Goal: Information Seeking & Learning: Learn about a topic

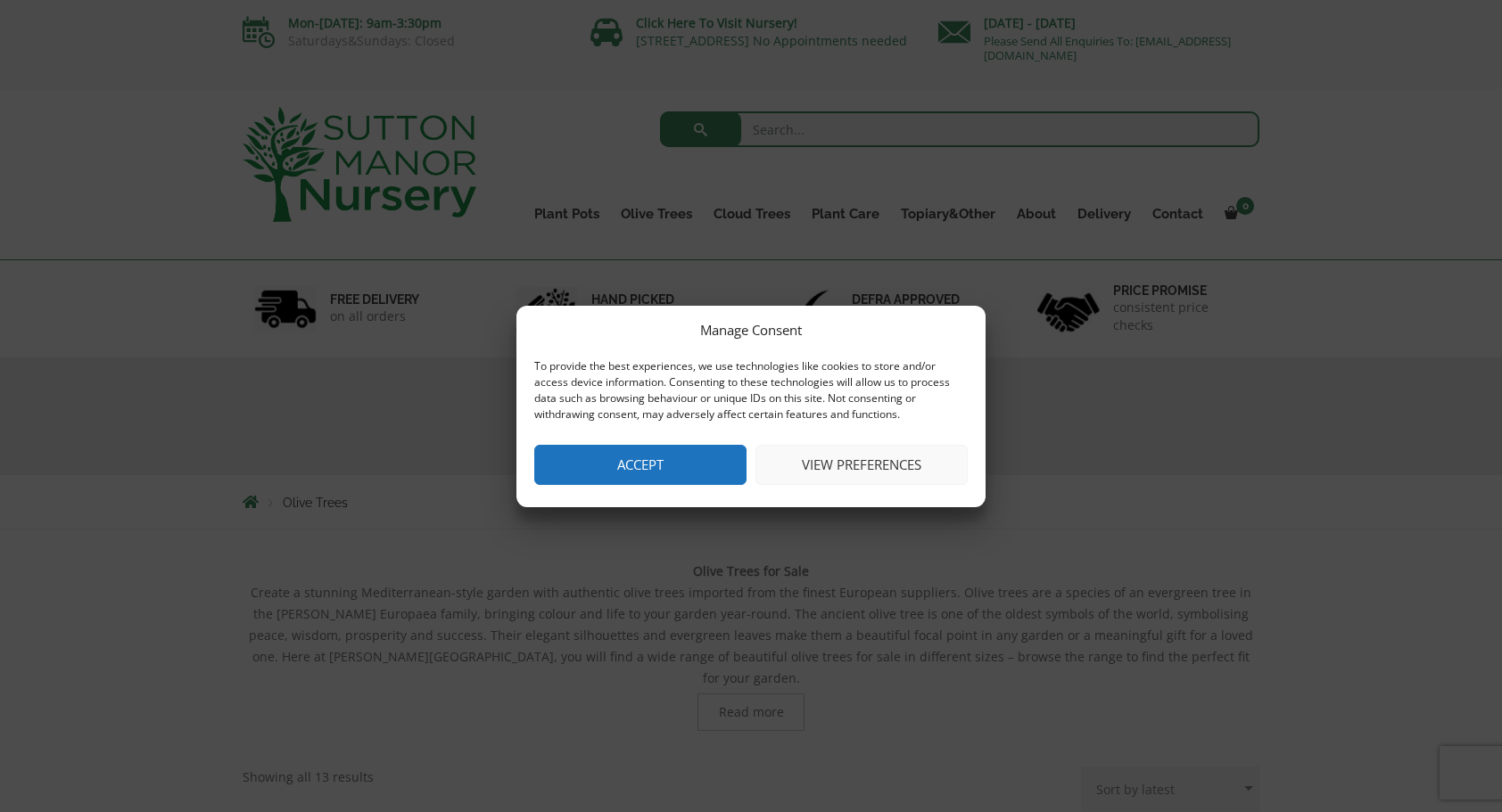
click at [695, 463] on button "Accept" at bounding box center [640, 465] width 212 height 40
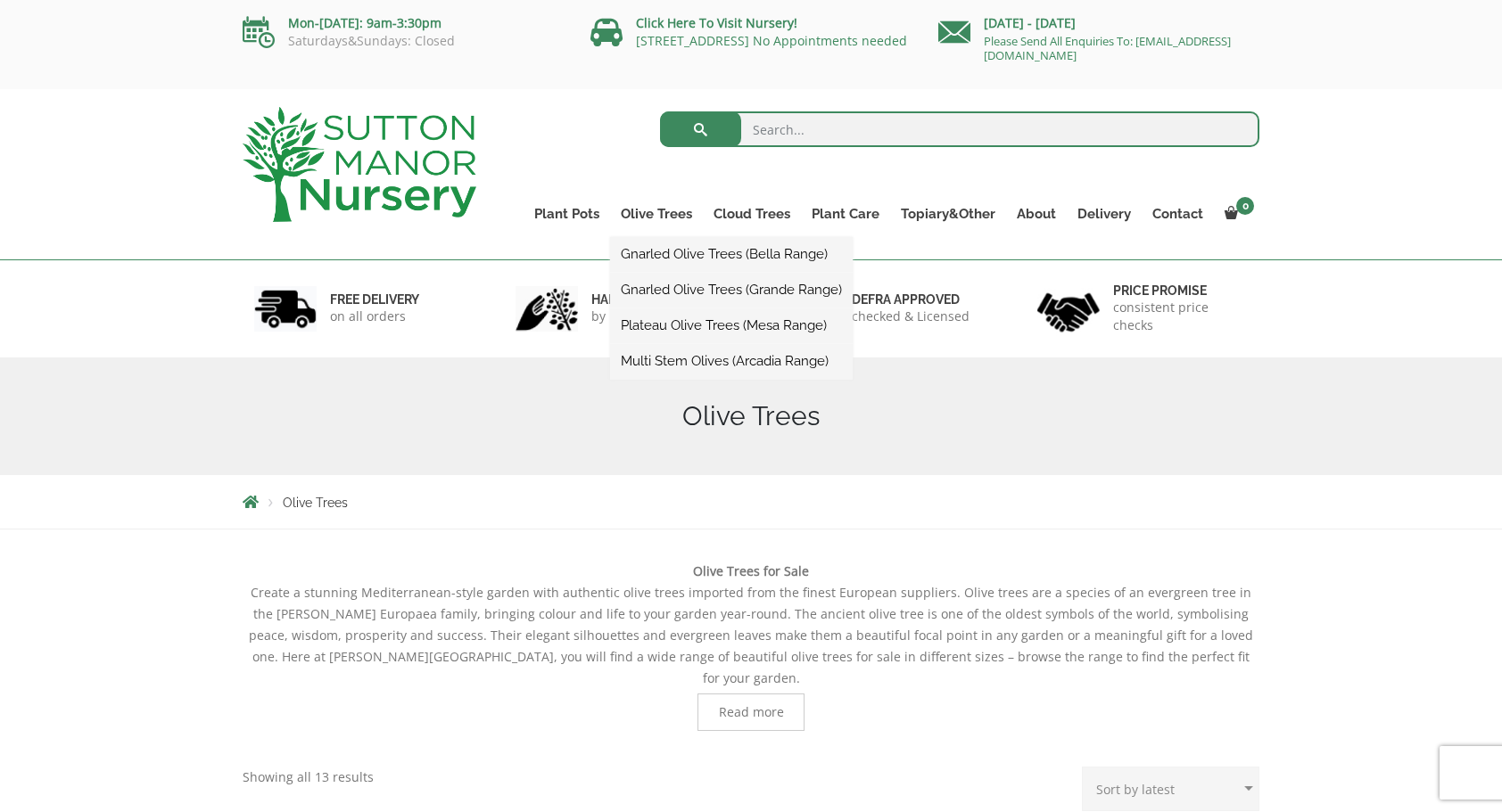
click at [665, 251] on link "Gnarled Olive Trees (Bella Range)" at bounding box center [732, 255] width 243 height 27
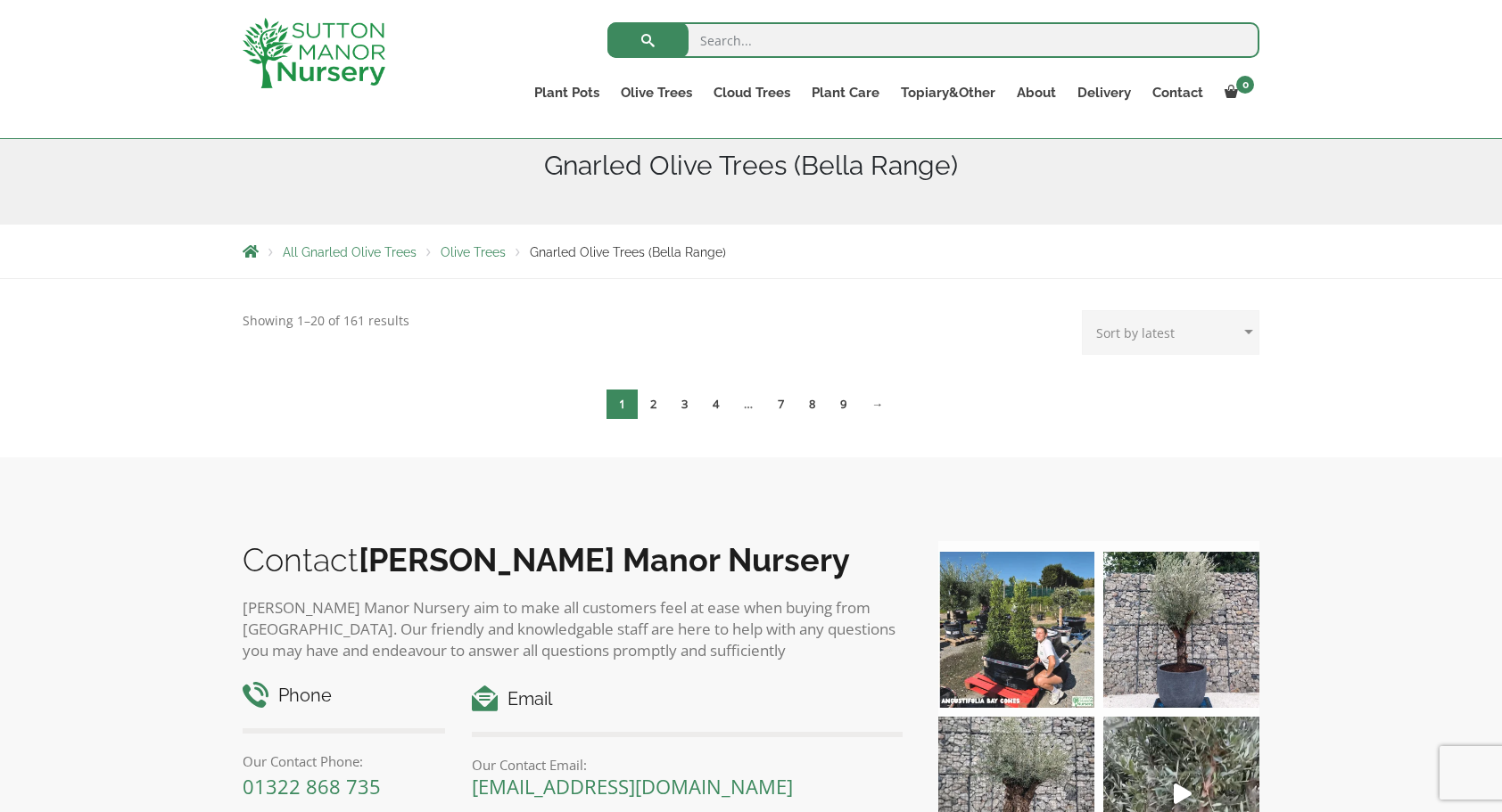
scroll to position [86, 0]
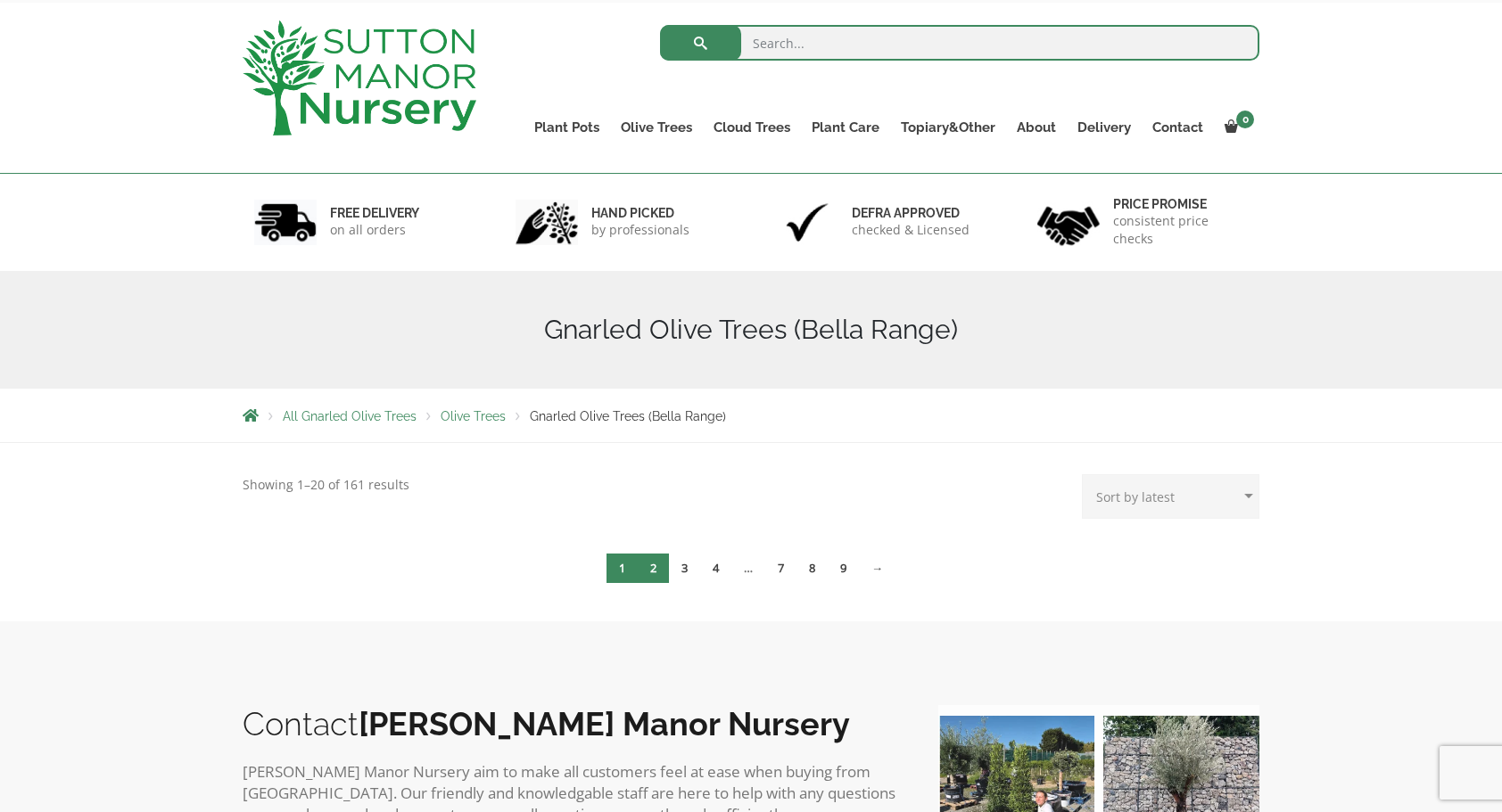
click at [654, 563] on link "2" at bounding box center [653, 568] width 31 height 29
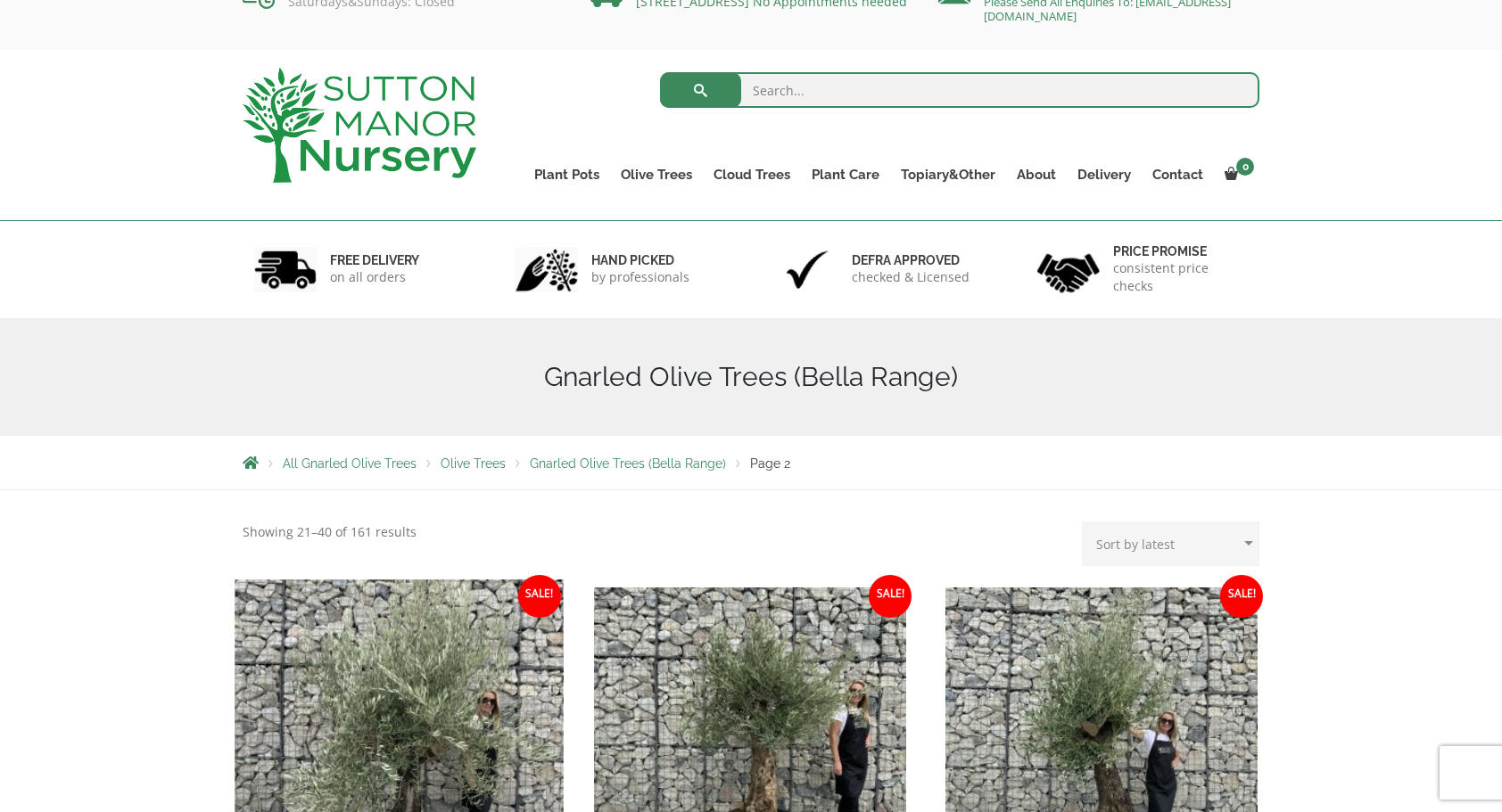
scroll to position [356, 0]
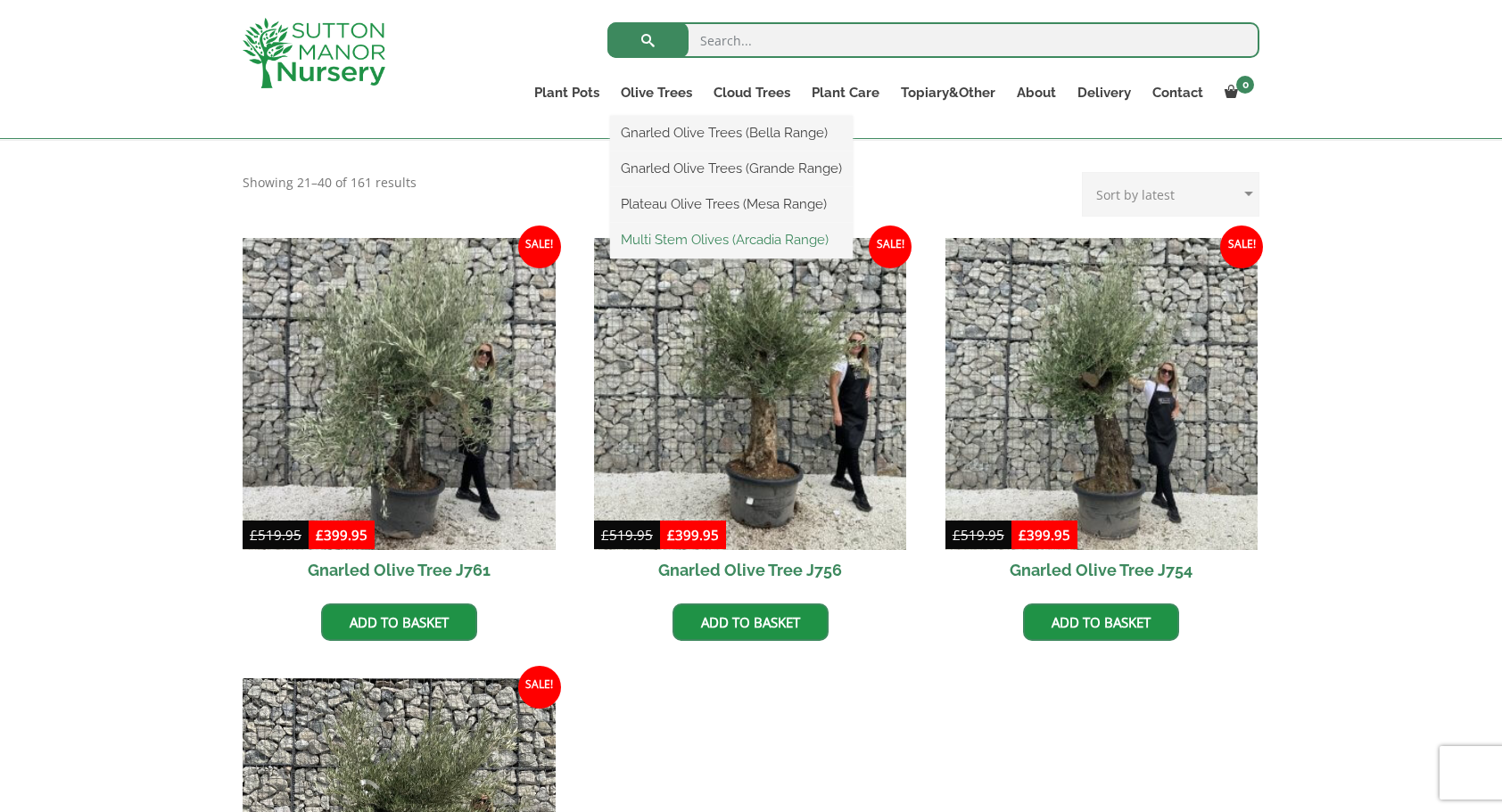
click at [692, 236] on link "Multi Stem Olives (Arcadia Range)" at bounding box center [732, 240] width 243 height 27
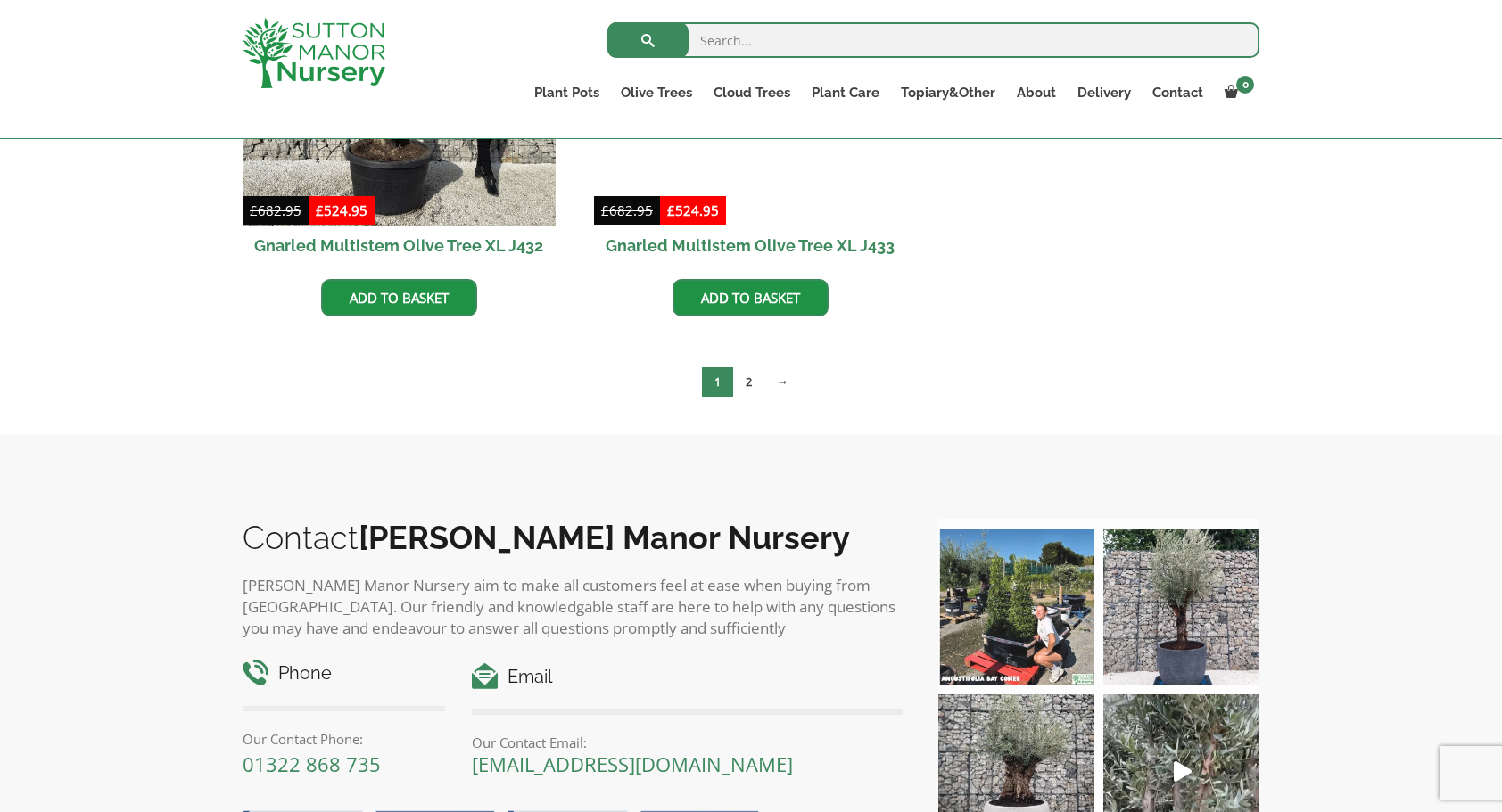
scroll to position [2764, 0]
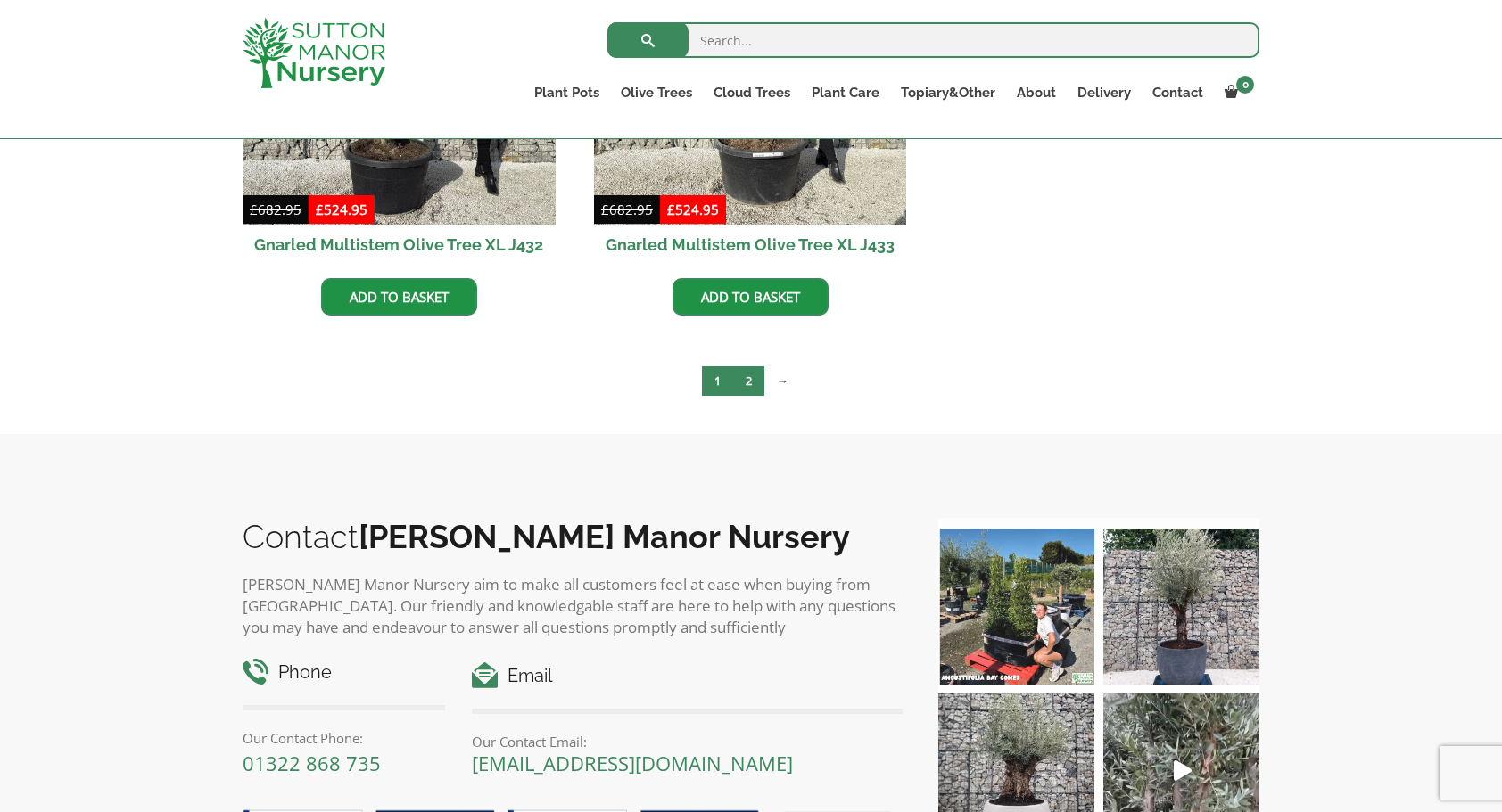
click at [750, 380] on link "2" at bounding box center [749, 381] width 31 height 29
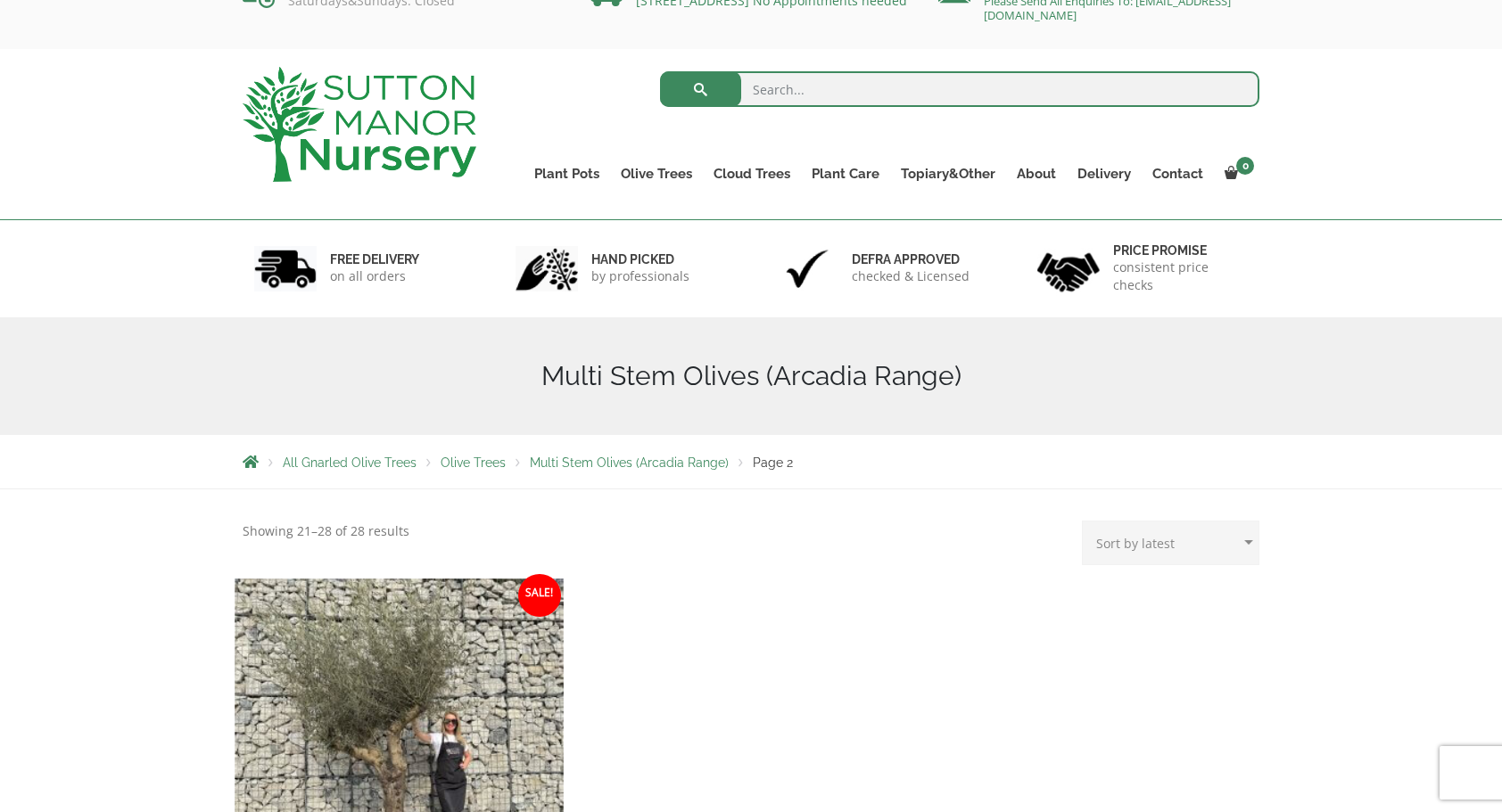
scroll to position [356, 0]
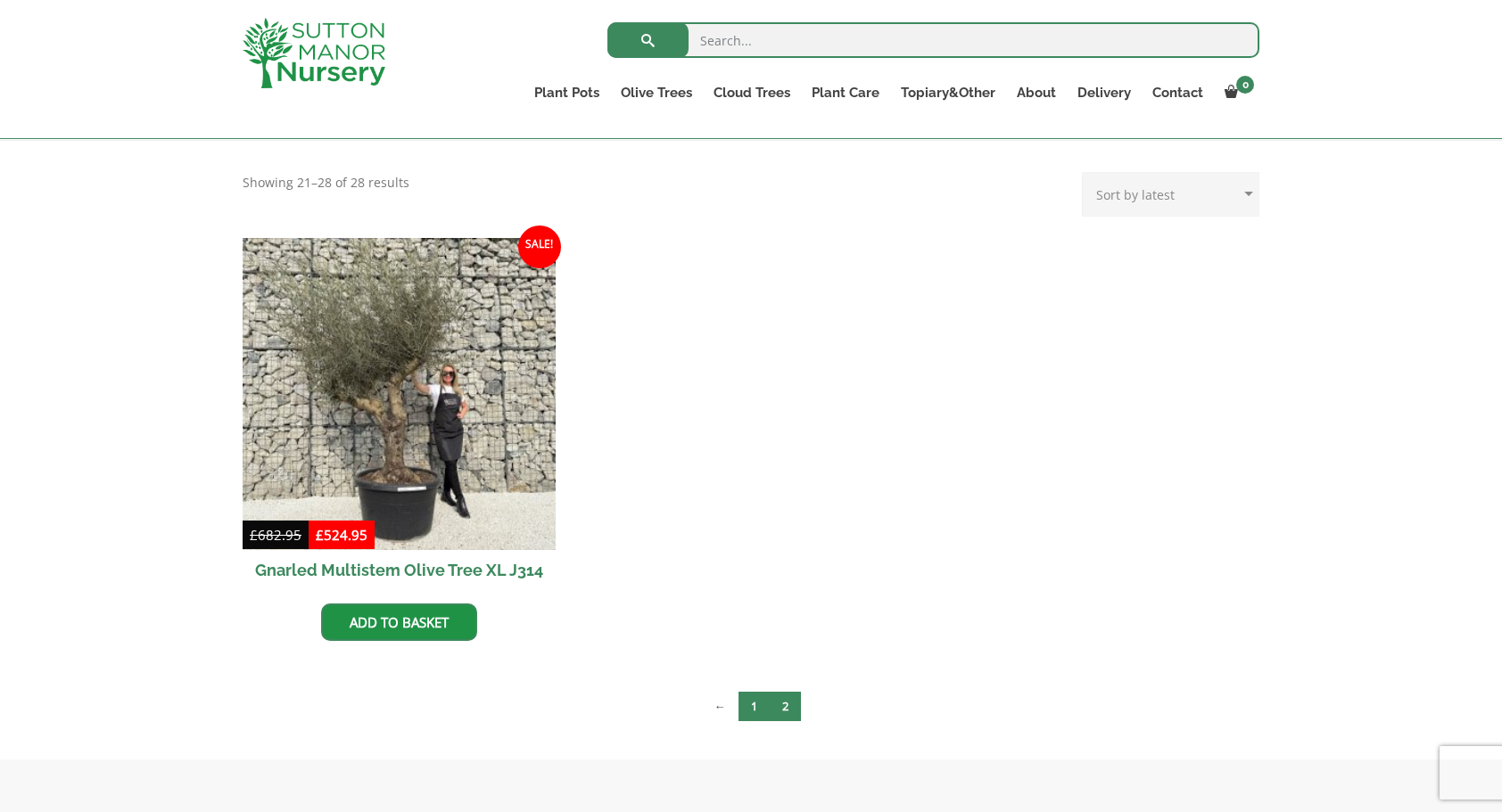
click at [753, 708] on link "1" at bounding box center [754, 706] width 31 height 29
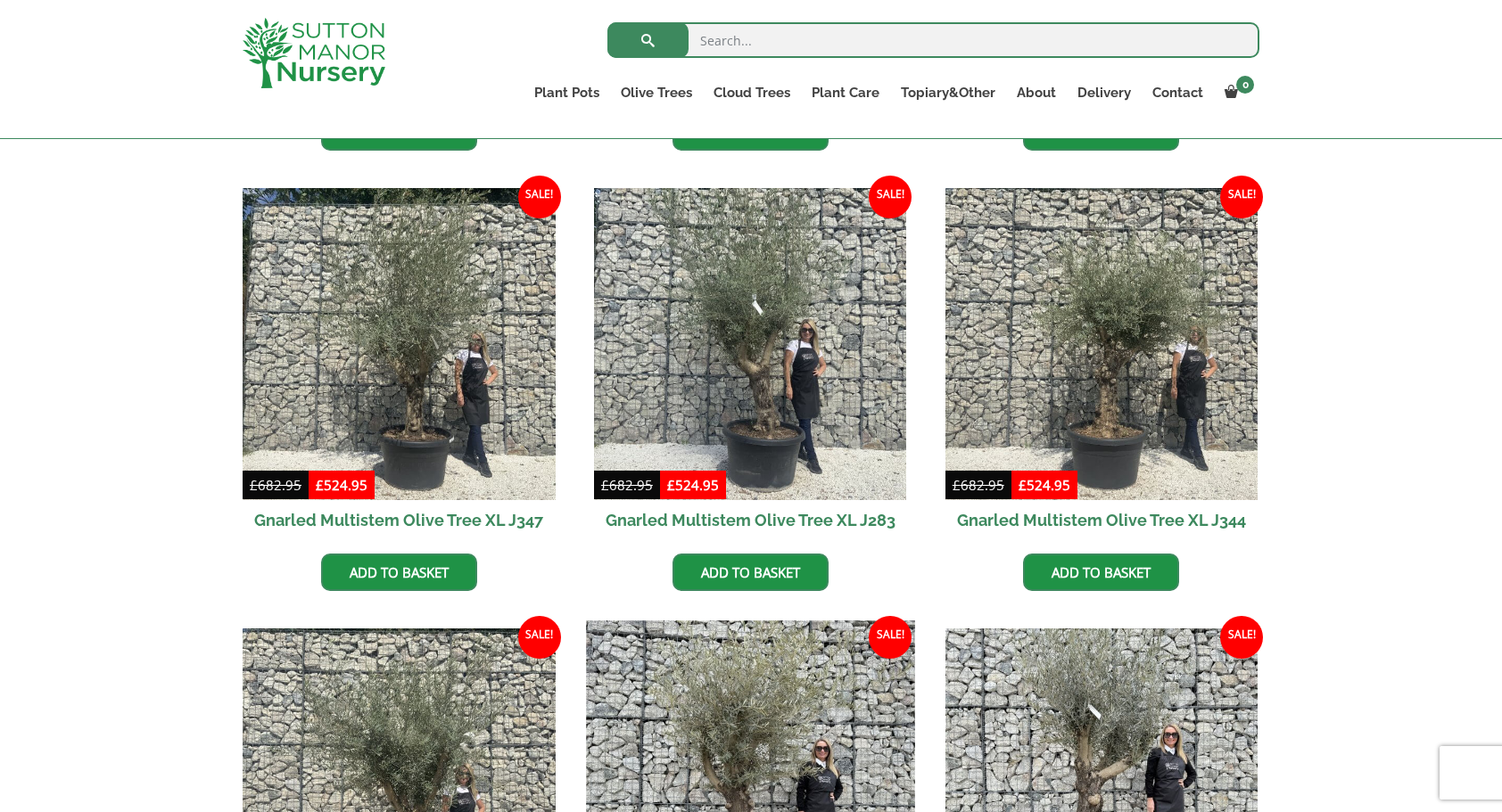
scroll to position [1605, 0]
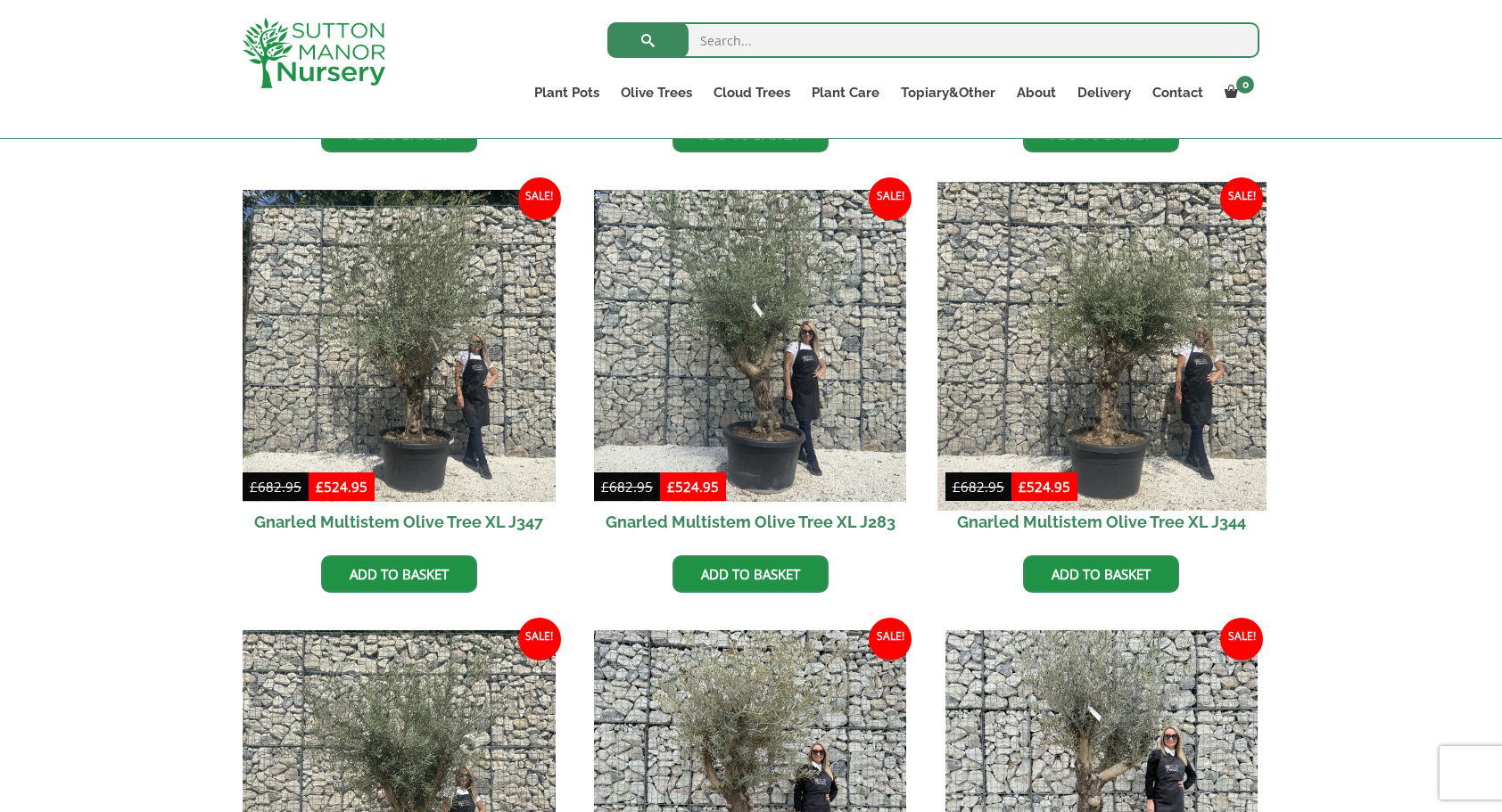
click at [1107, 417] on img at bounding box center [1101, 346] width 328 height 328
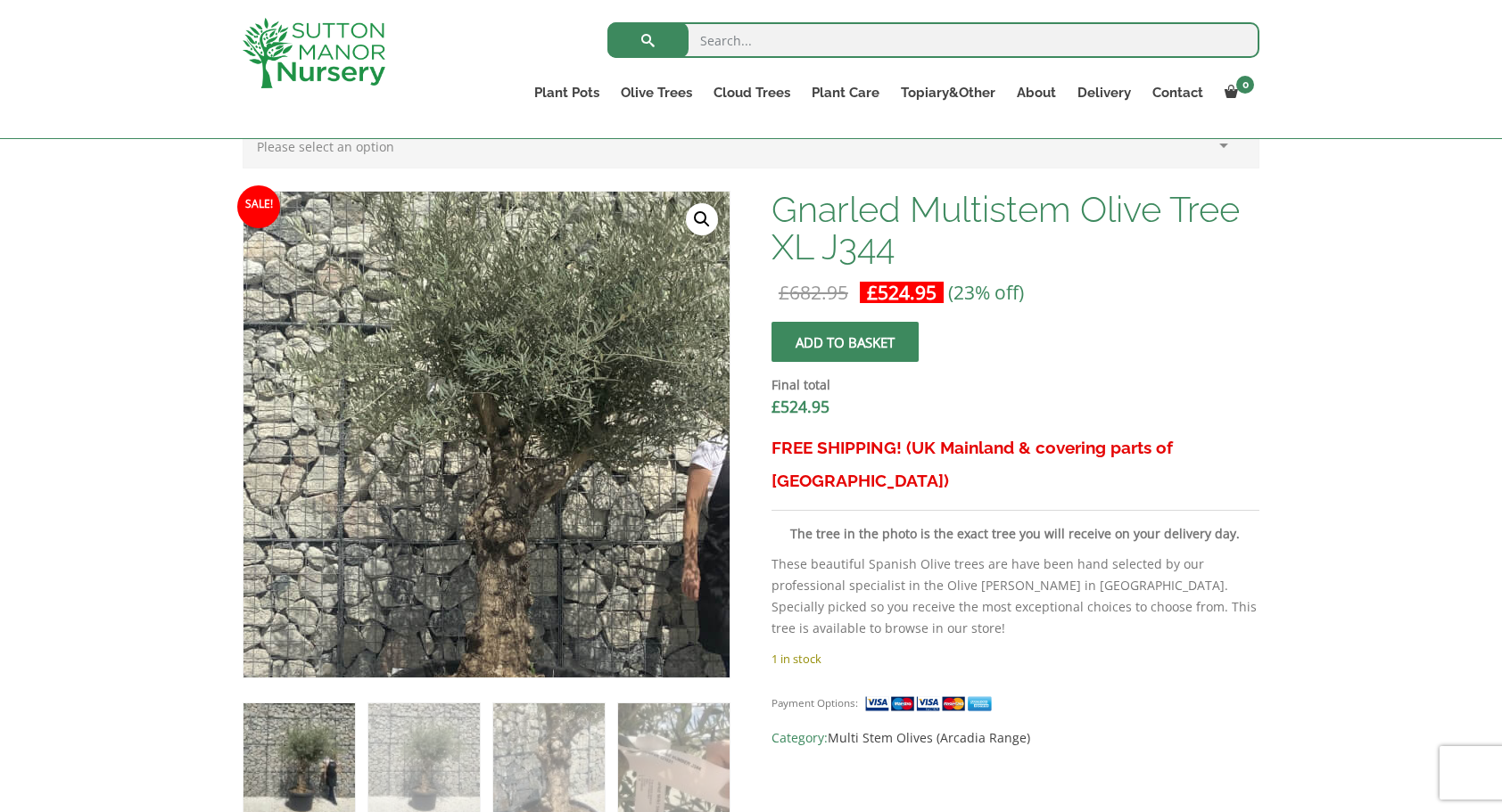
scroll to position [535, 0]
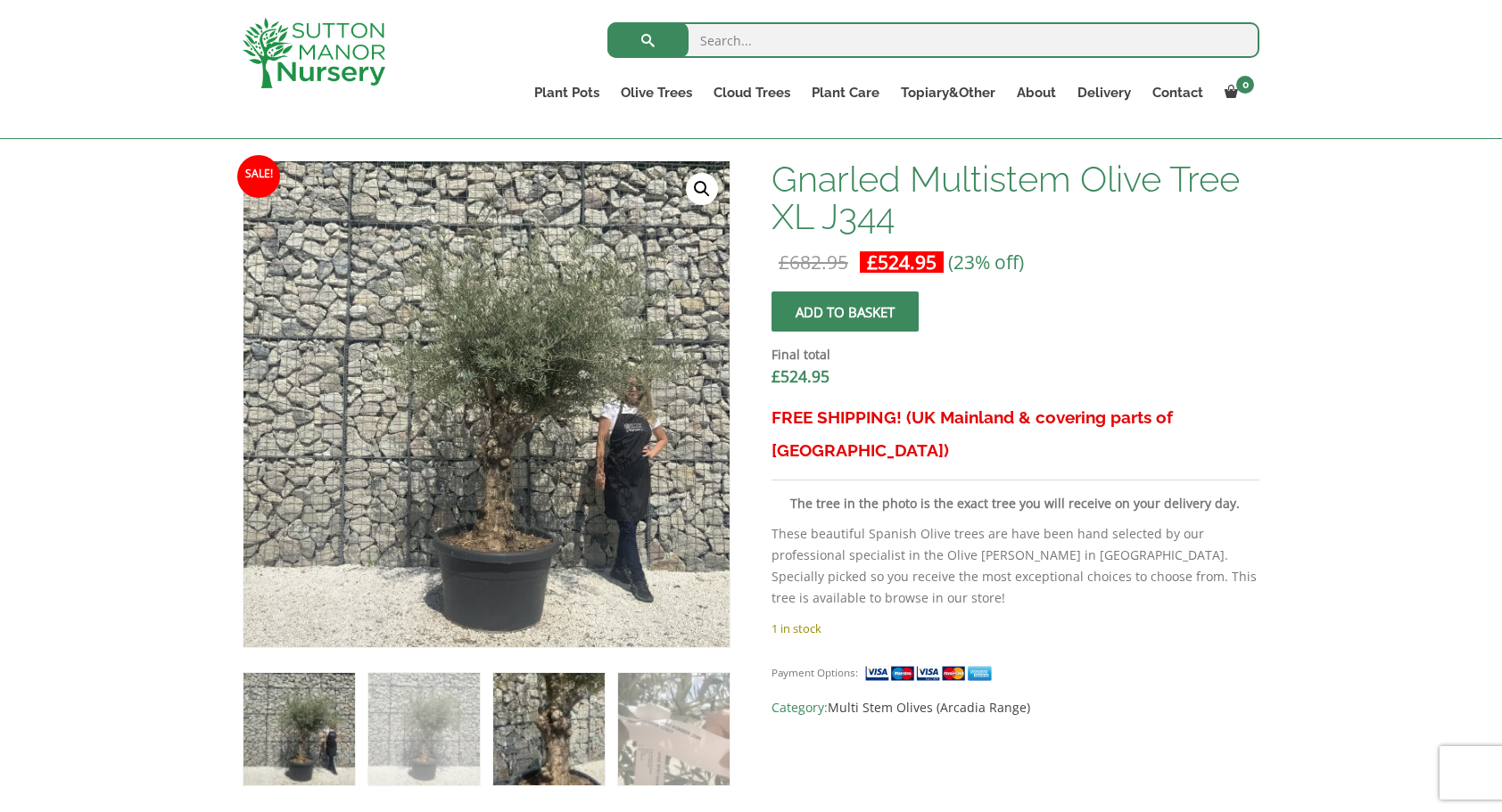
click at [555, 739] on img at bounding box center [548, 729] width 111 height 111
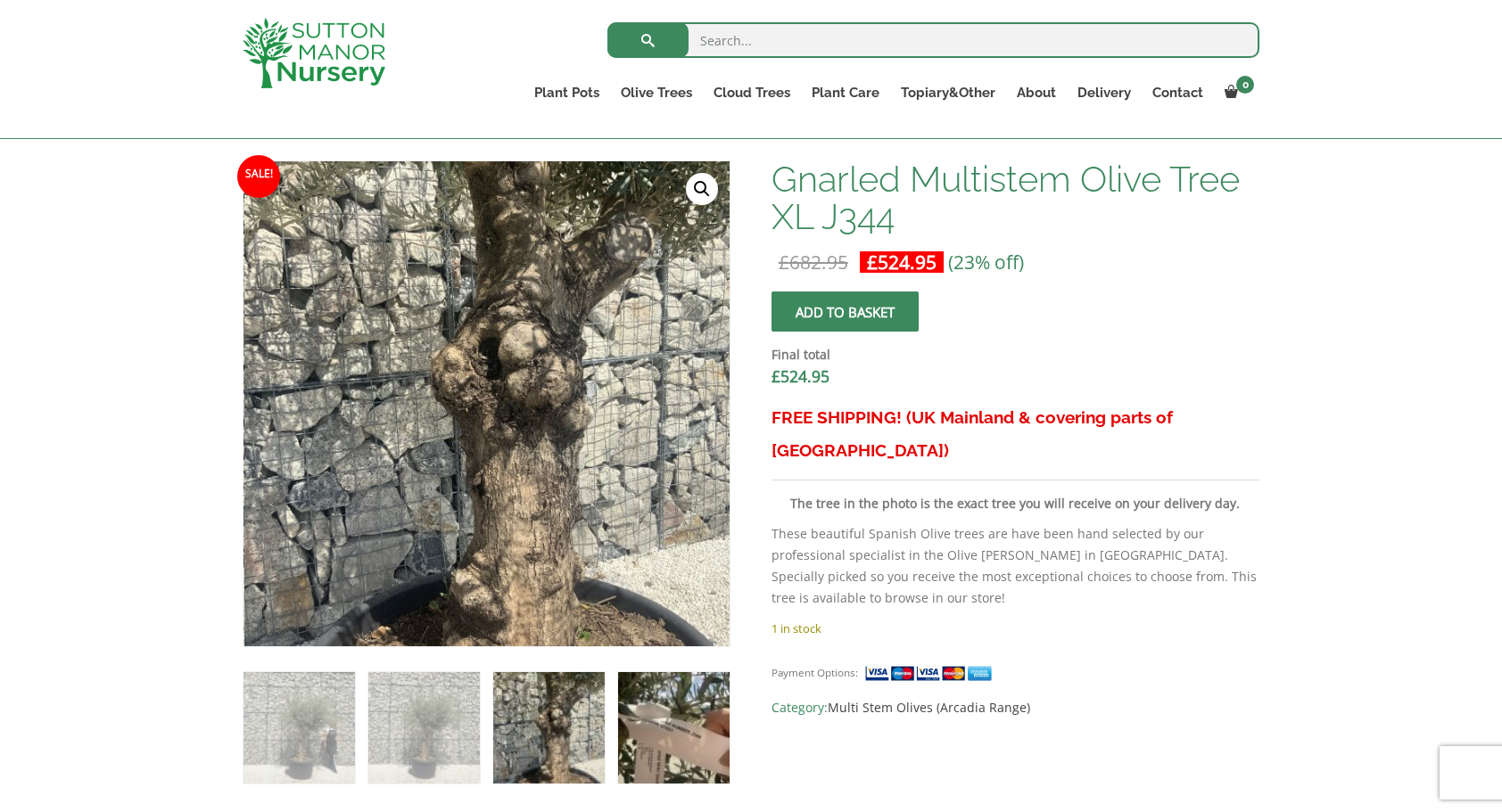
click at [667, 727] on img at bounding box center [673, 728] width 111 height 111
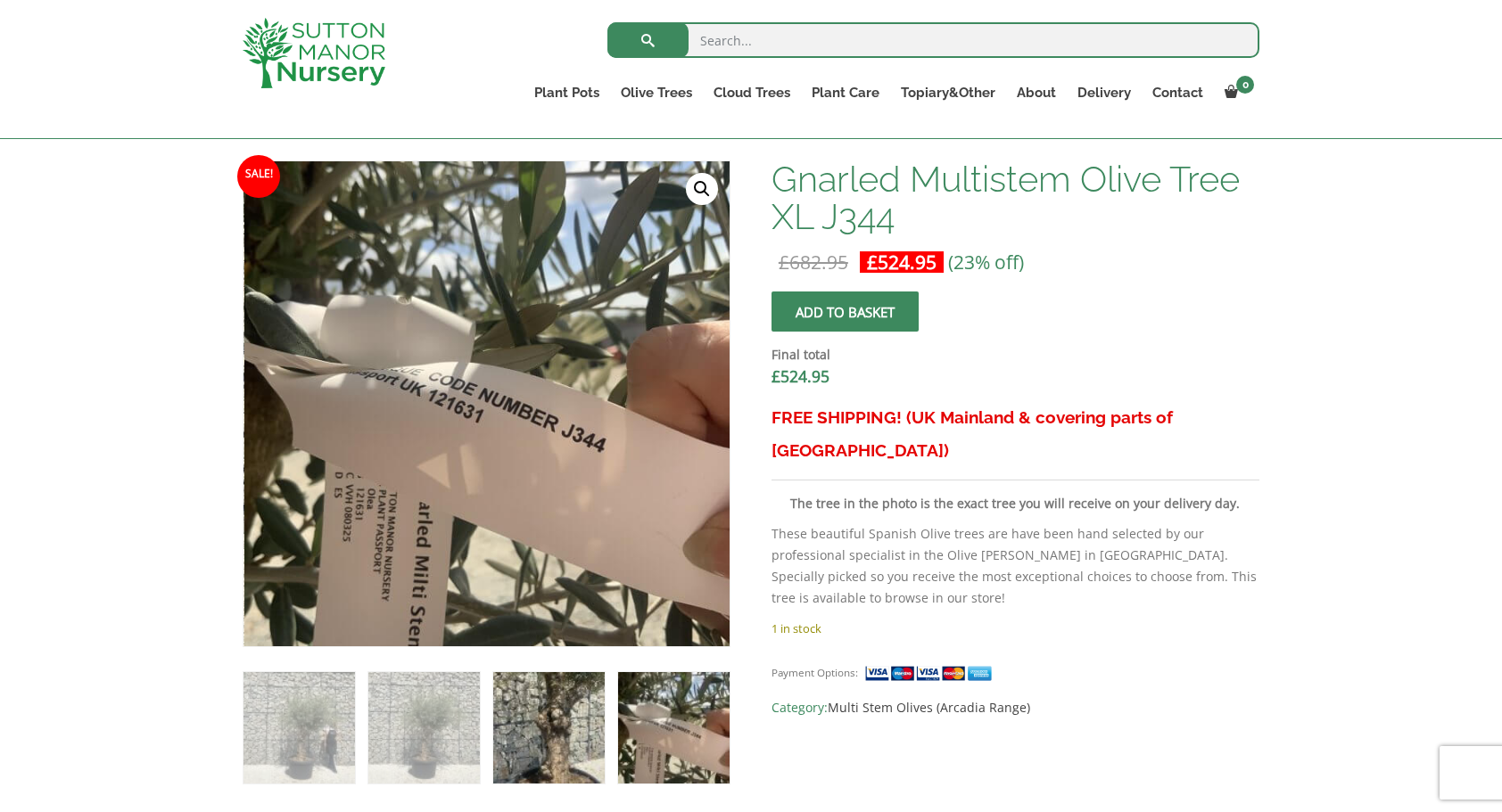
click at [560, 728] on img at bounding box center [548, 728] width 111 height 111
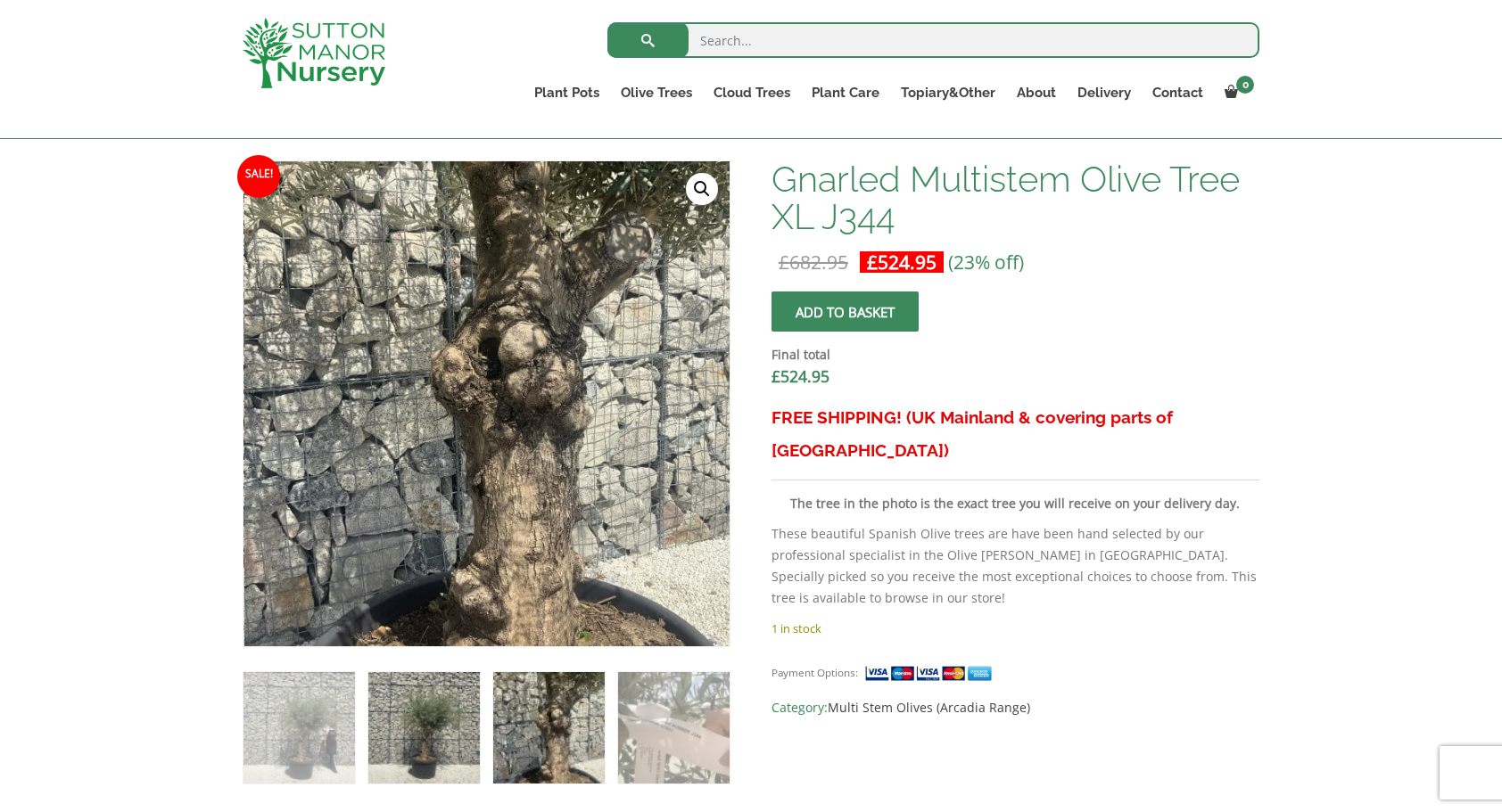
click at [422, 740] on img at bounding box center [423, 728] width 111 height 111
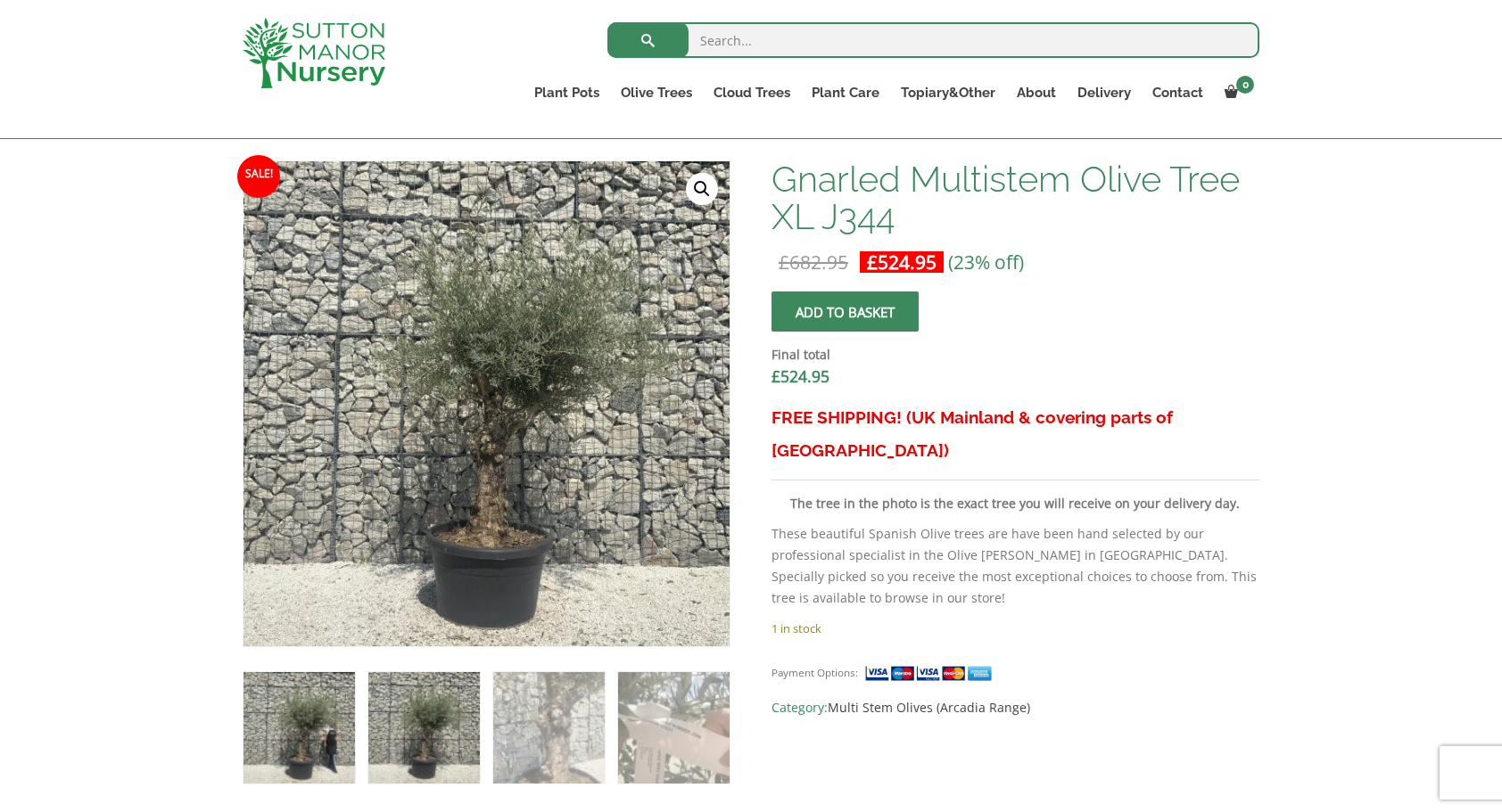
click at [329, 730] on img at bounding box center [299, 728] width 111 height 111
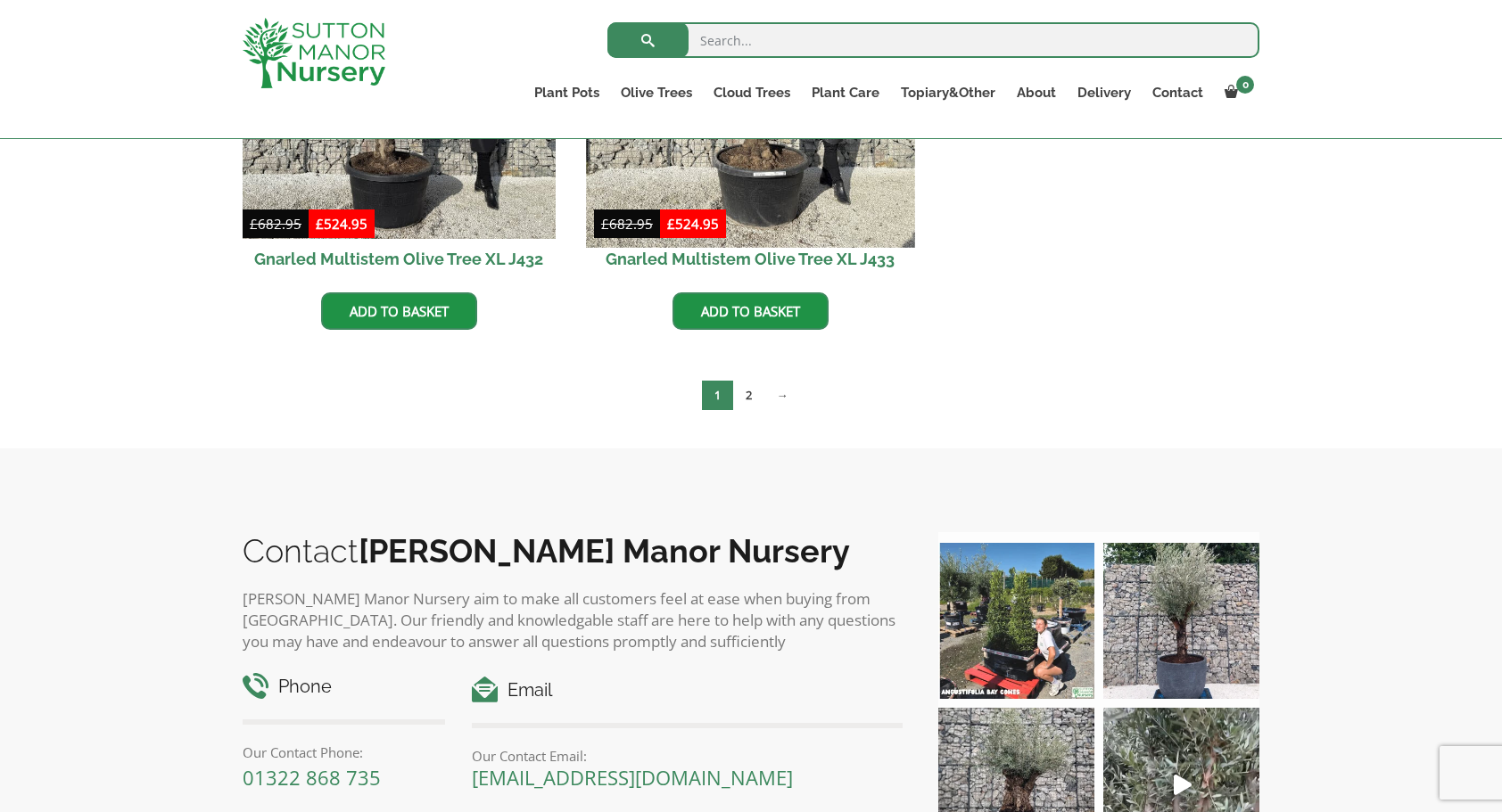
scroll to position [2853, 0]
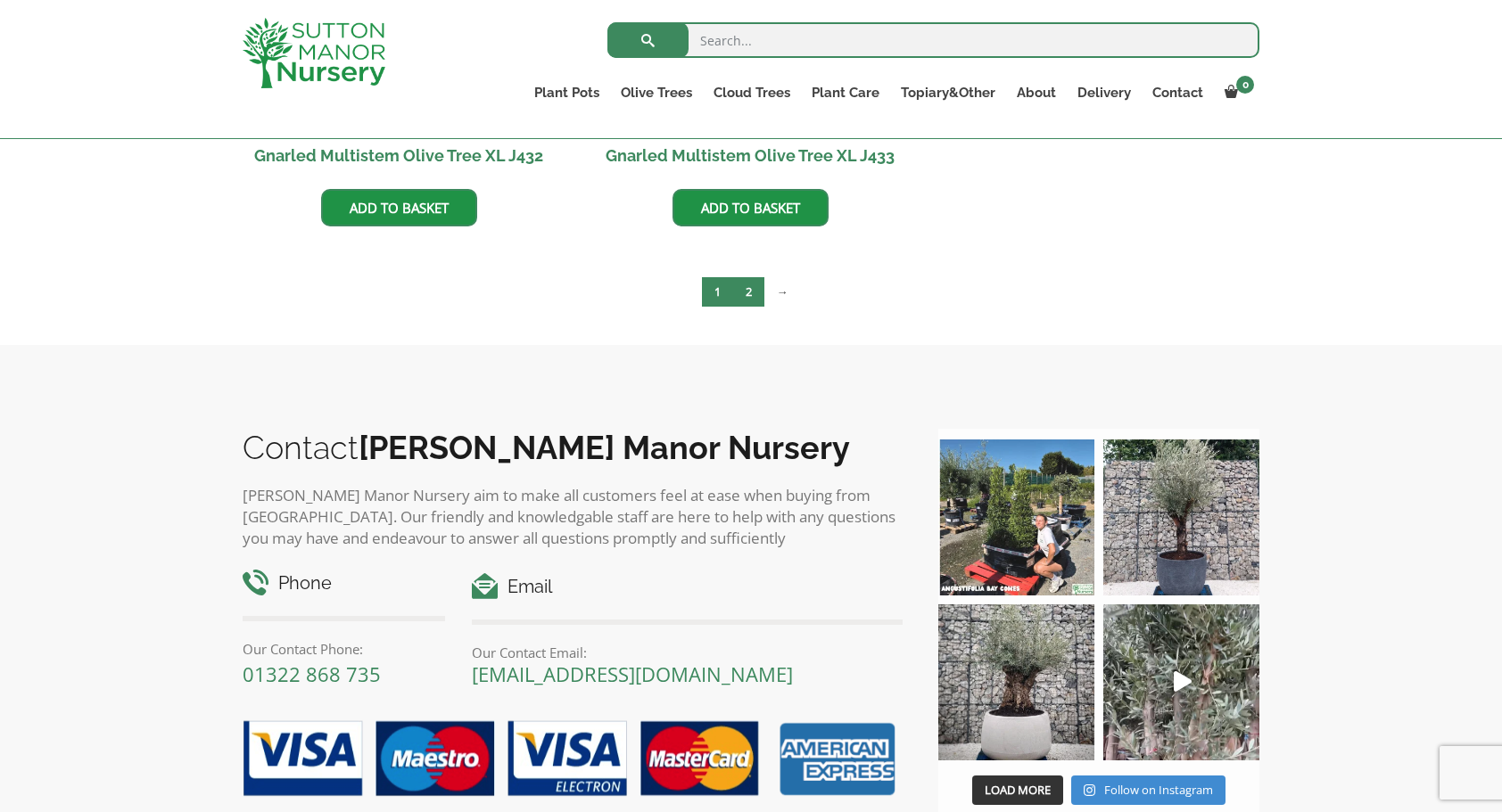
click at [748, 295] on link "2" at bounding box center [749, 292] width 31 height 29
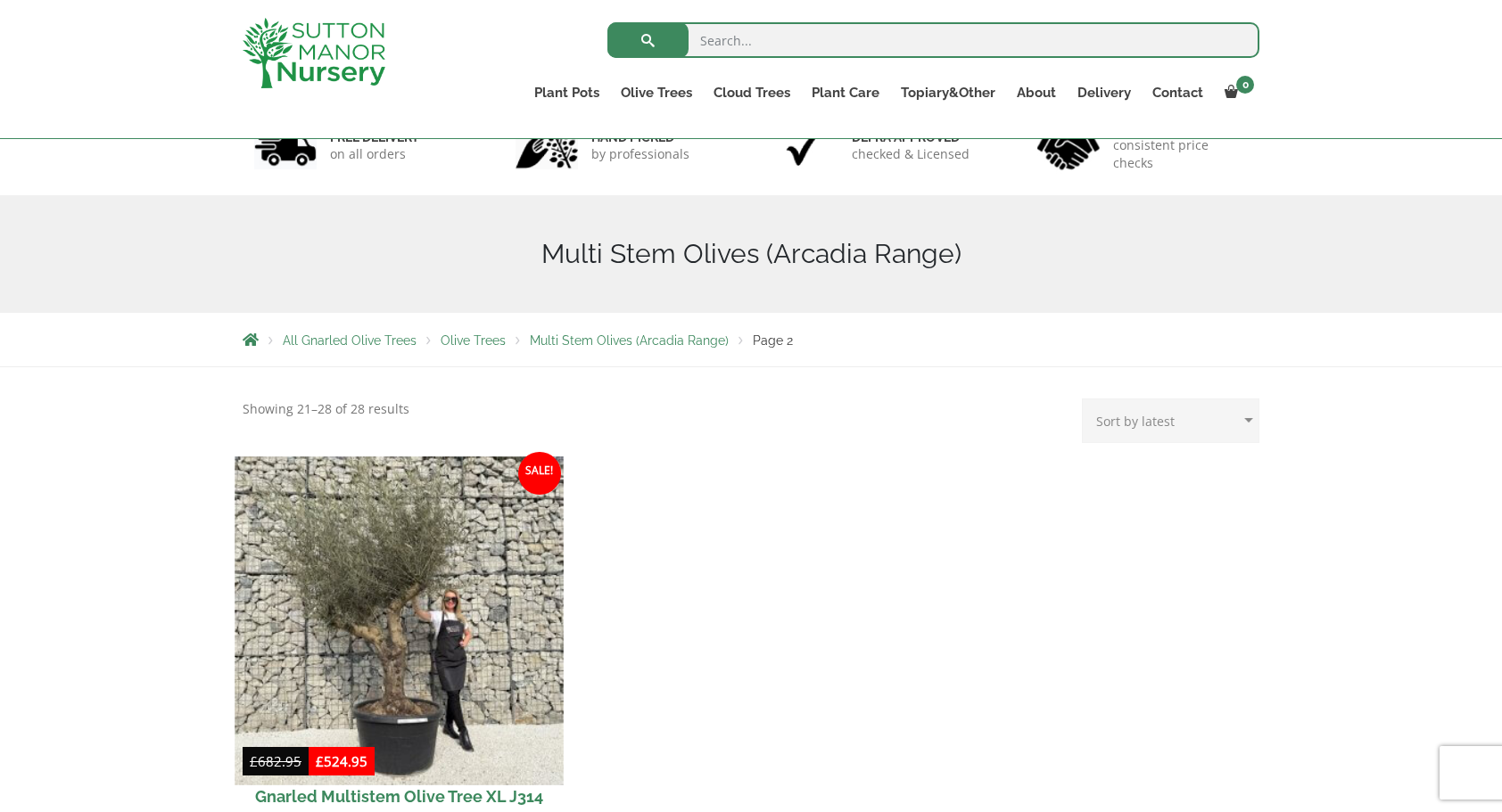
scroll to position [356, 0]
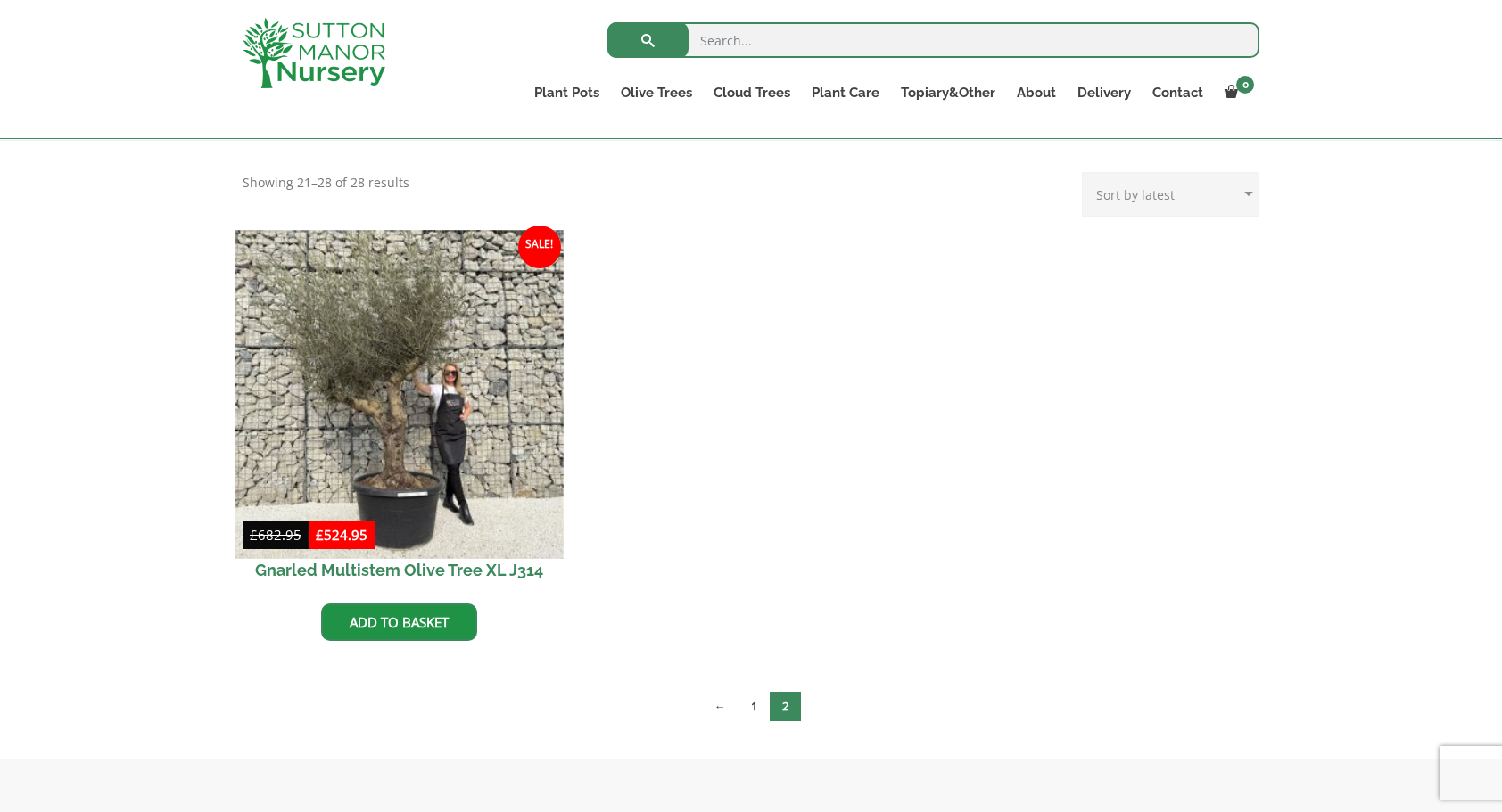
click at [391, 429] on img at bounding box center [399, 394] width 328 height 328
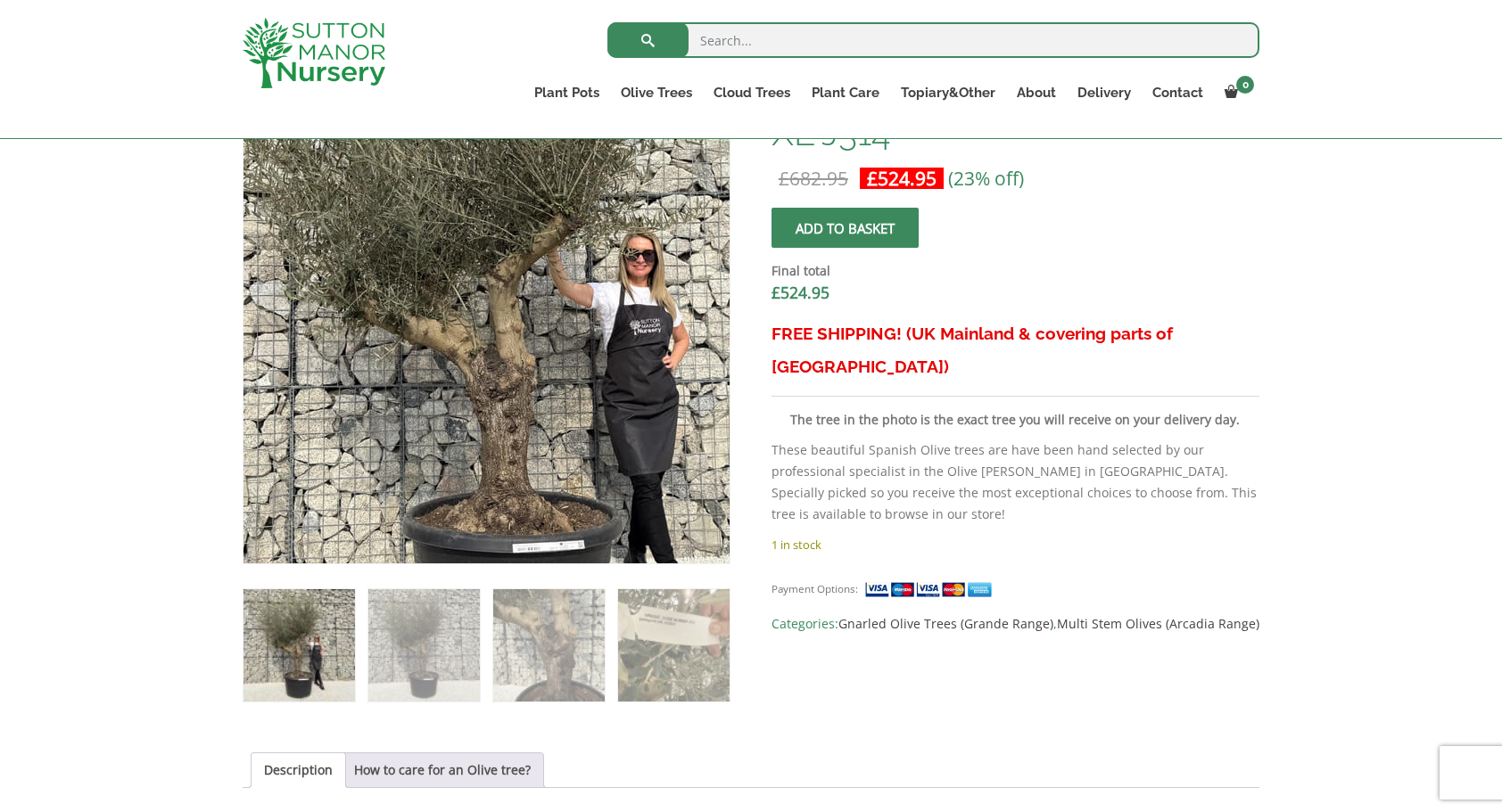
scroll to position [624, 0]
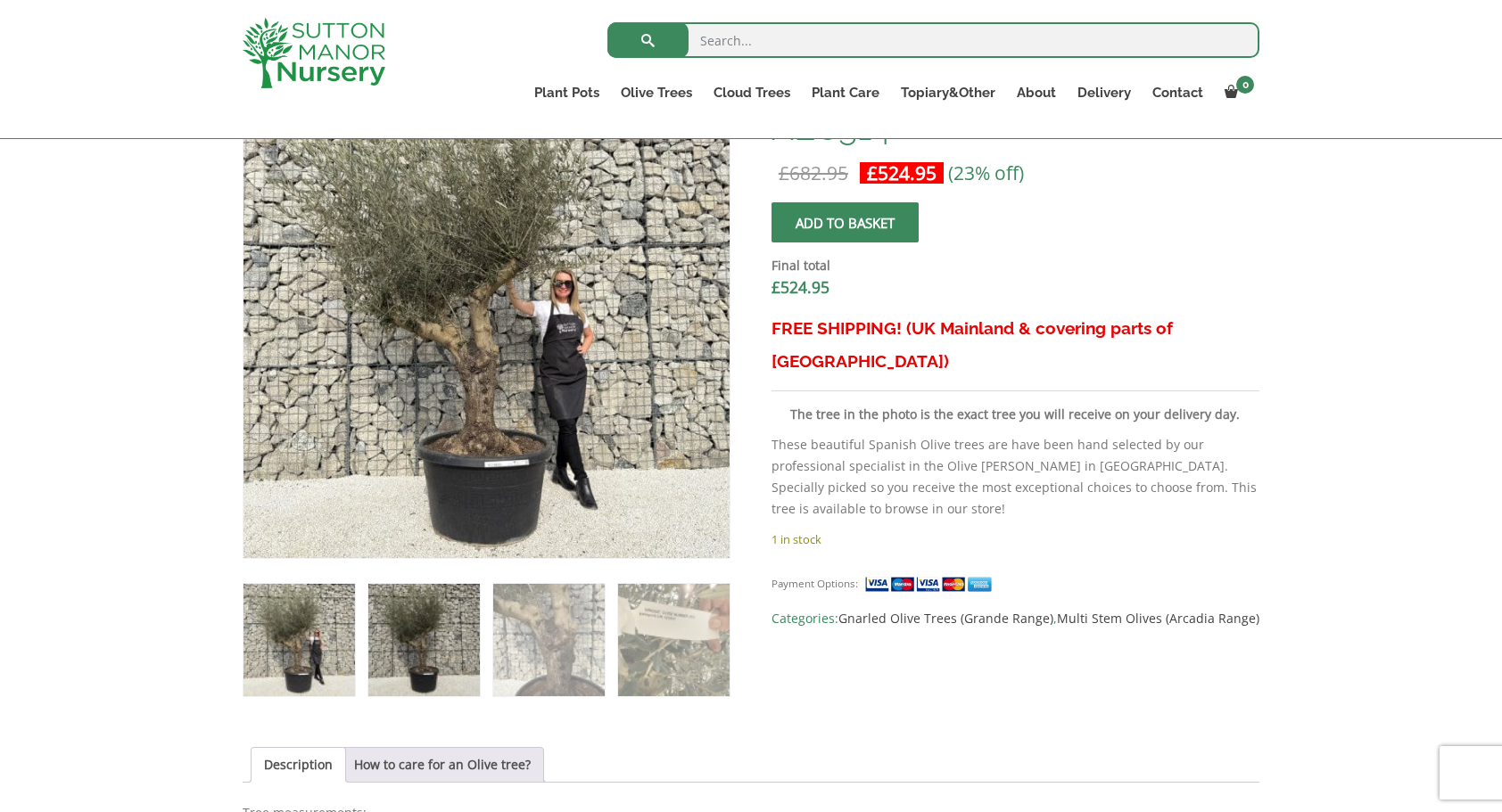
click at [417, 651] on img at bounding box center [423, 639] width 111 height 111
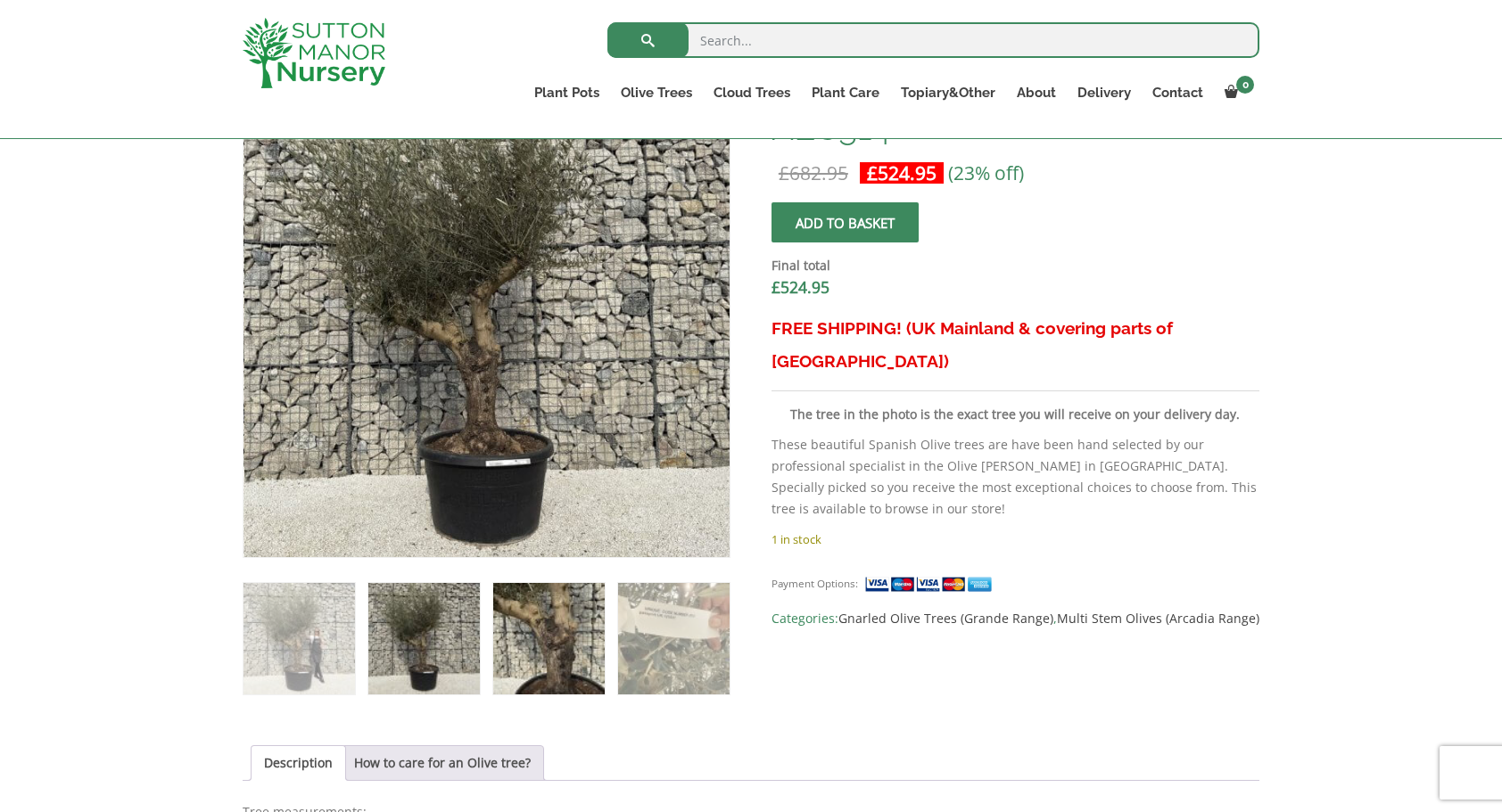
click at [544, 642] on img at bounding box center [548, 638] width 111 height 111
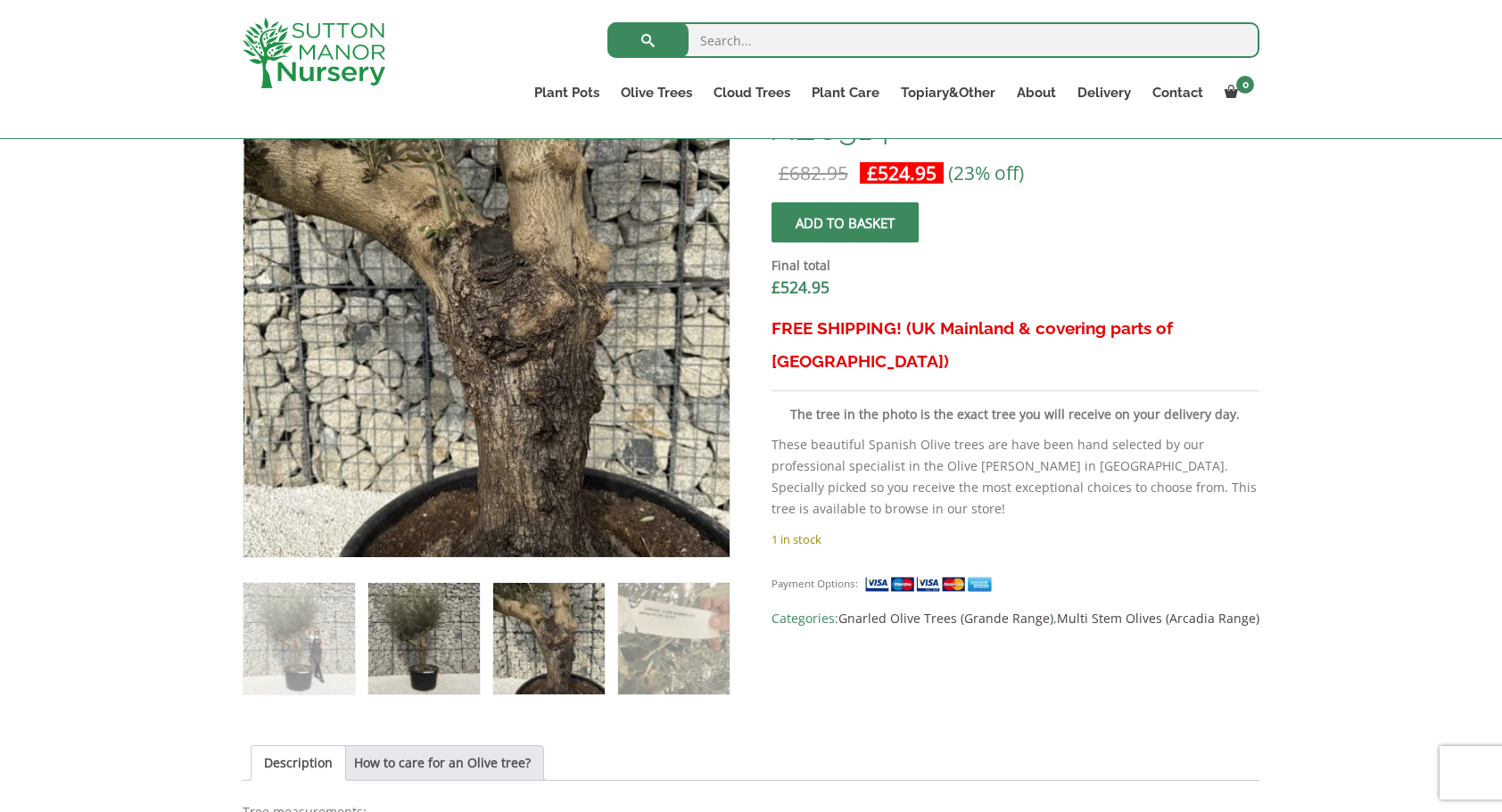
click at [396, 646] on img at bounding box center [423, 638] width 111 height 111
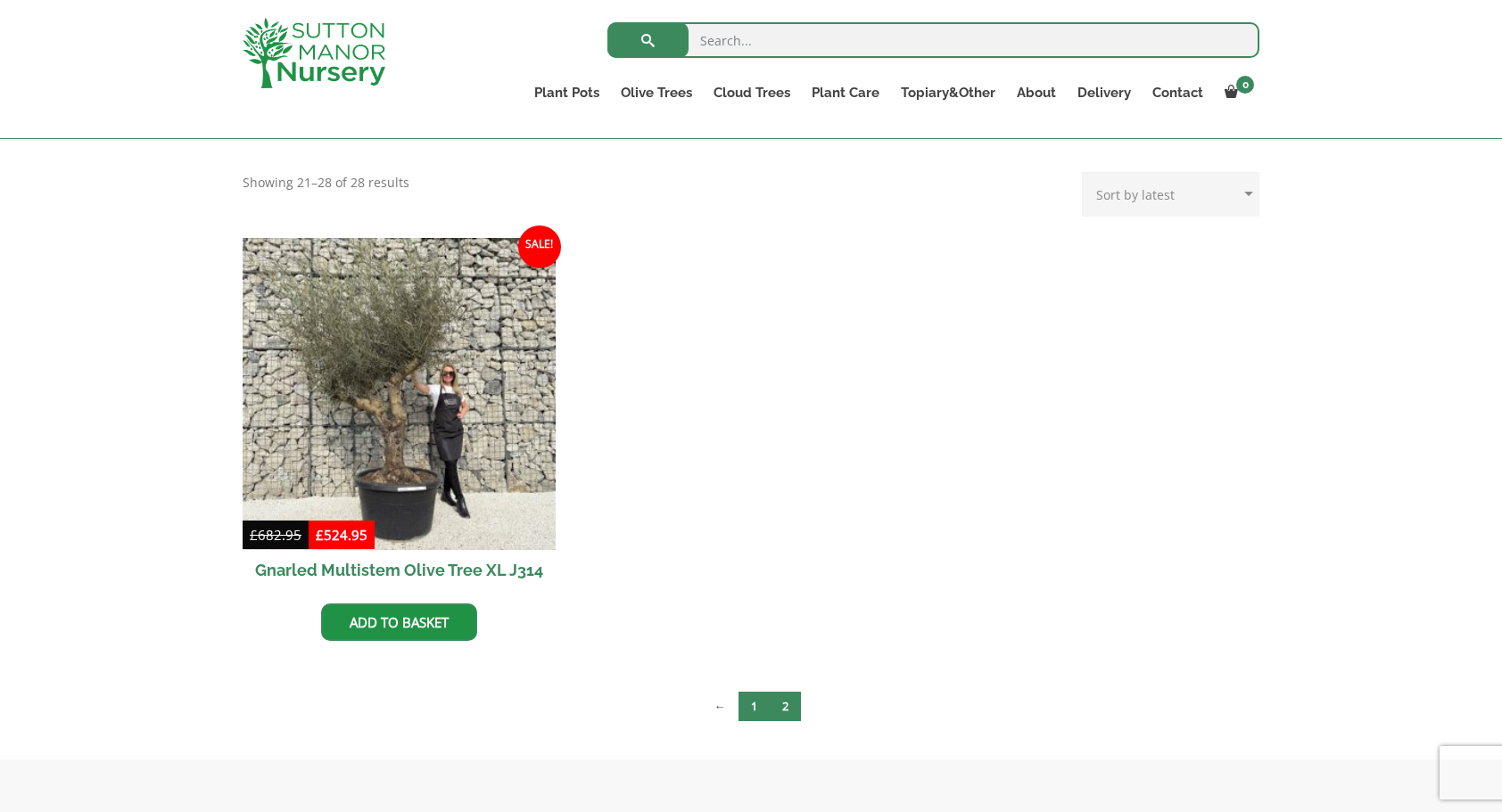
click at [758, 704] on link "1" at bounding box center [754, 706] width 31 height 29
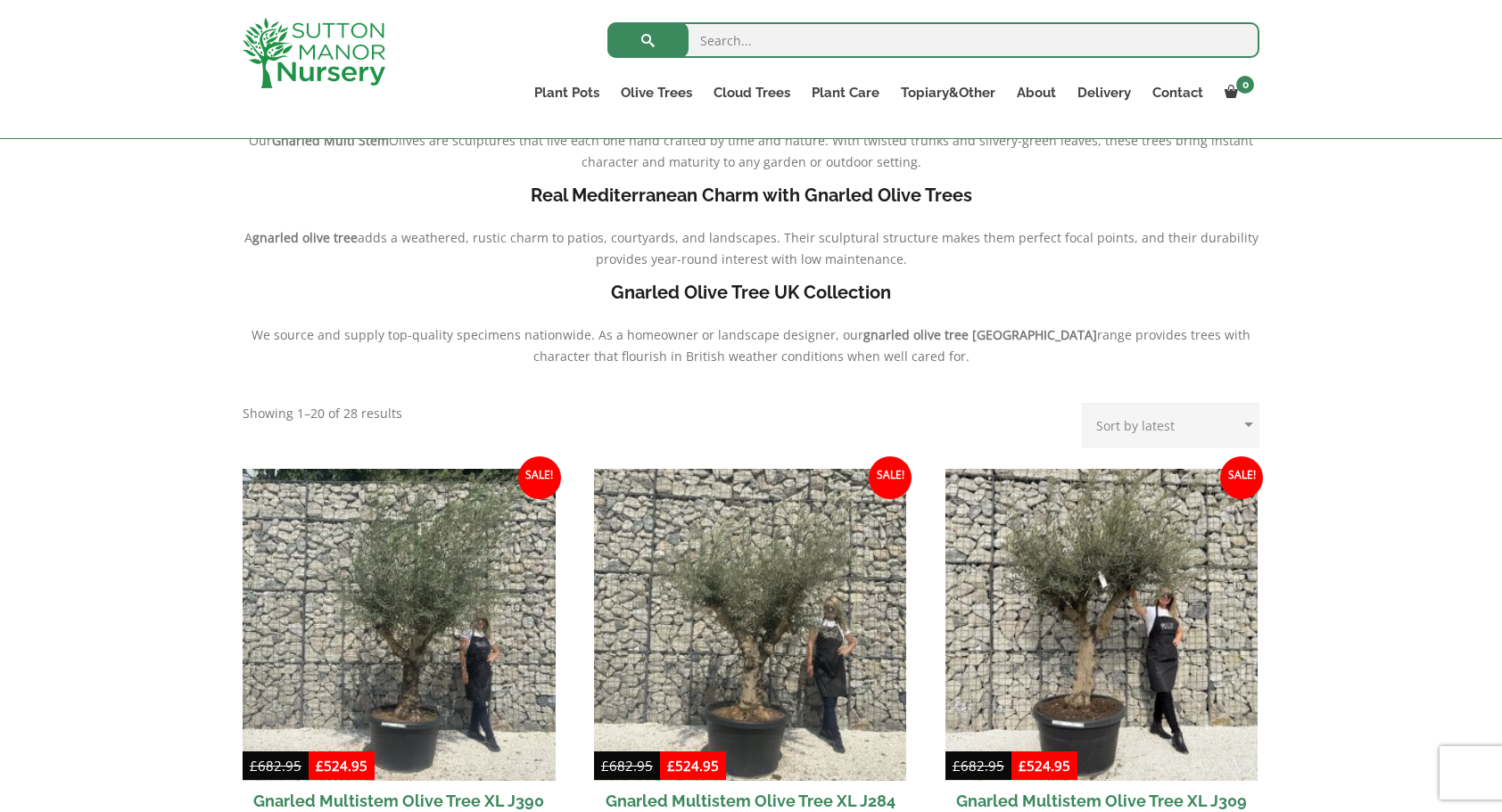
scroll to position [446, 0]
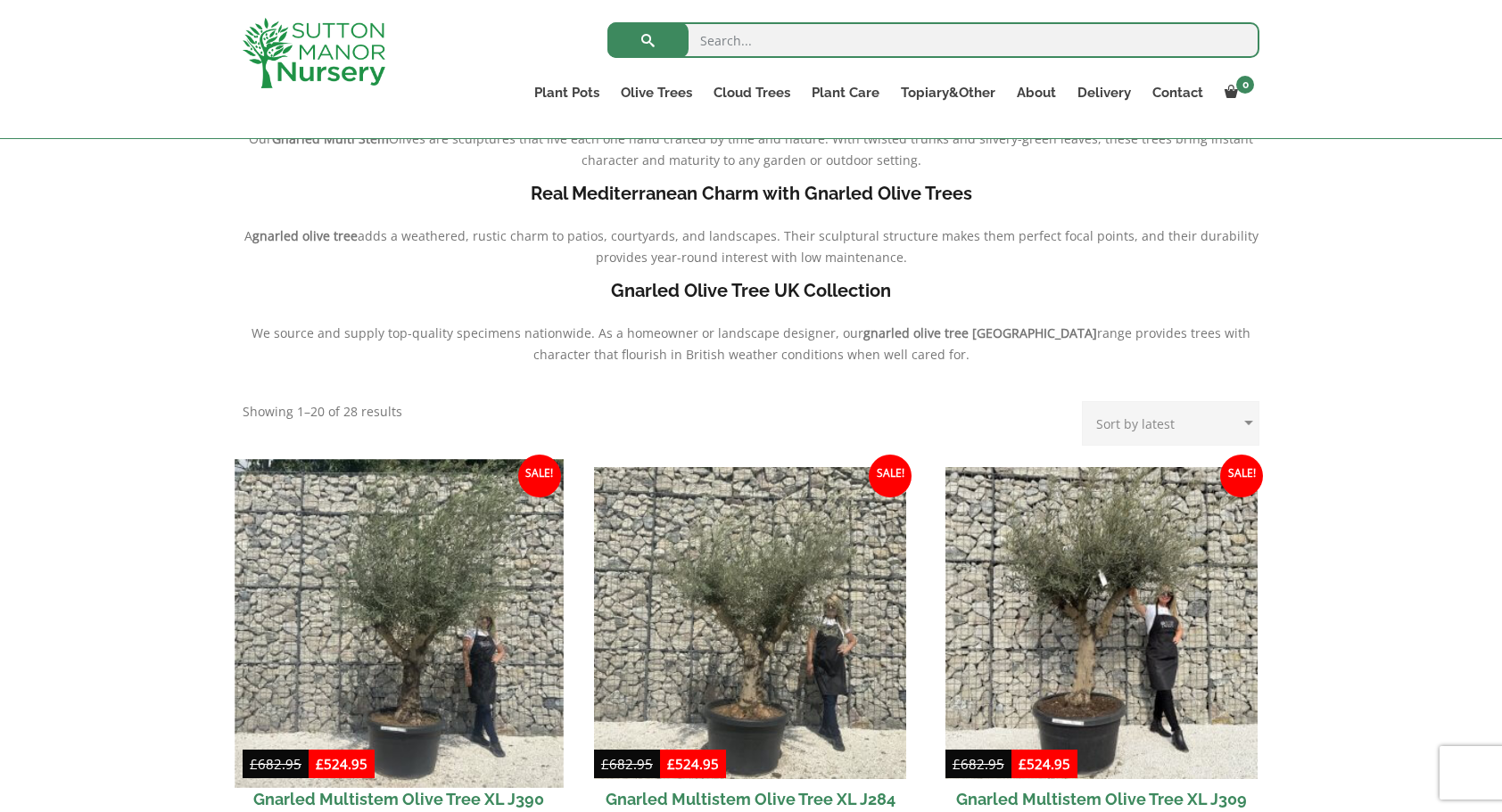
click at [404, 645] on img at bounding box center [399, 624] width 328 height 328
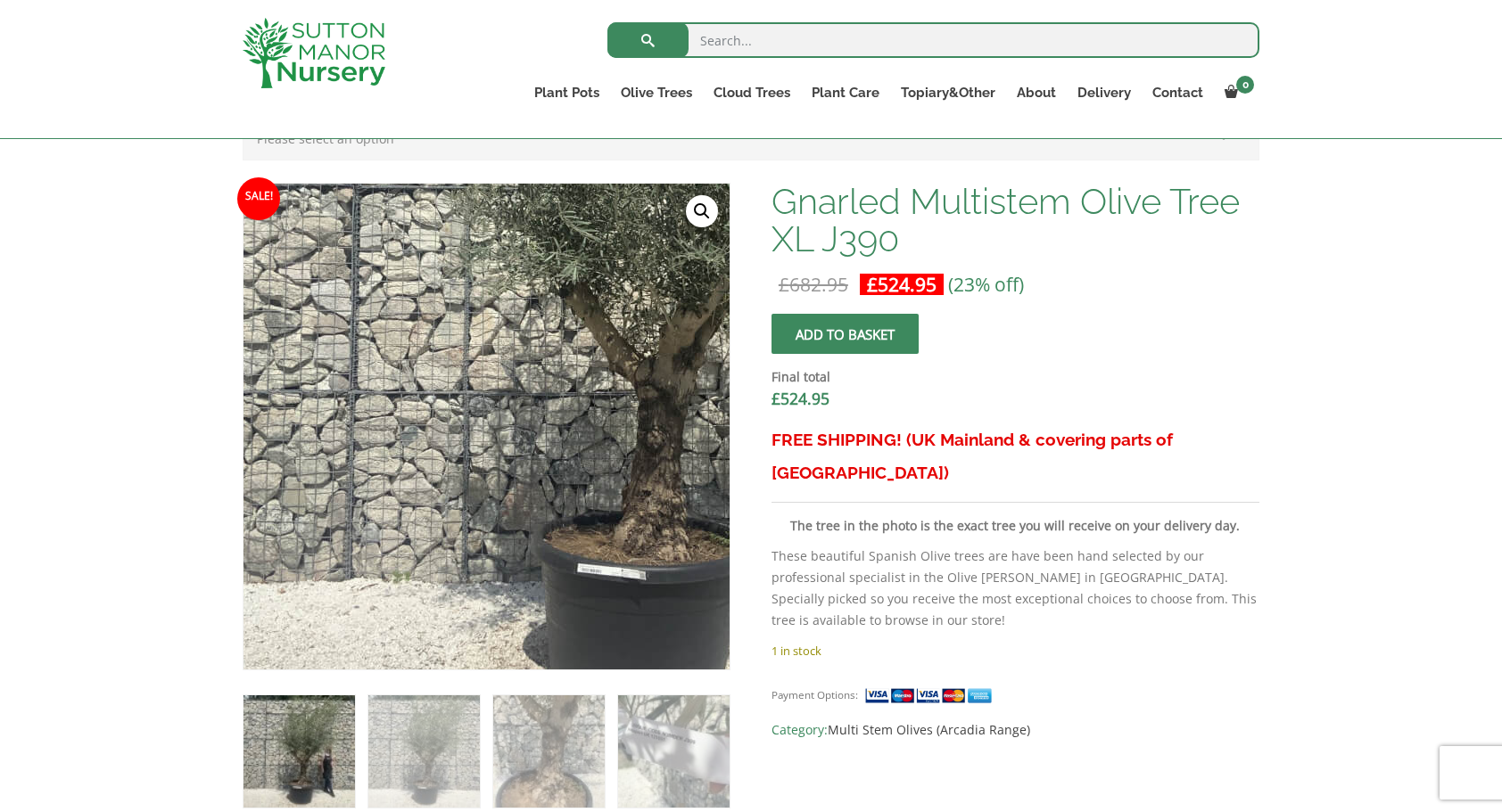
scroll to position [535, 0]
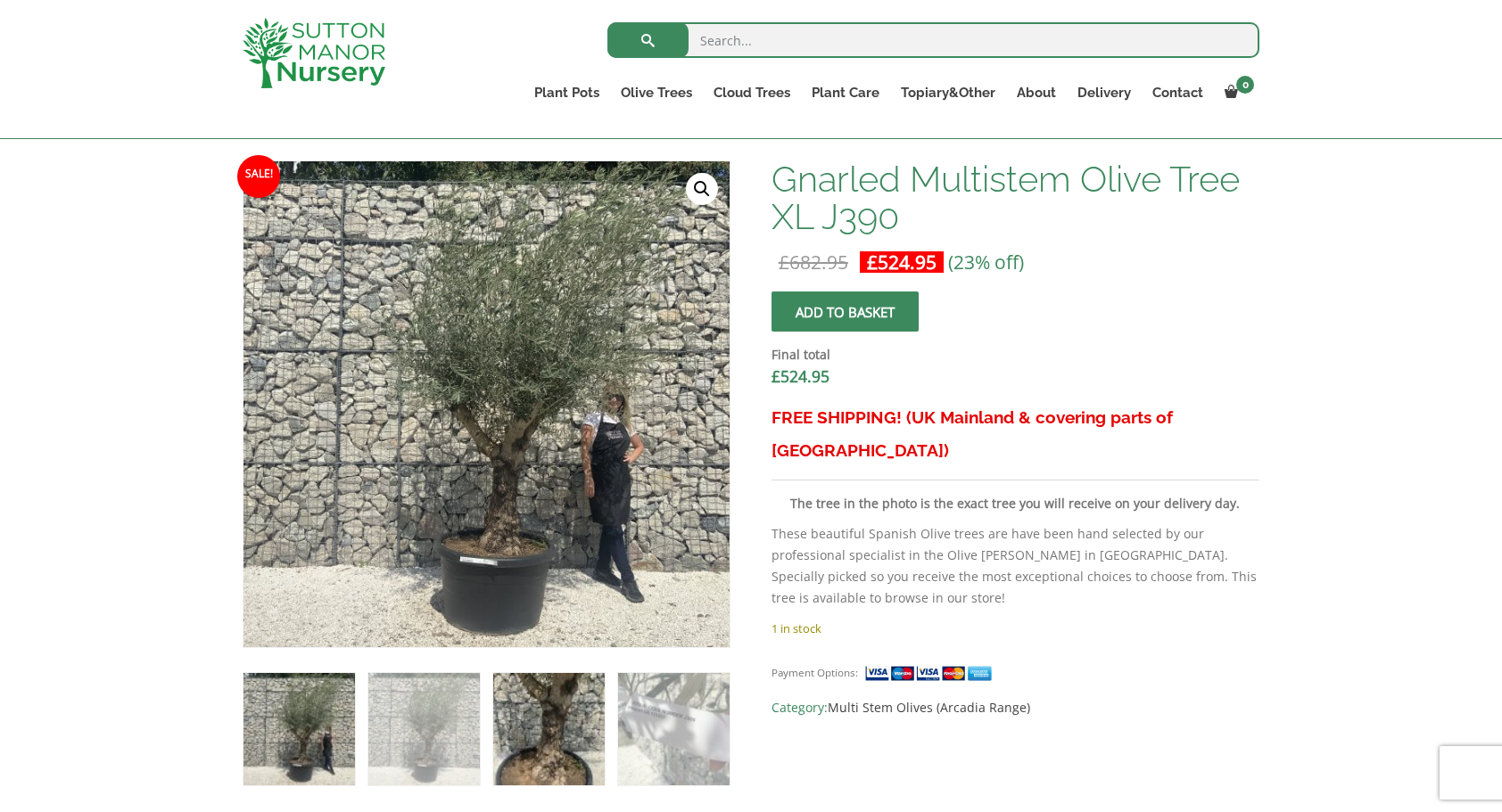
click at [535, 715] on img at bounding box center [548, 729] width 111 height 111
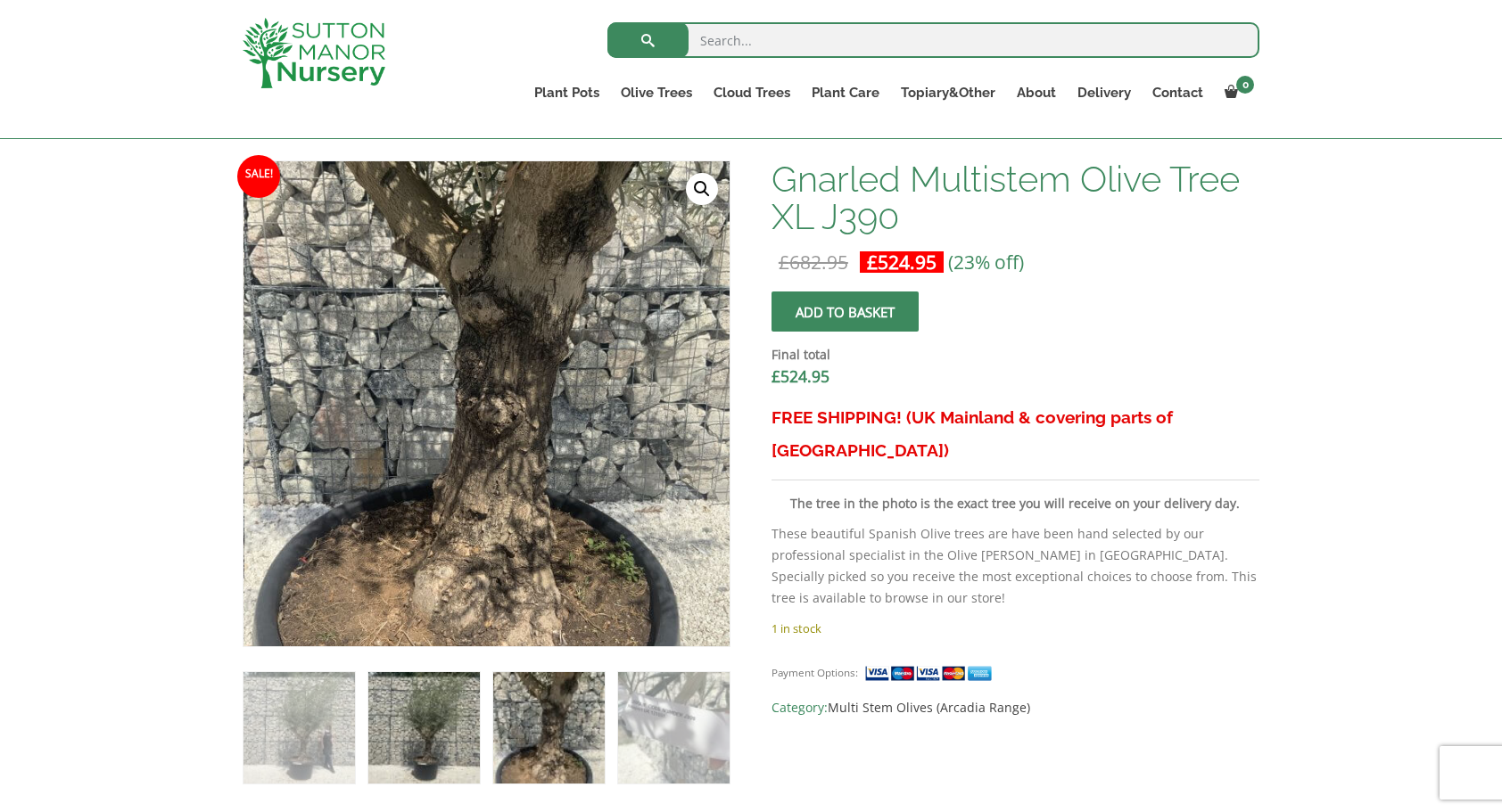
click at [436, 722] on img at bounding box center [423, 728] width 111 height 111
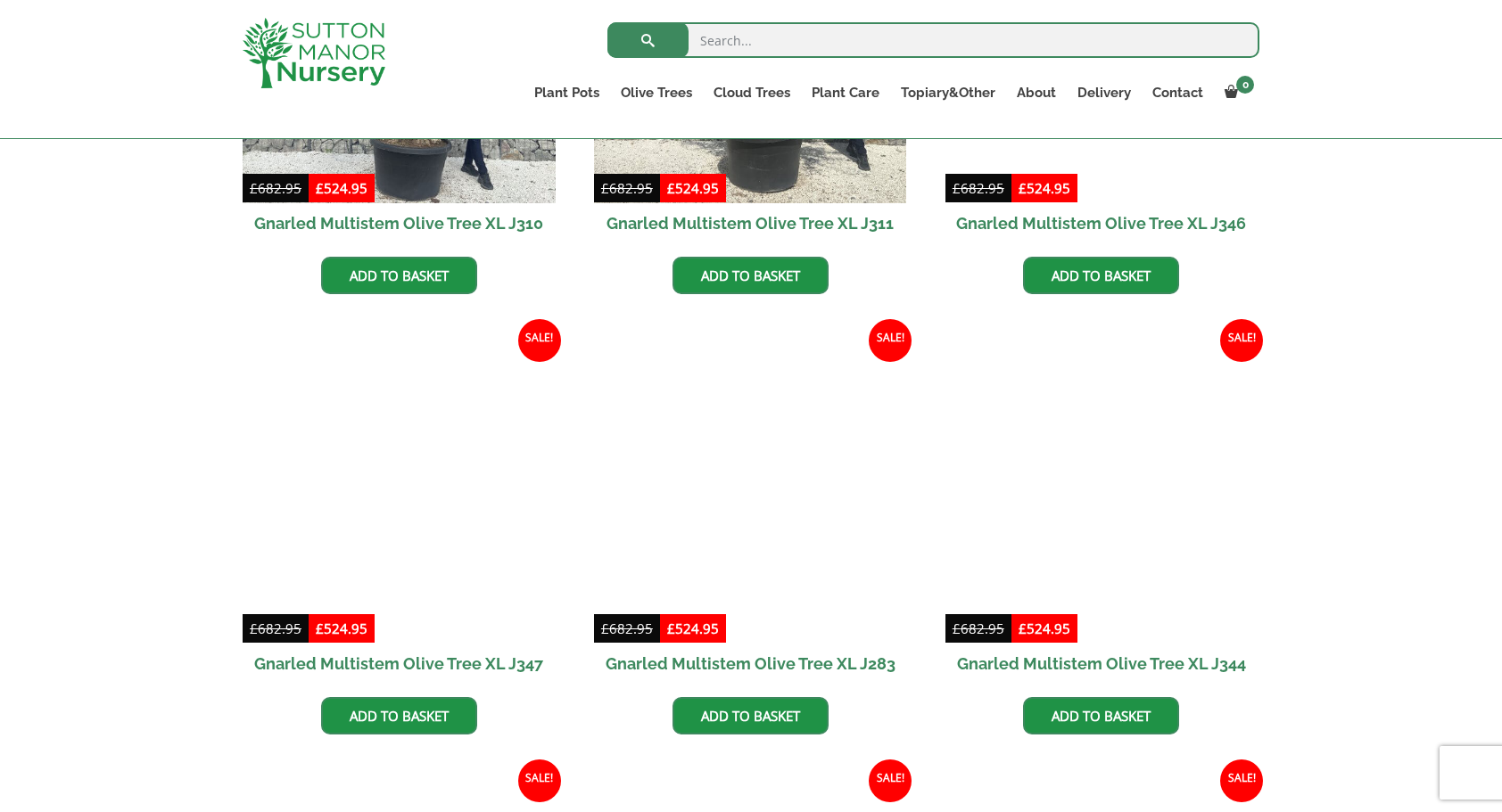
scroll to position [1515, 0]
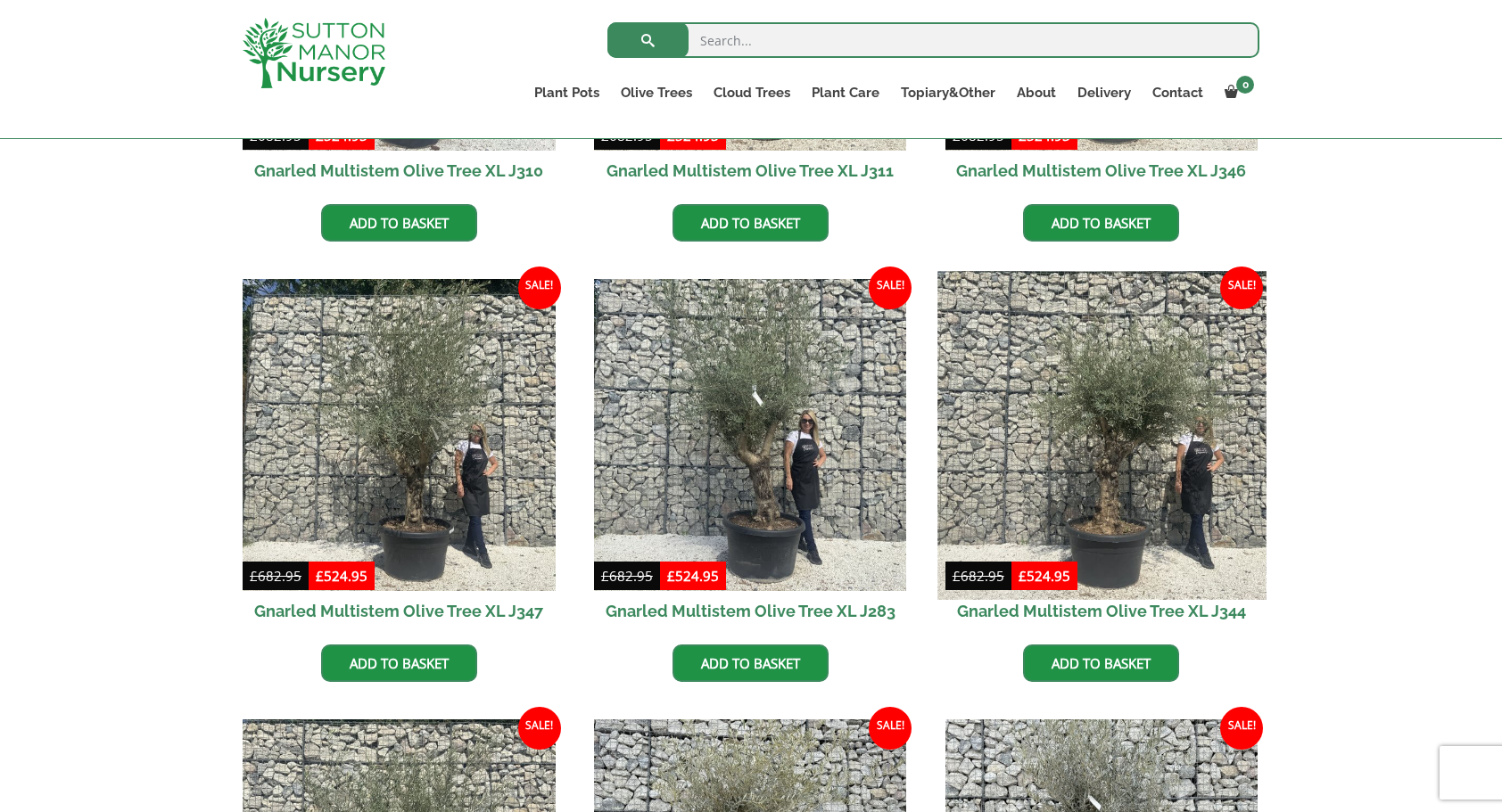
click at [1119, 451] on img at bounding box center [1101, 435] width 328 height 328
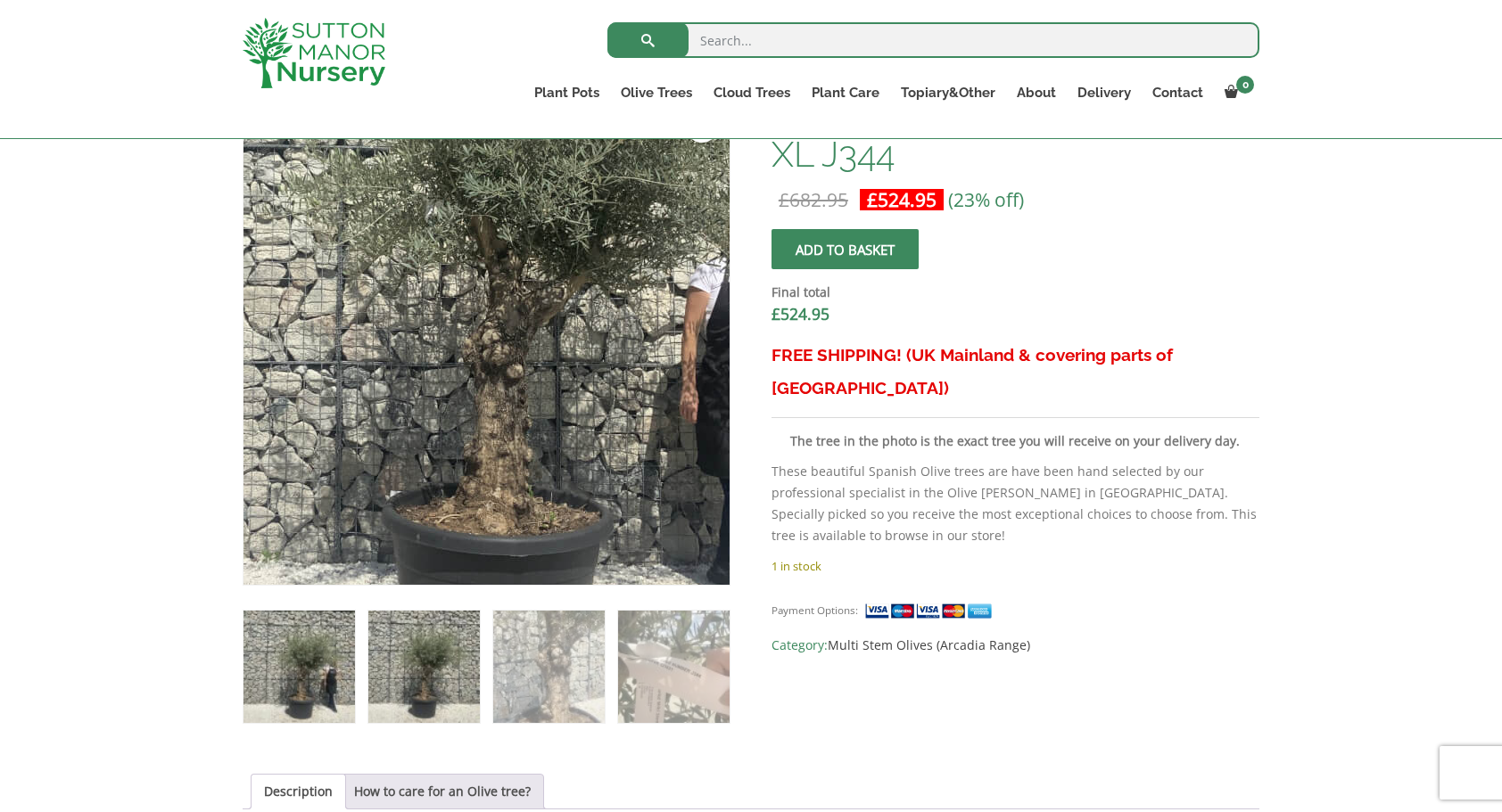
scroll to position [713, 0]
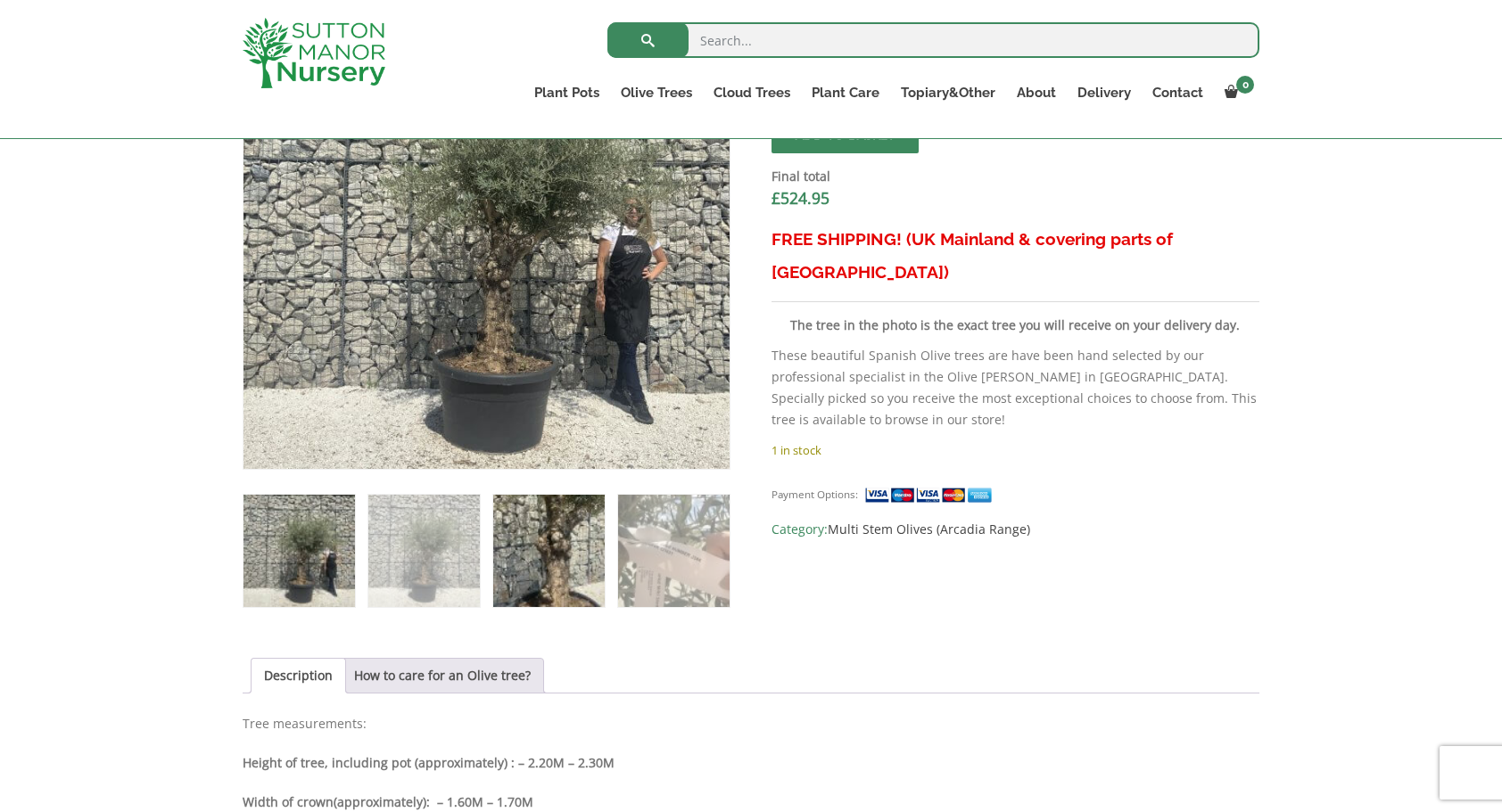
click at [555, 562] on img at bounding box center [548, 550] width 111 height 111
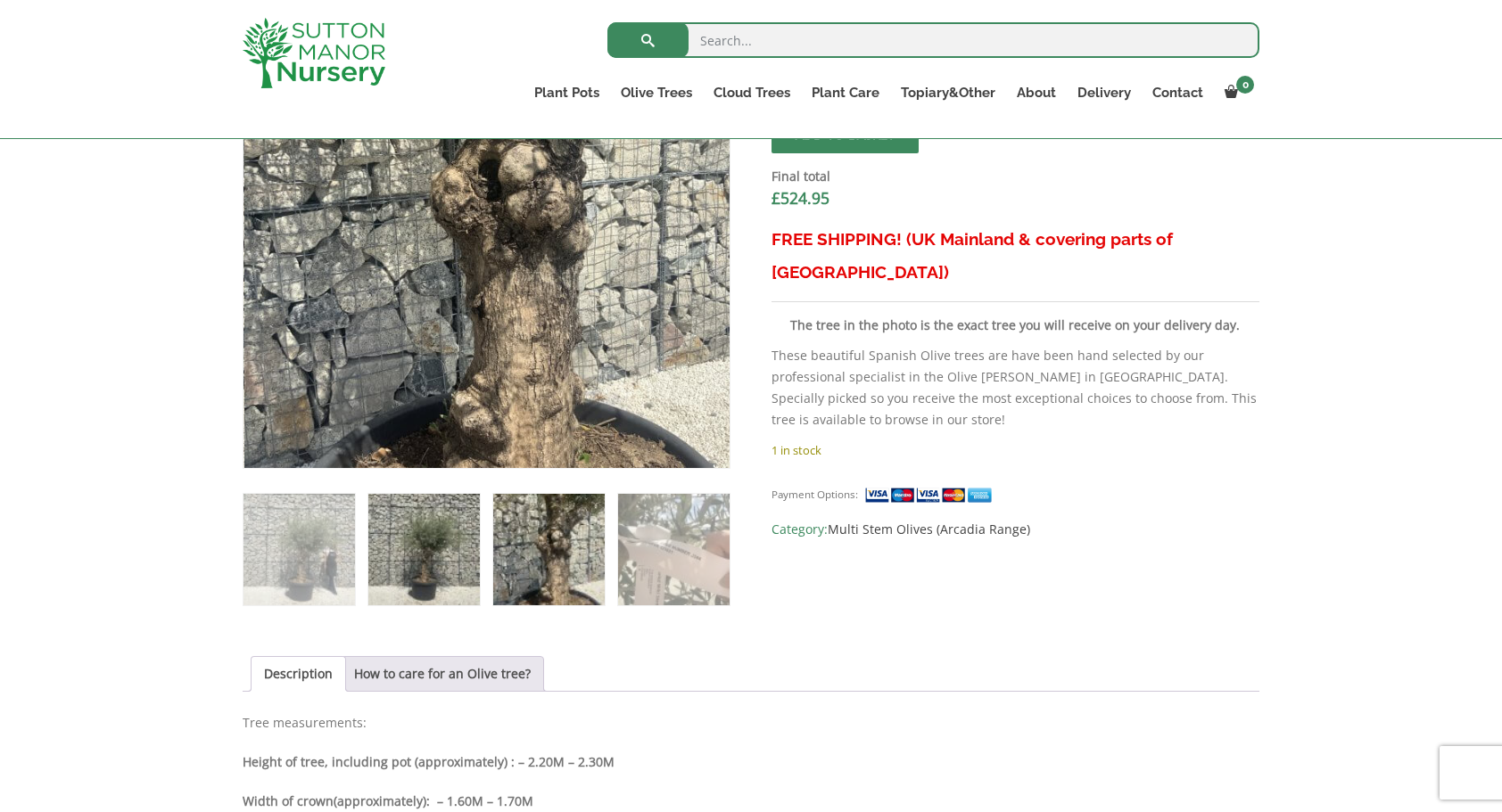
click at [424, 558] on img at bounding box center [423, 549] width 111 height 111
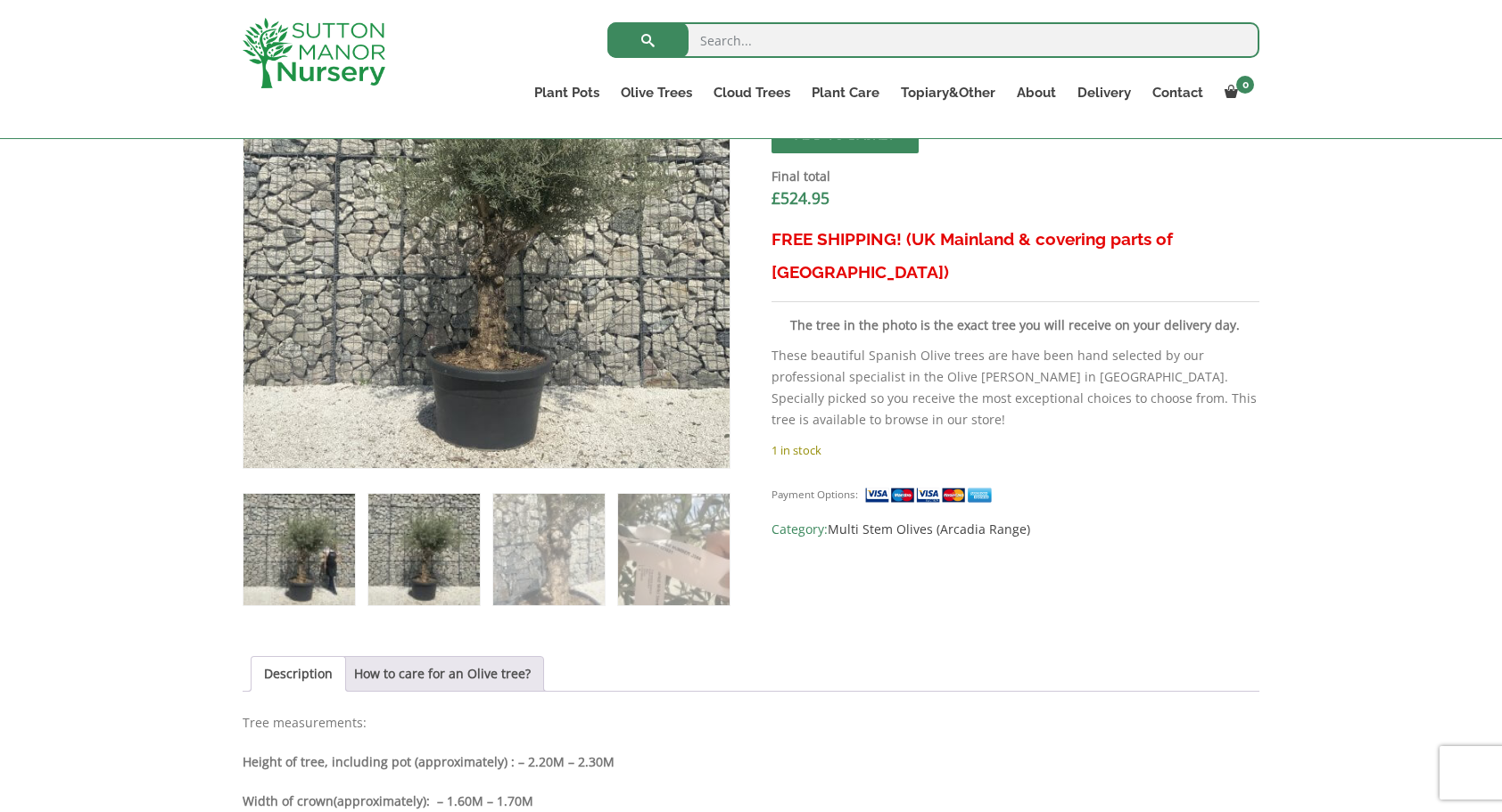
click at [302, 571] on img at bounding box center [299, 549] width 111 height 111
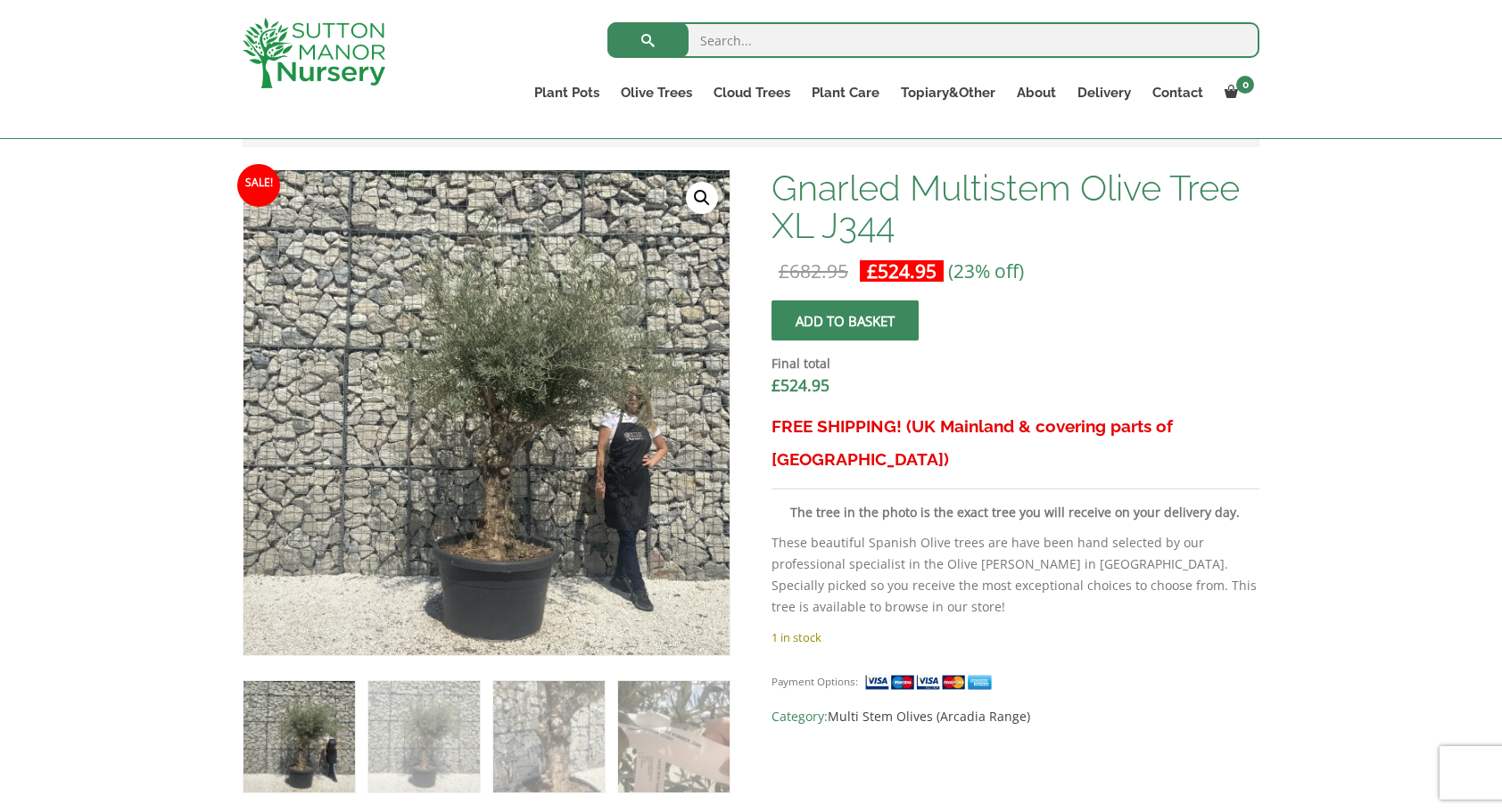
scroll to position [535, 0]
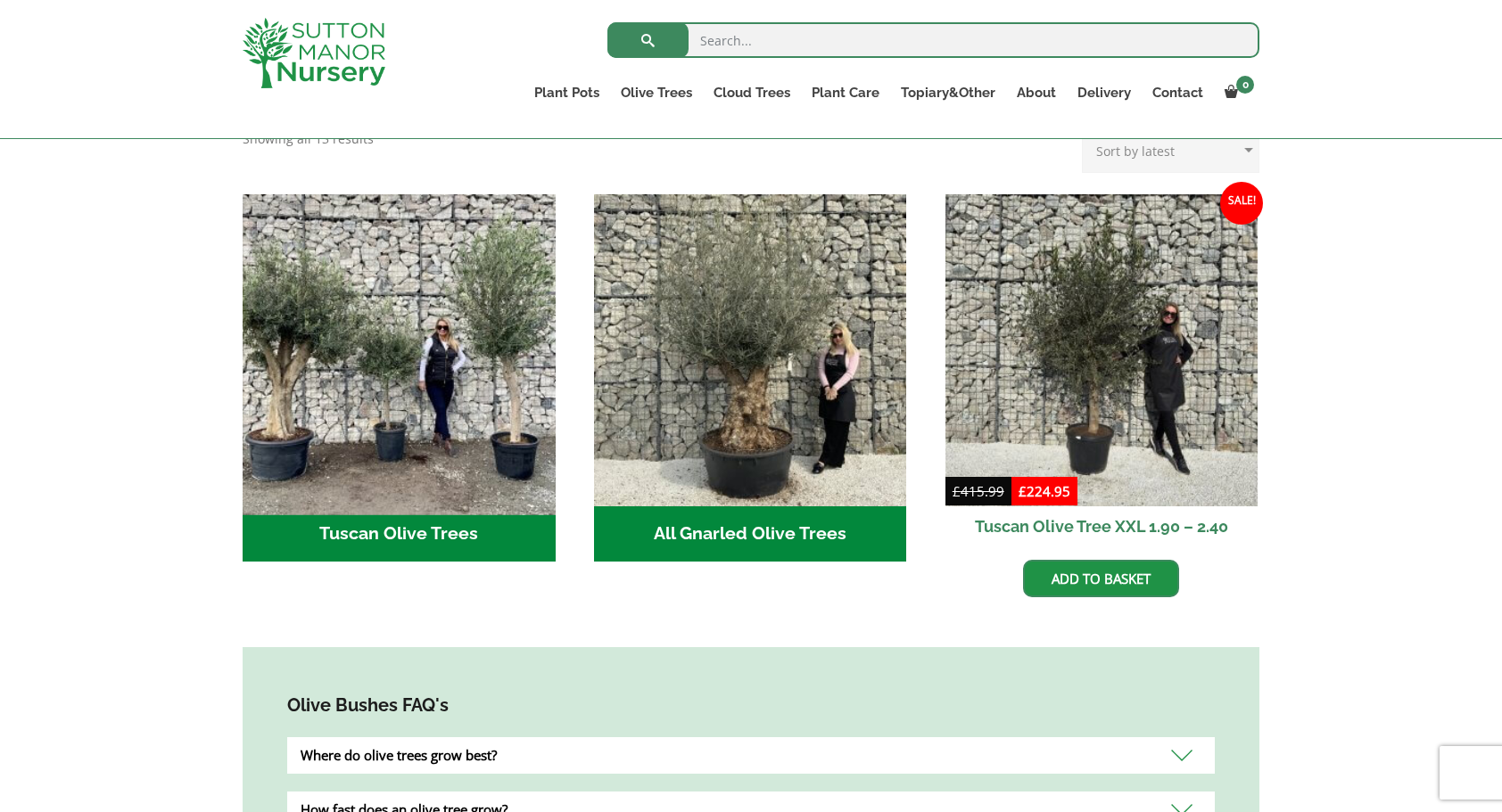
scroll to position [624, 0]
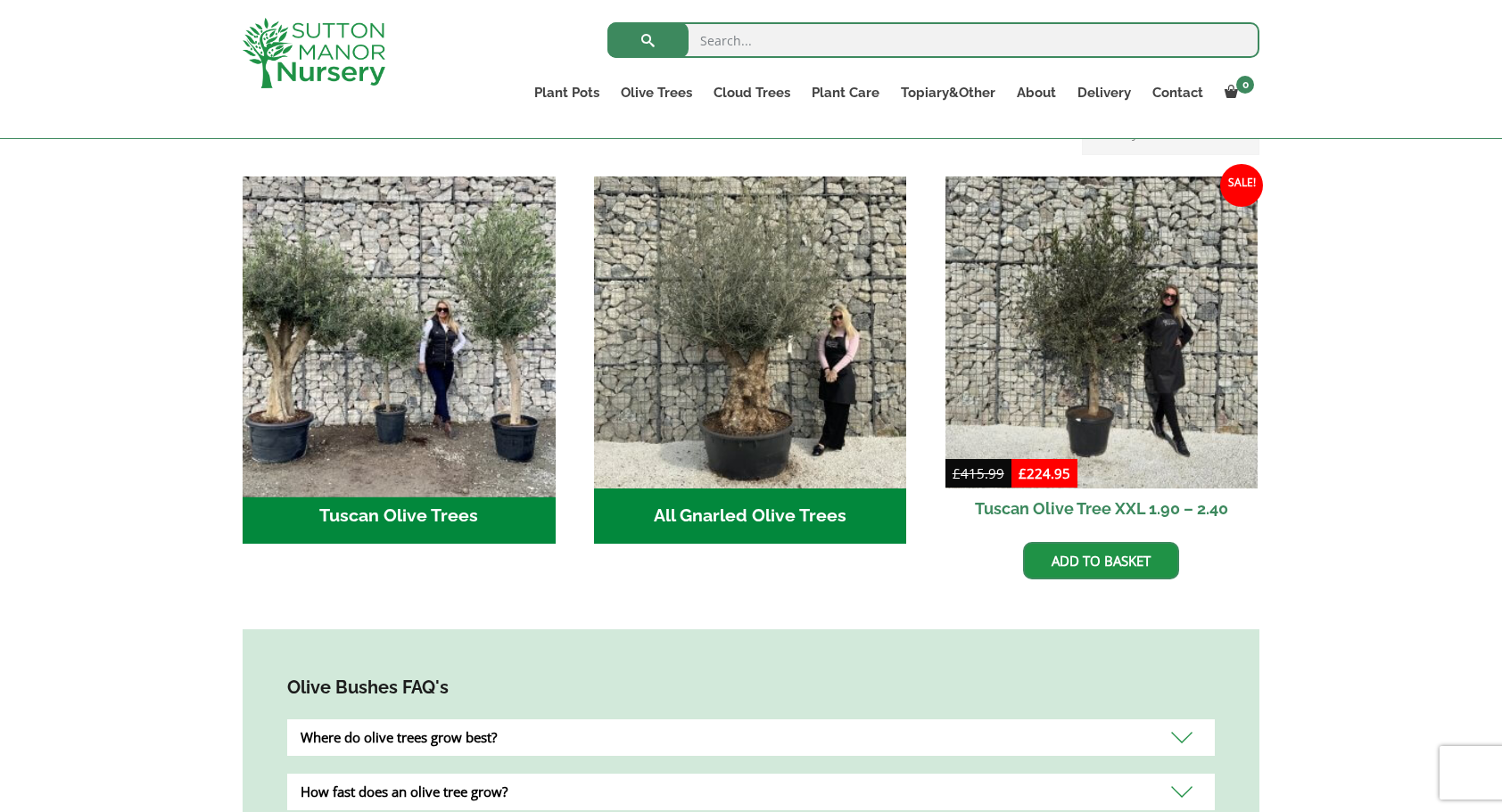
click at [426, 411] on img "Visit product category Tuscan Olive Trees" at bounding box center [399, 333] width 328 height 328
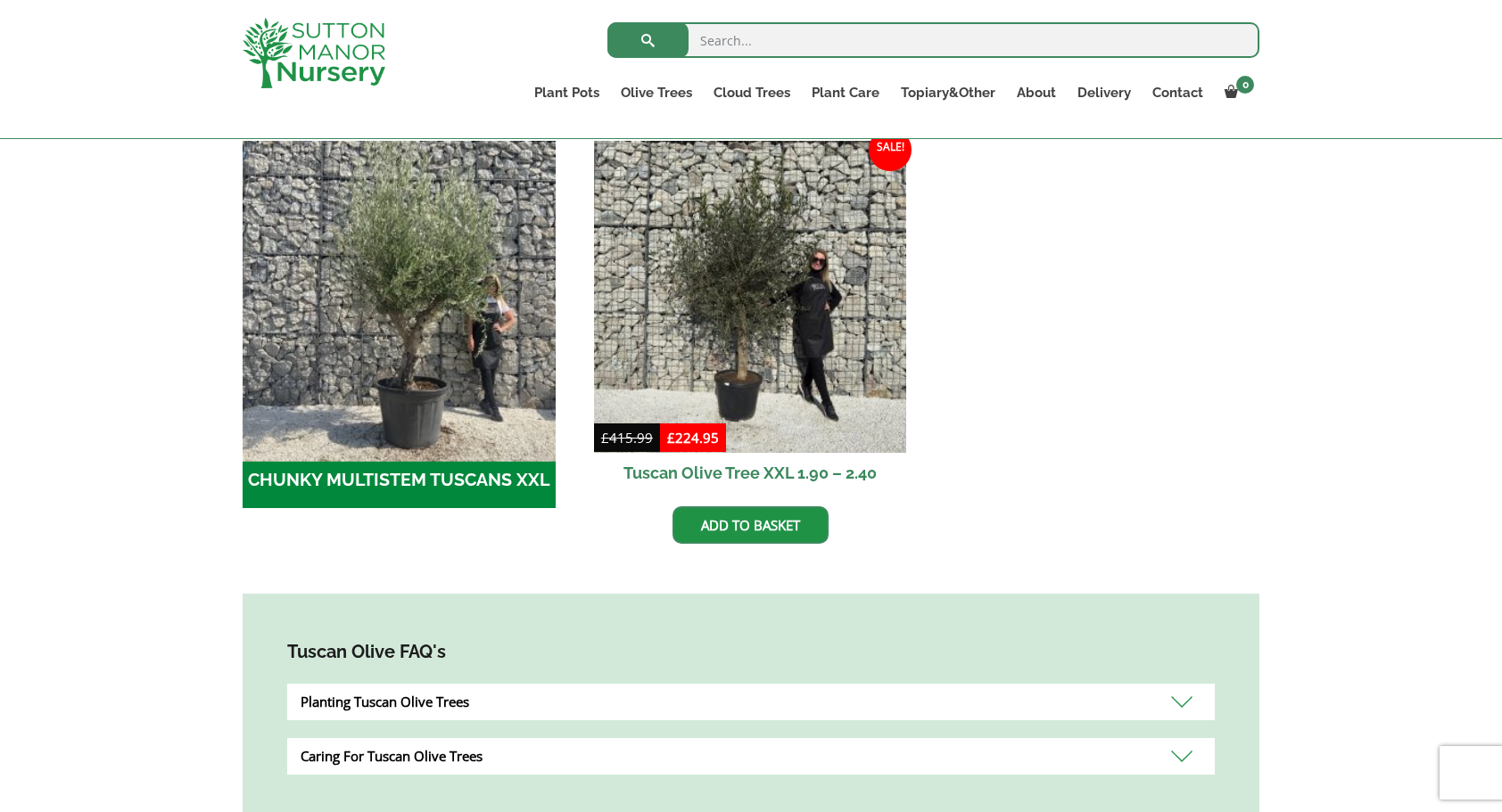
scroll to position [535, 0]
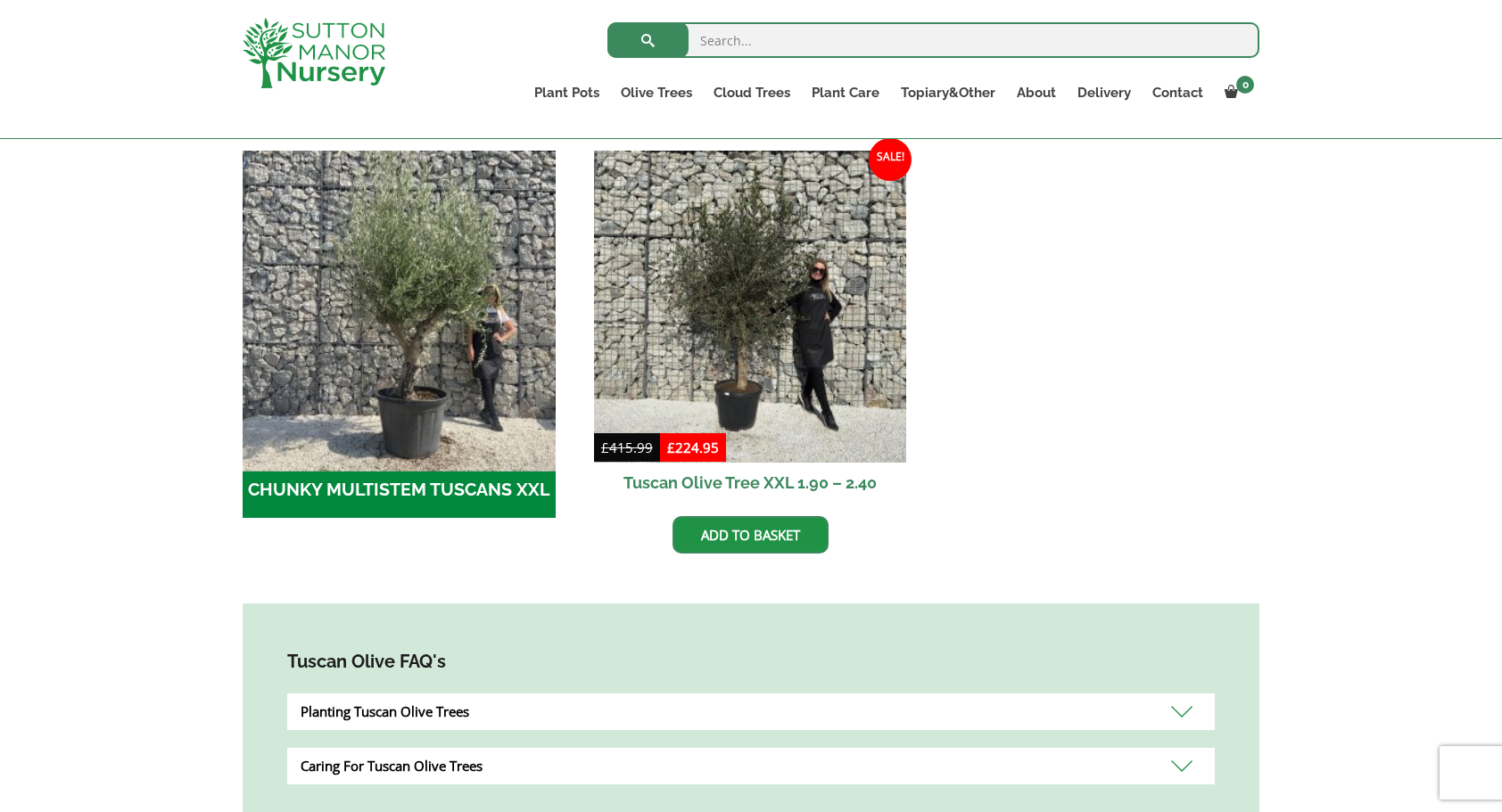
click at [419, 355] on img "Visit product category CHUNKY MULTISTEM TUSCANS XXL" at bounding box center [399, 306] width 328 height 328
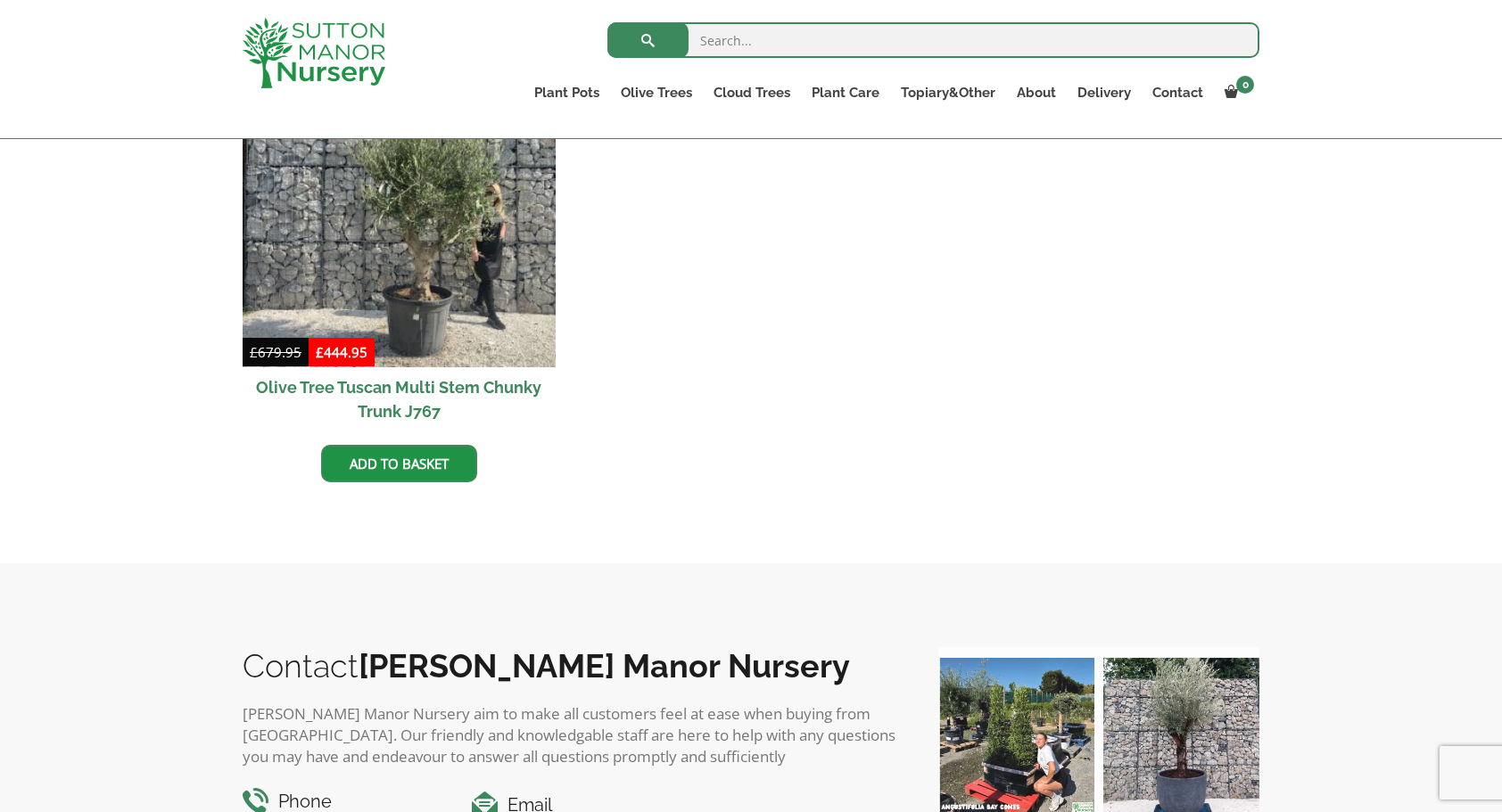
scroll to position [446, 0]
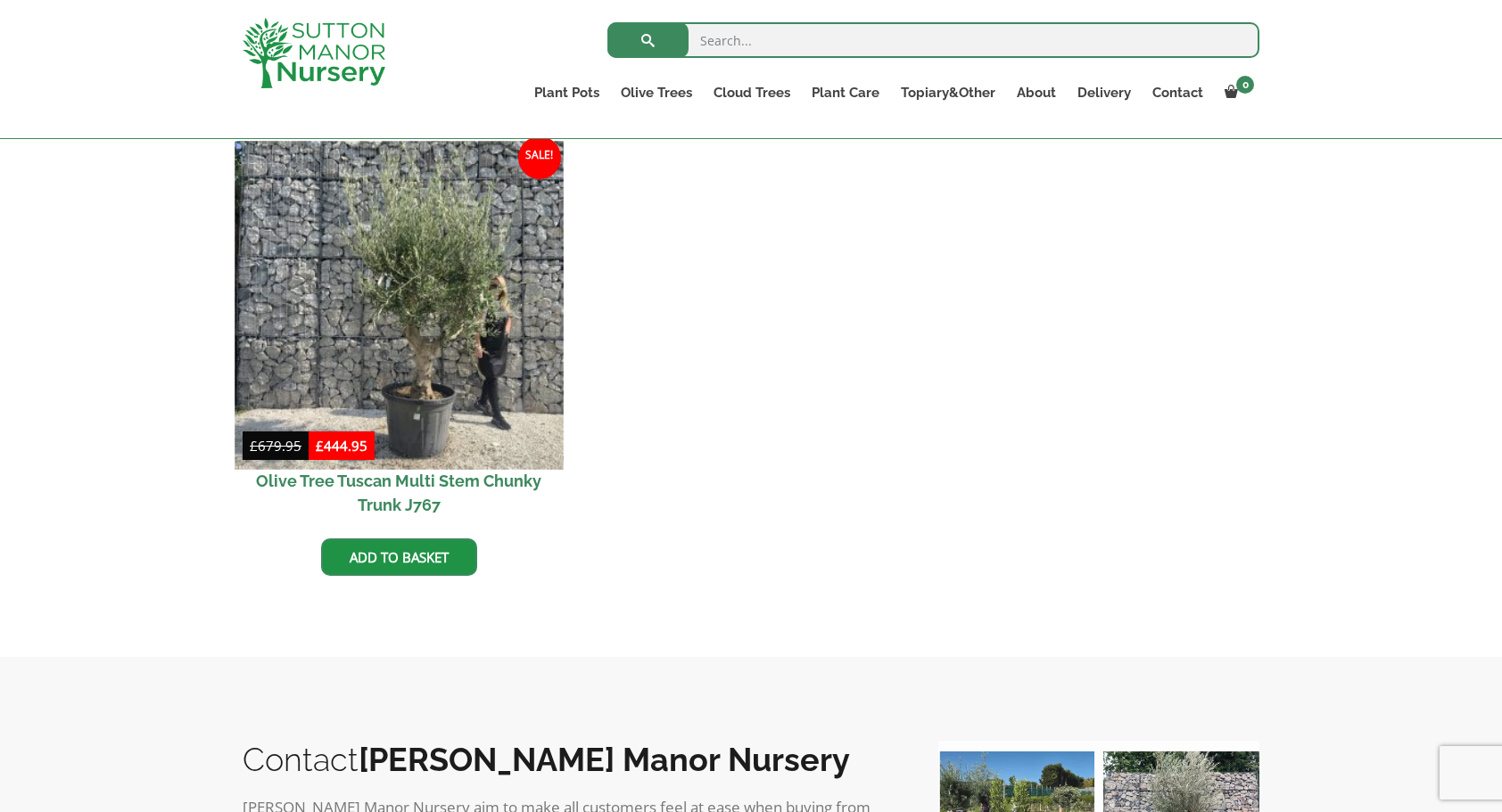
click at [403, 314] on img at bounding box center [399, 304] width 328 height 328
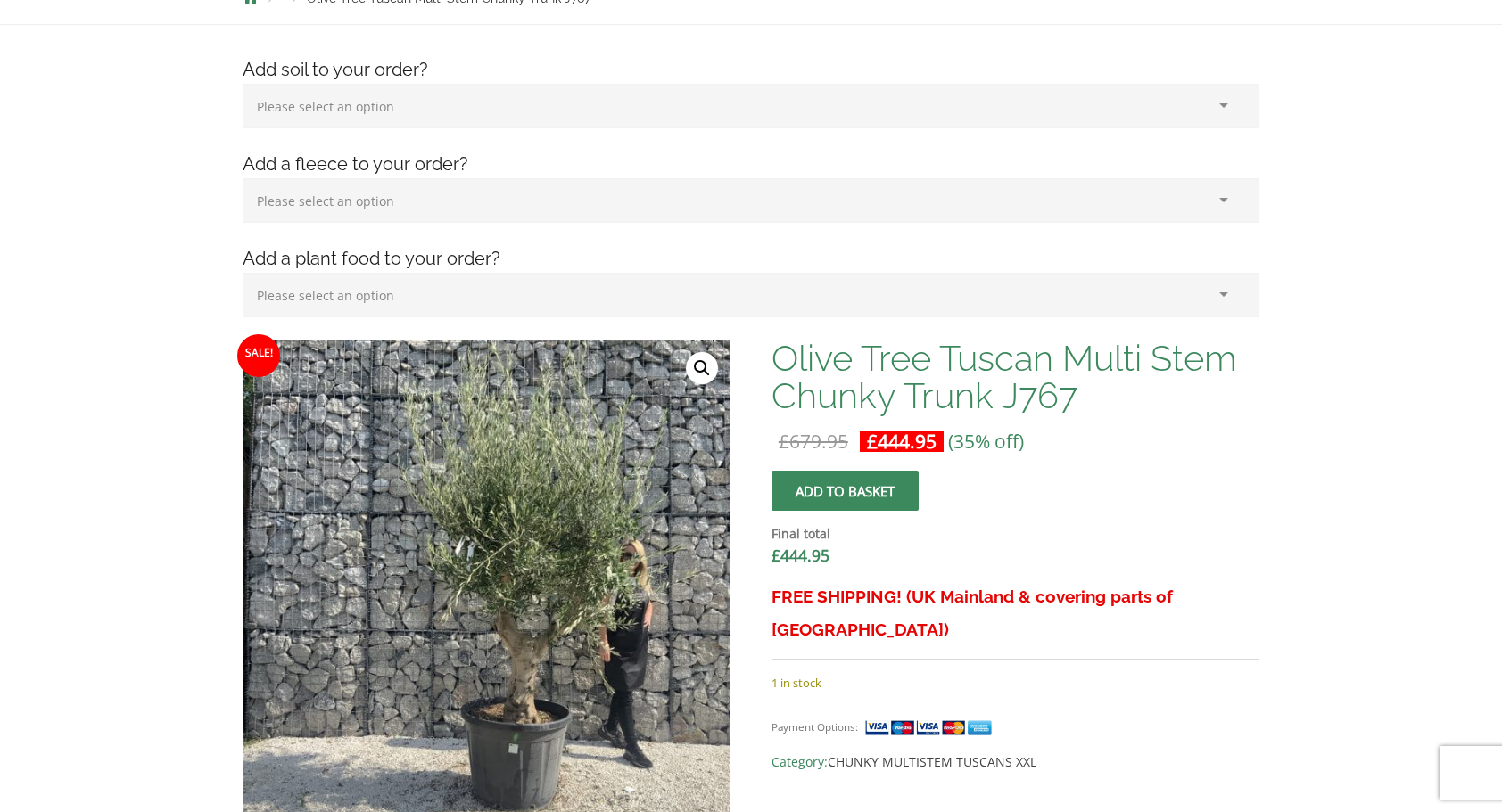
scroll to position [535, 0]
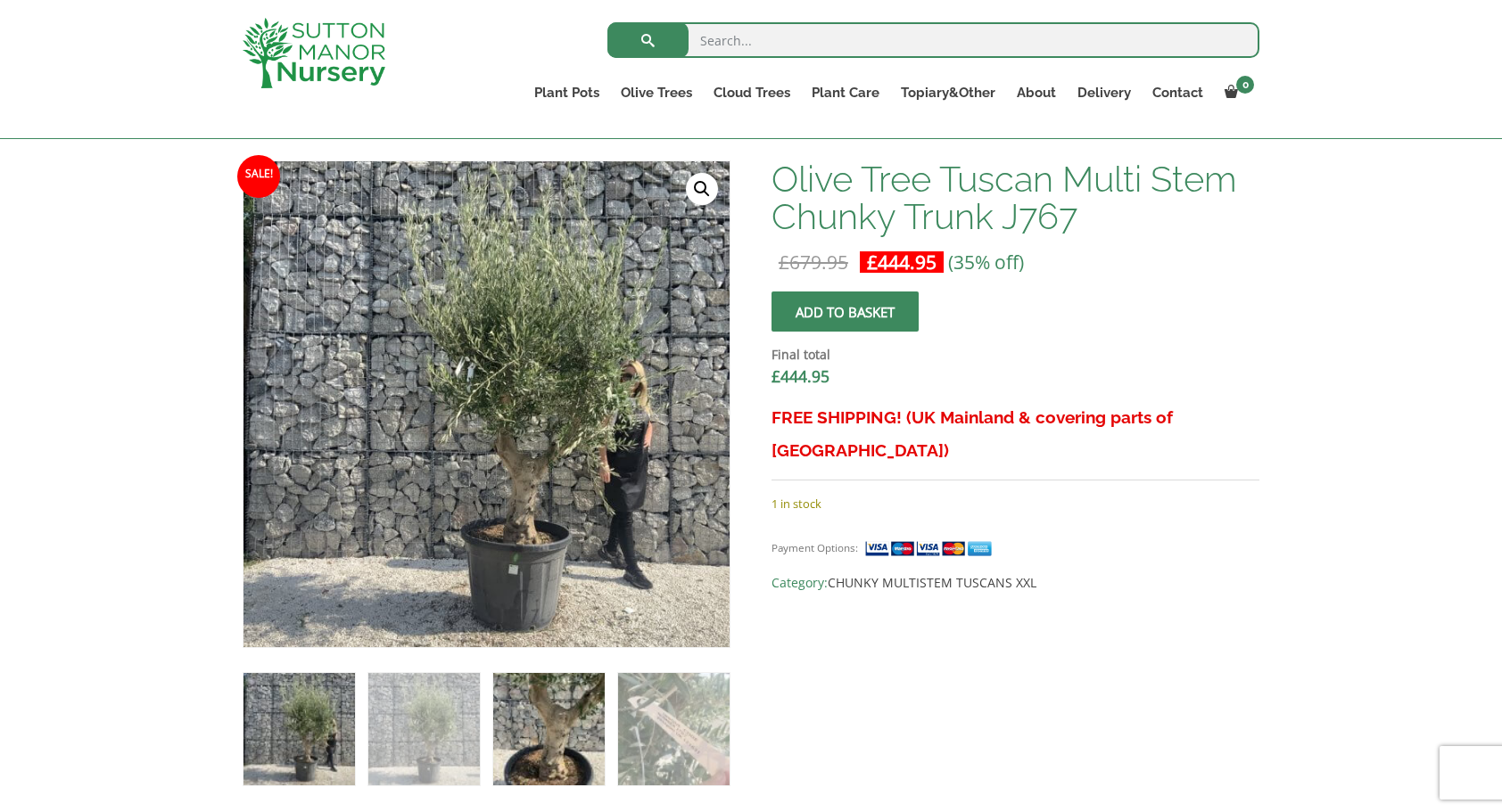
click at [570, 722] on img at bounding box center [548, 729] width 111 height 111
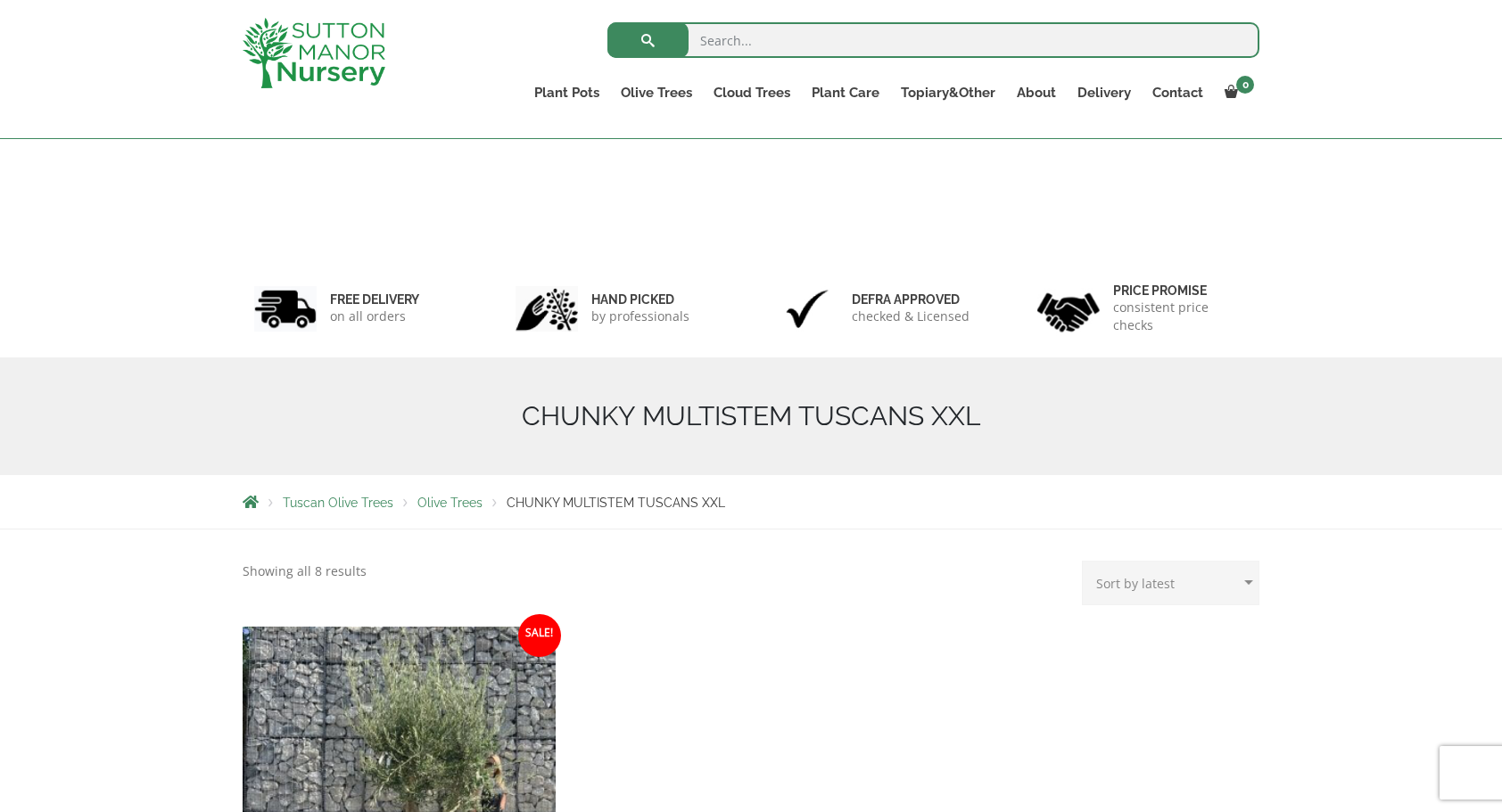
scroll to position [478, 0]
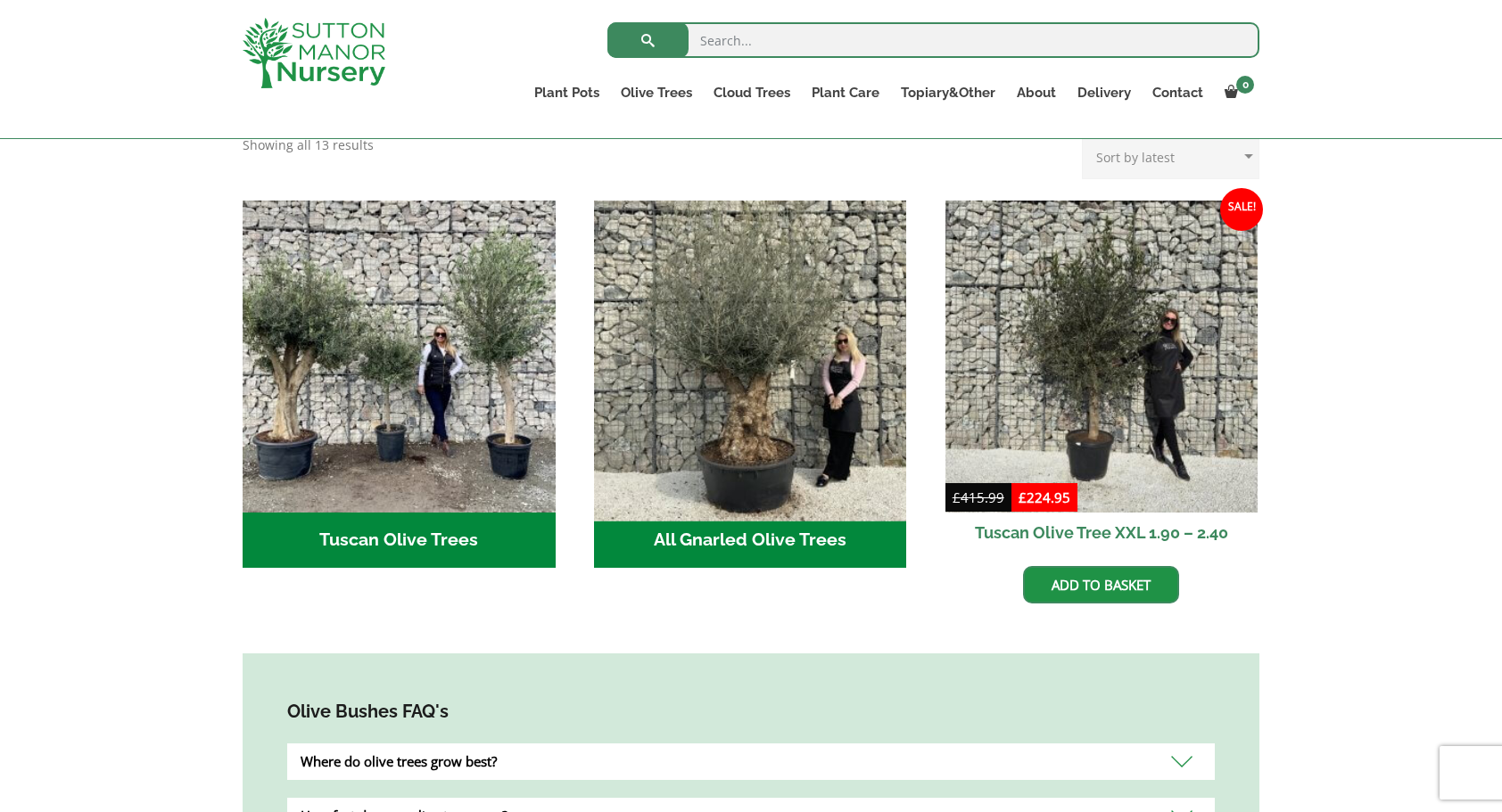
click at [724, 392] on img "Visit product category All Gnarled Olive Trees" at bounding box center [750, 356] width 328 height 328
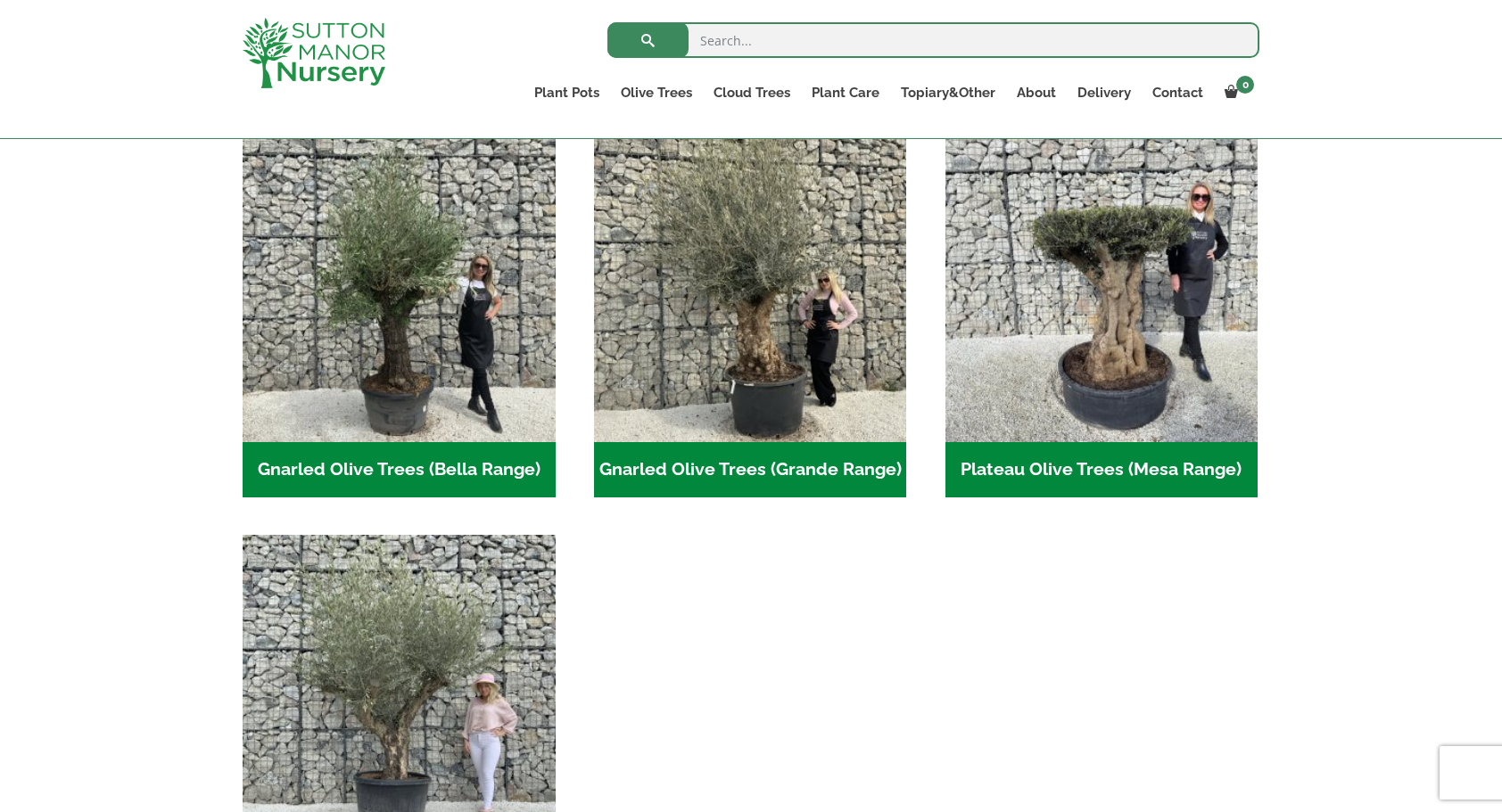
scroll to position [356, 0]
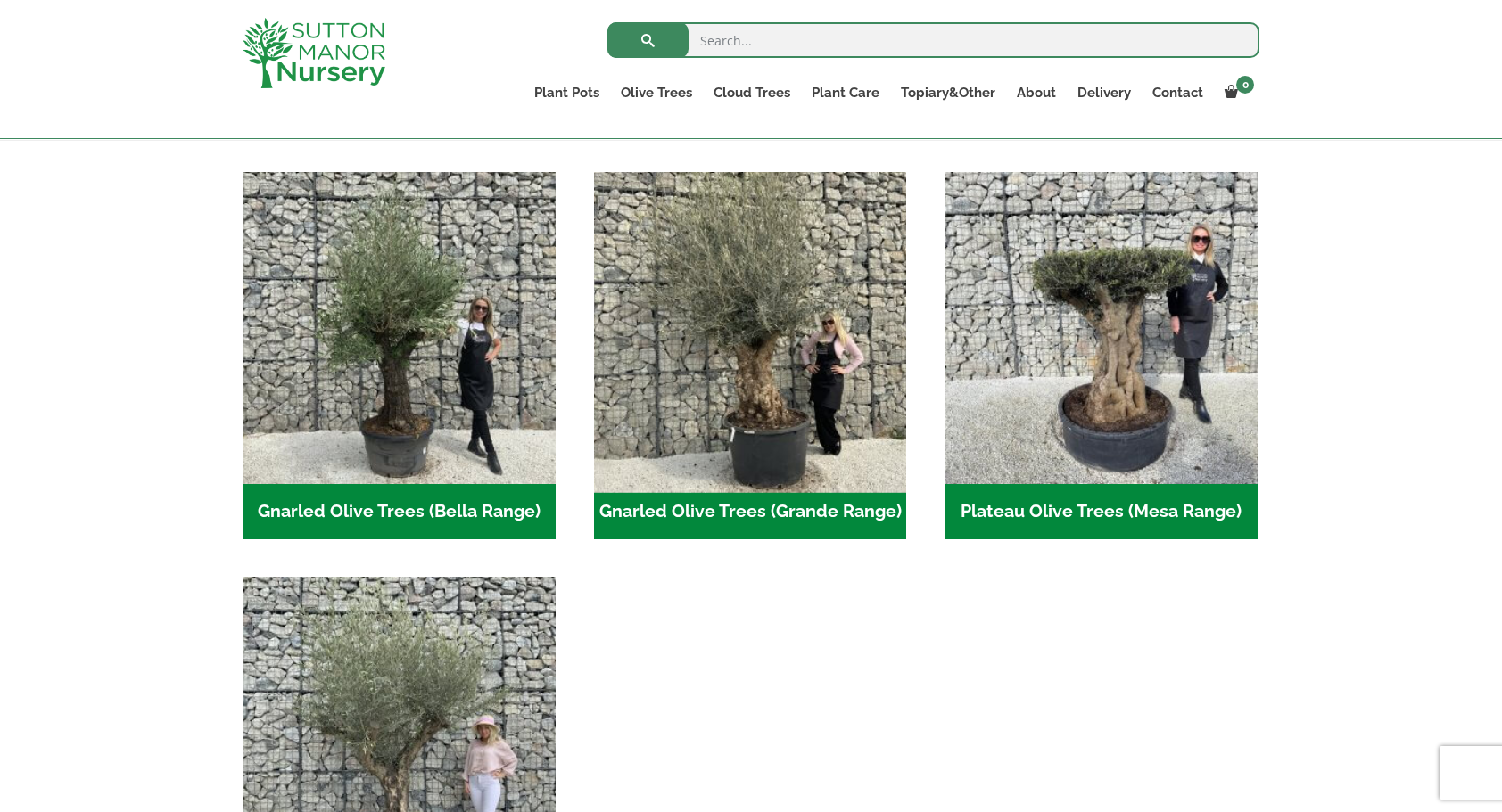
click at [770, 403] on img "Visit product category Gnarled Olive Trees (Grande Range)" at bounding box center [750, 328] width 328 height 328
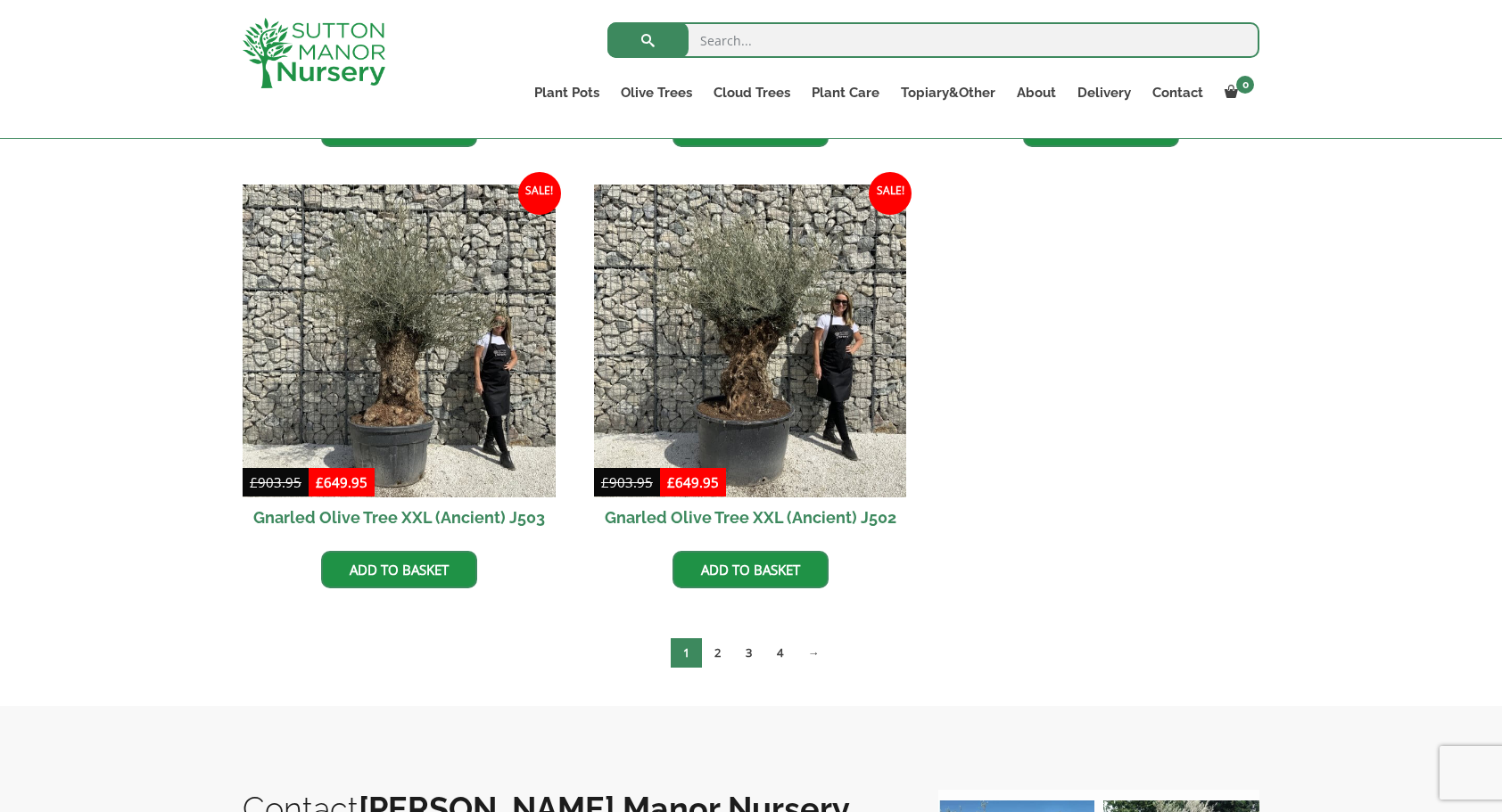
scroll to position [2586, 0]
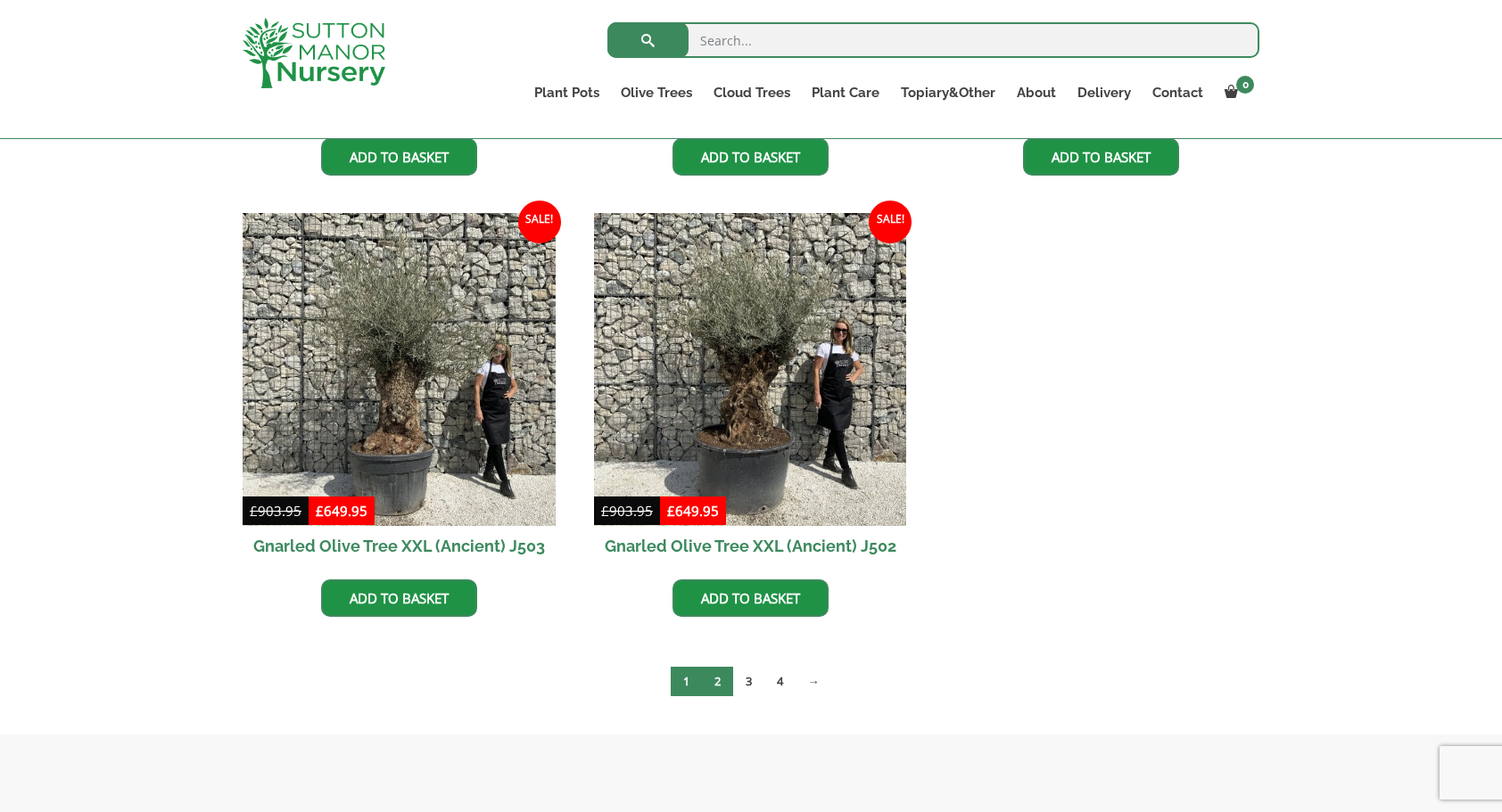
click at [717, 687] on link "2" at bounding box center [717, 682] width 31 height 29
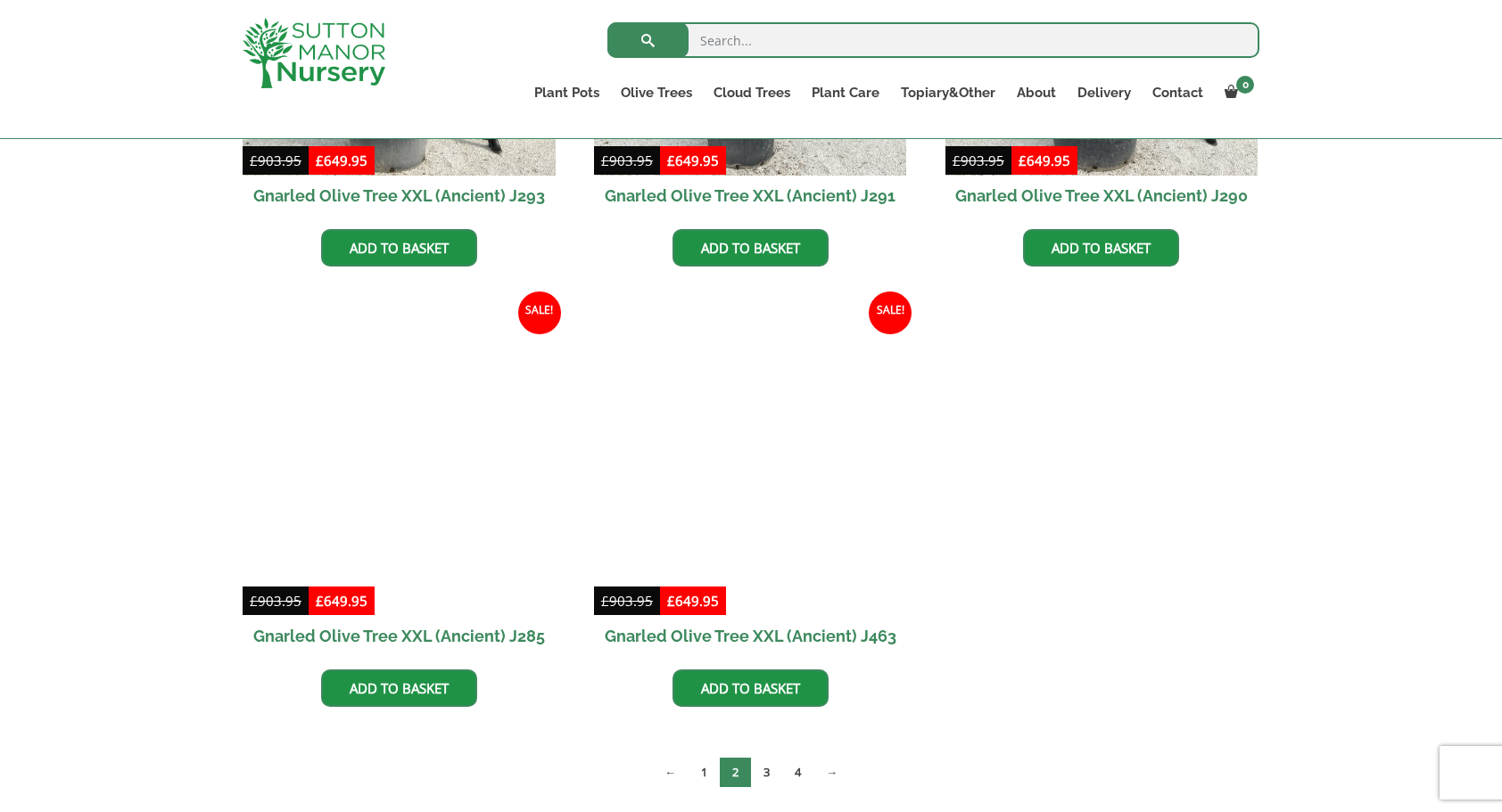
scroll to position [2140, 0]
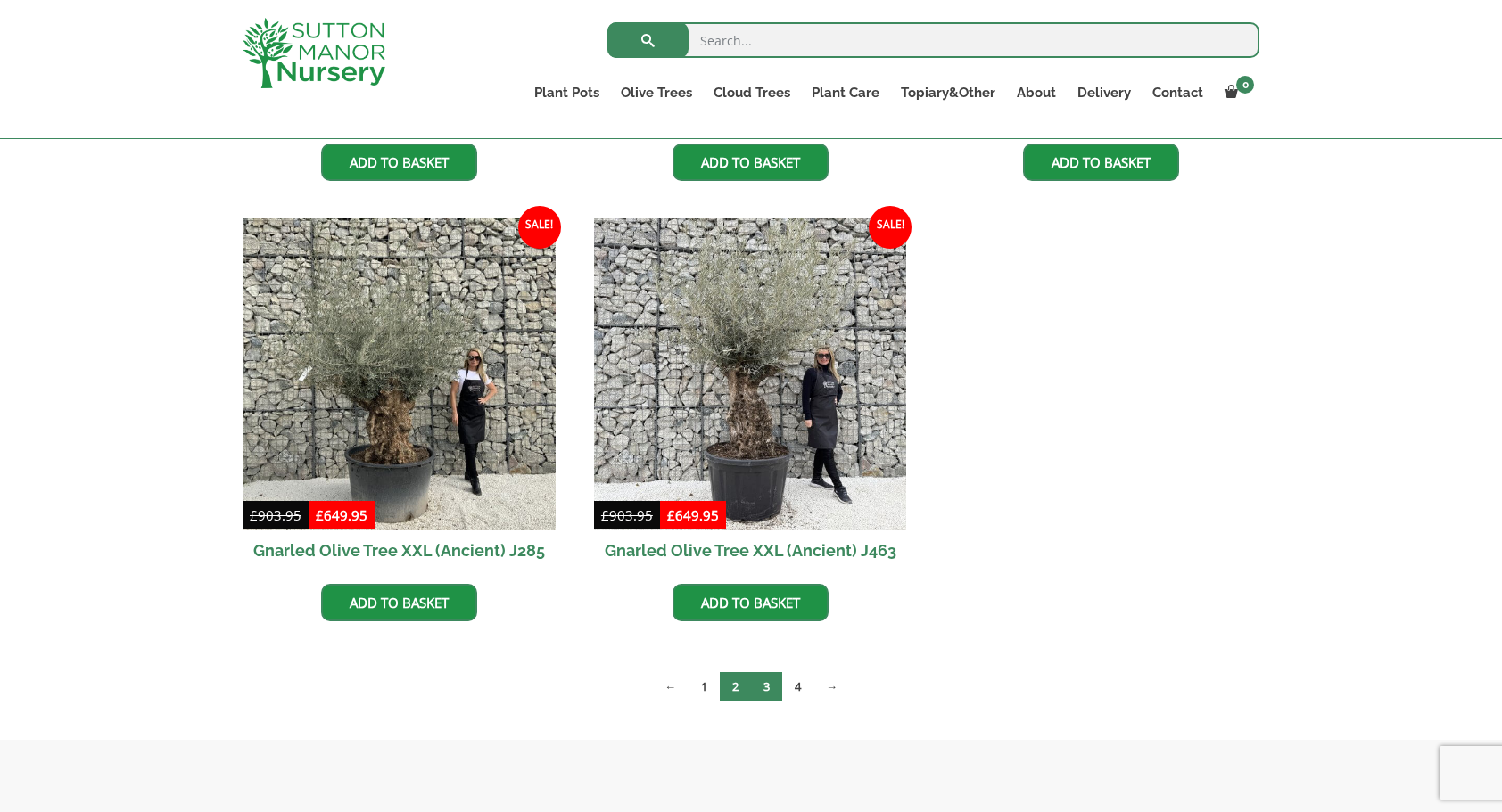
click at [768, 689] on link "3" at bounding box center [766, 687] width 31 height 29
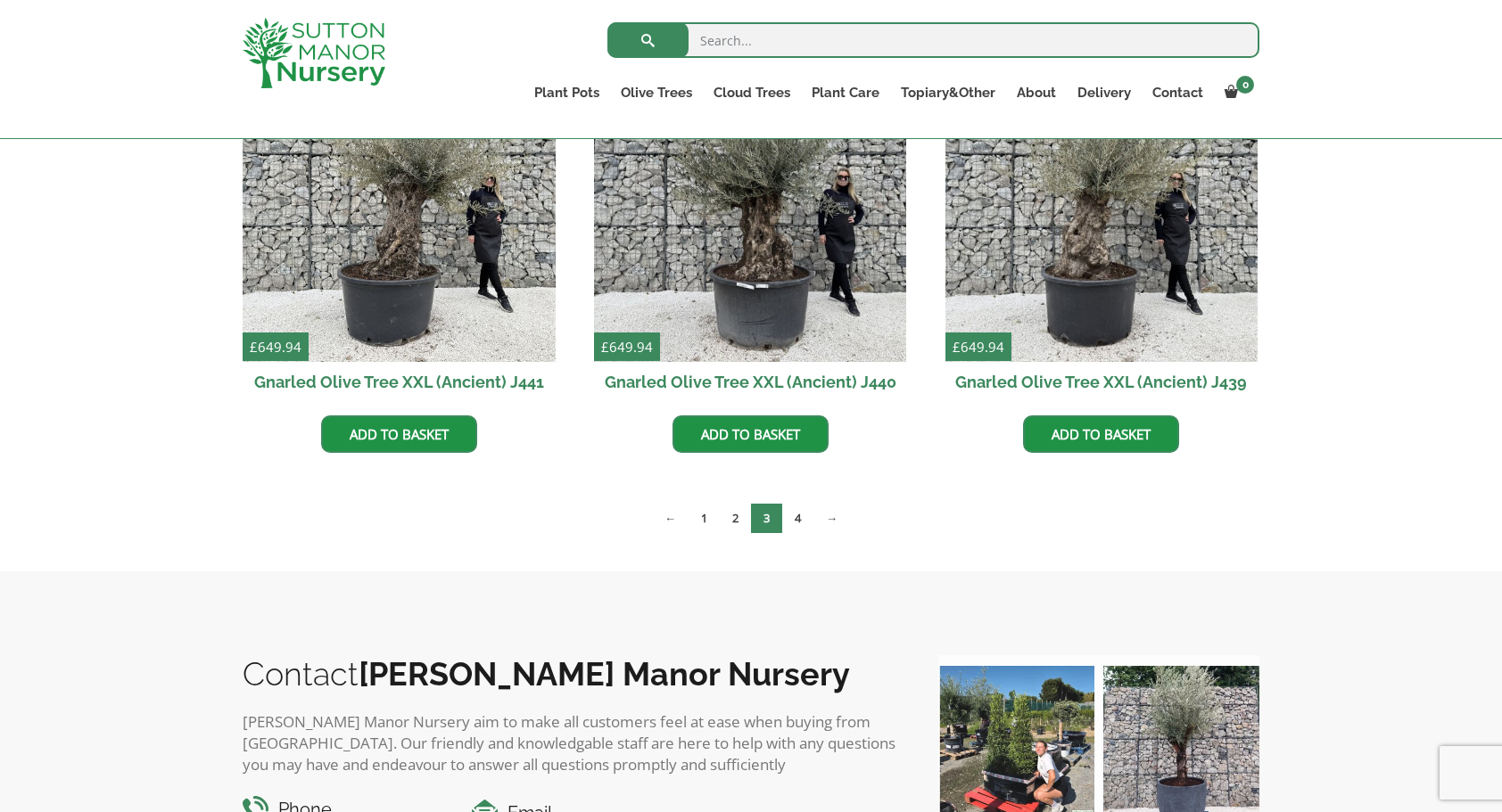
scroll to position [2318, 0]
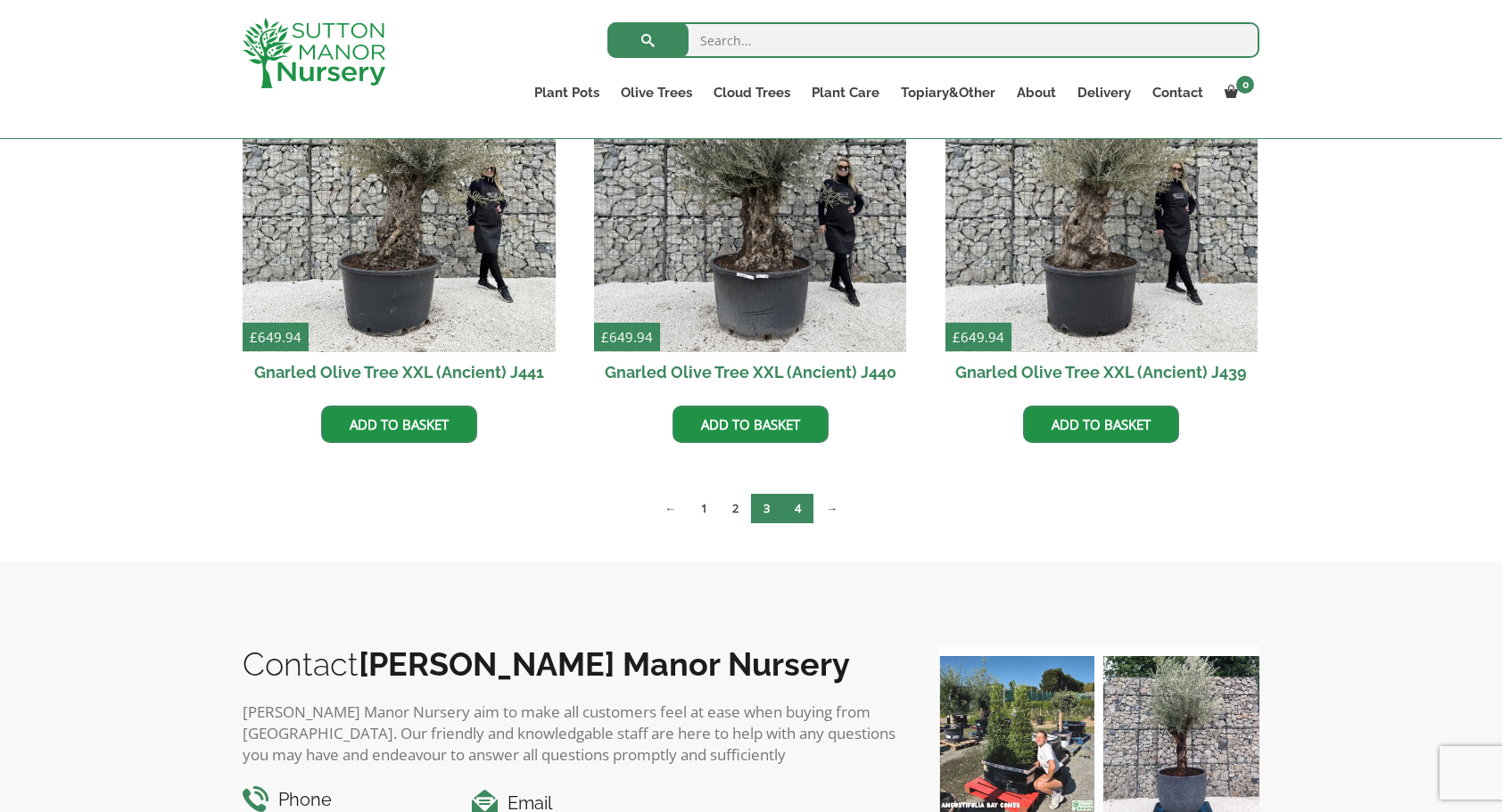
click at [795, 509] on link "4" at bounding box center [798, 508] width 31 height 29
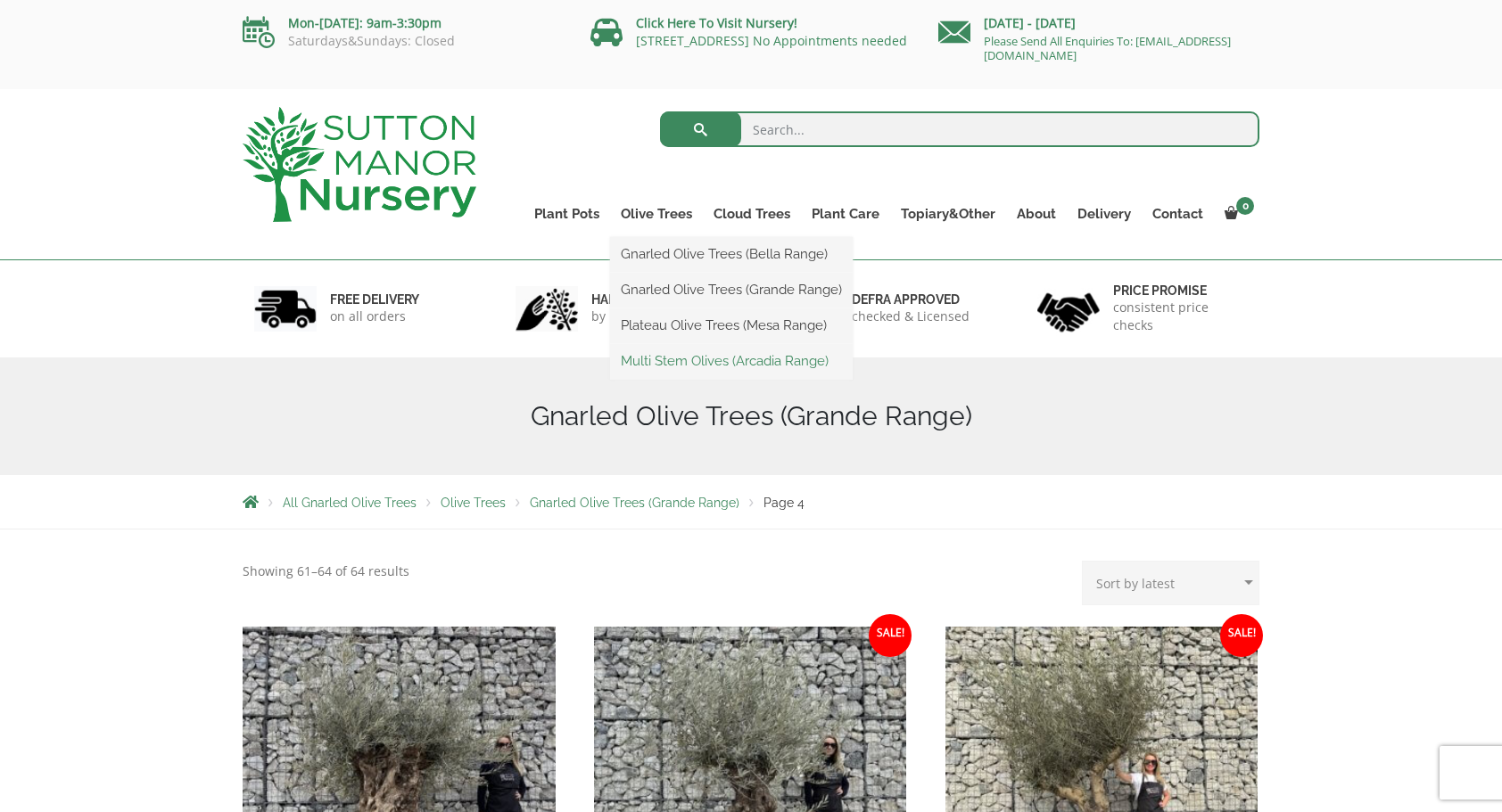
click at [656, 359] on link "Multi Stem Olives (Arcadia Range)" at bounding box center [732, 362] width 243 height 27
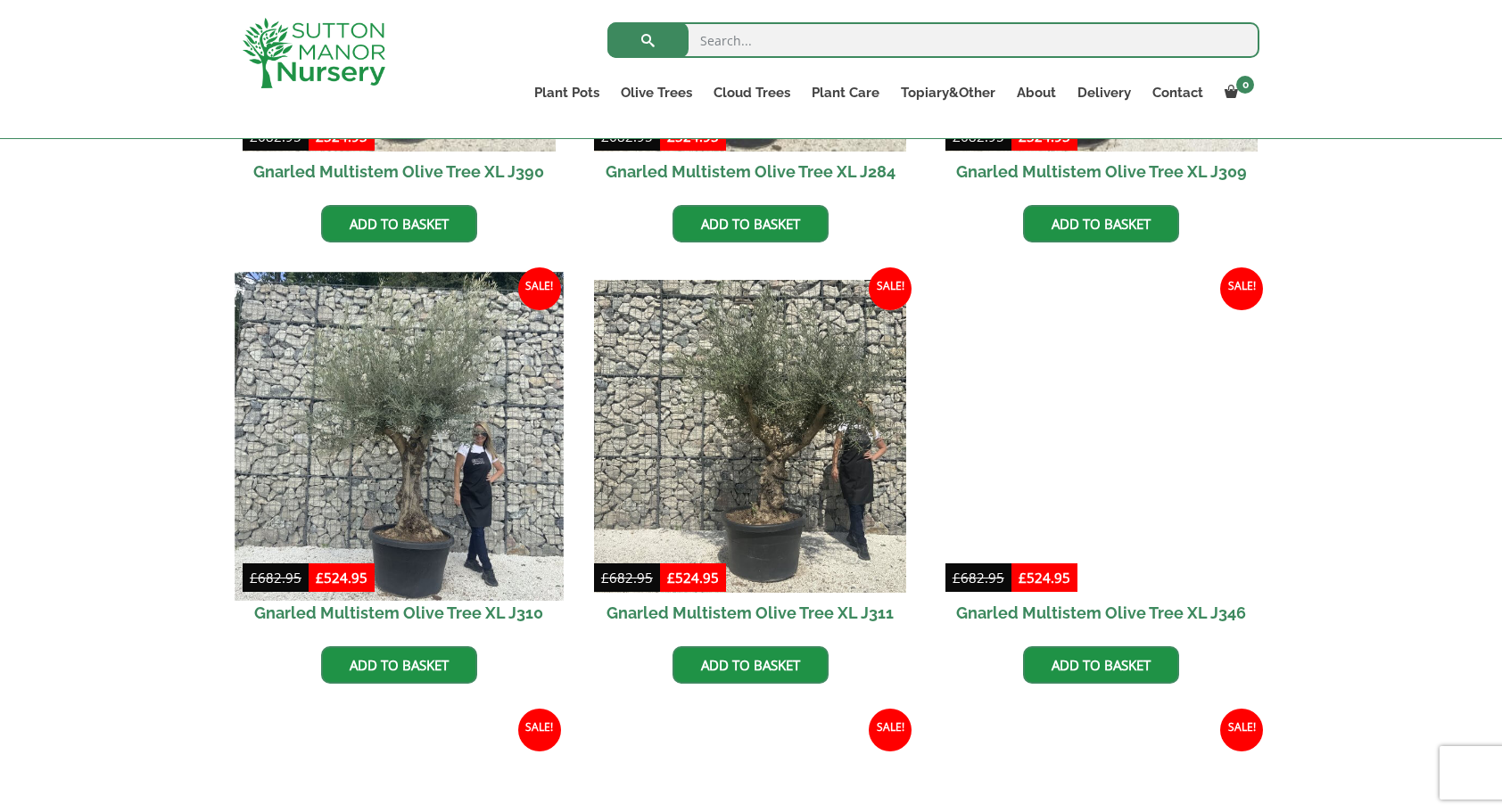
scroll to position [1069, 0]
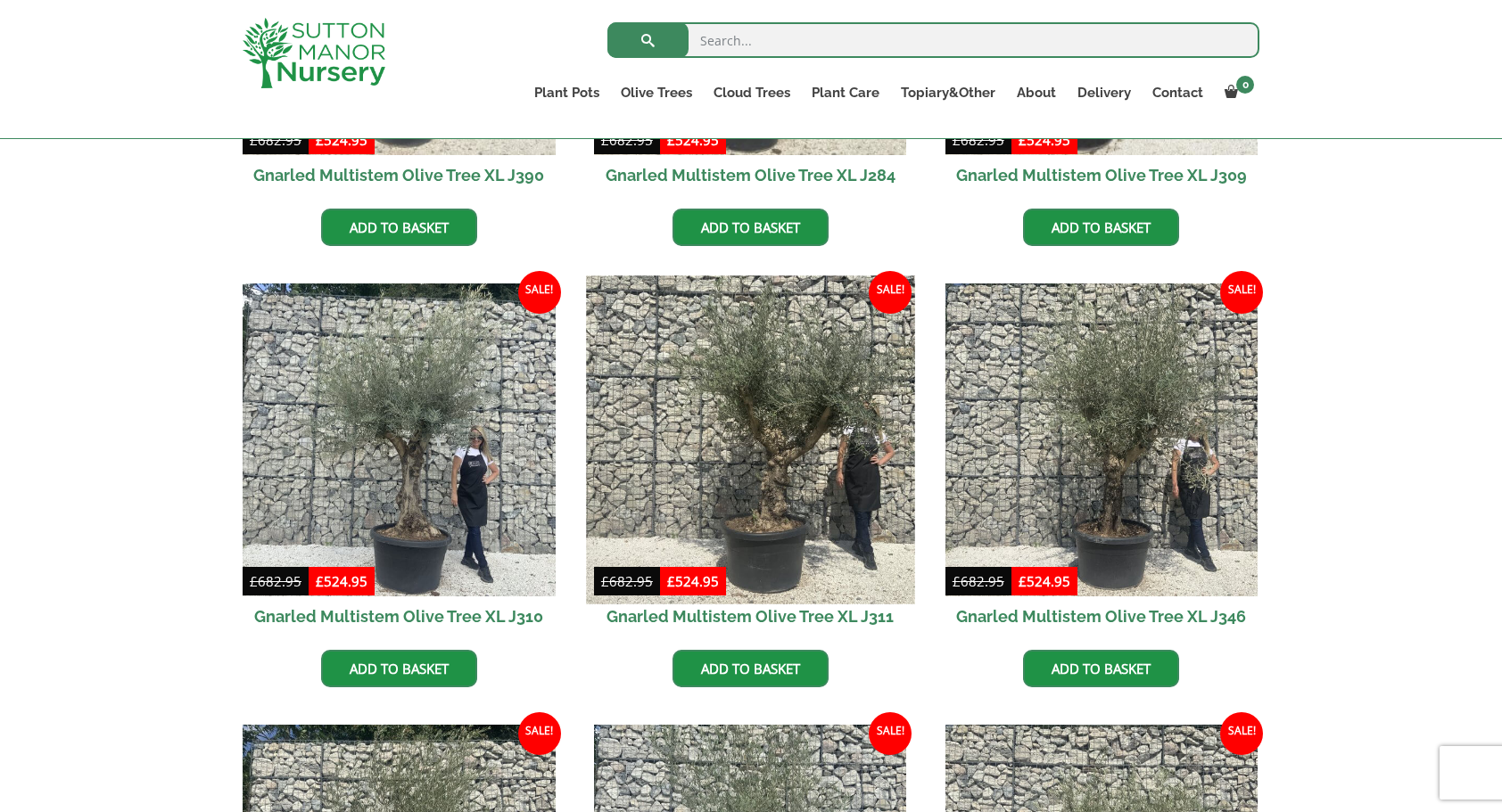
click at [786, 470] on img at bounding box center [750, 440] width 328 height 328
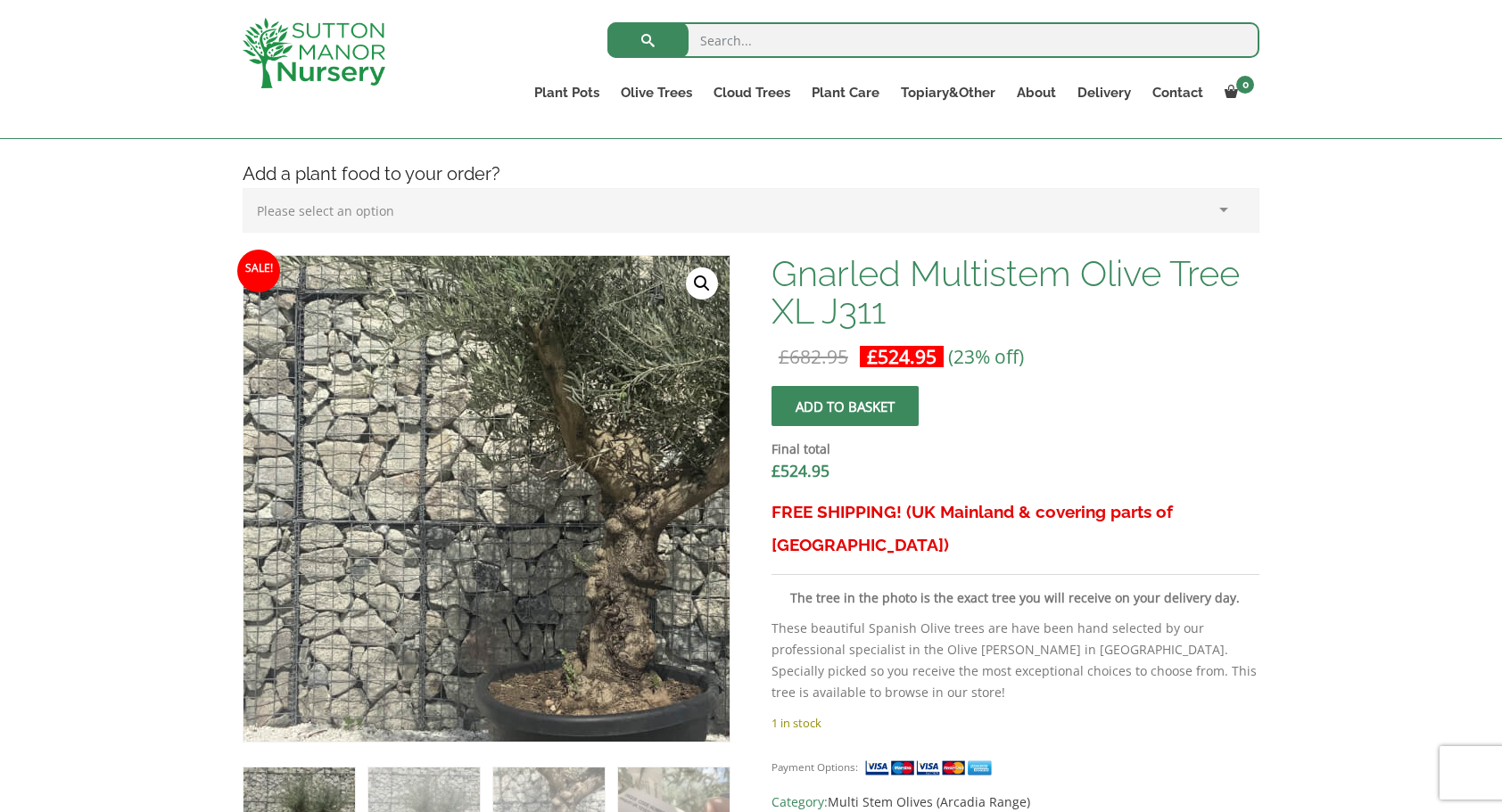
scroll to position [446, 0]
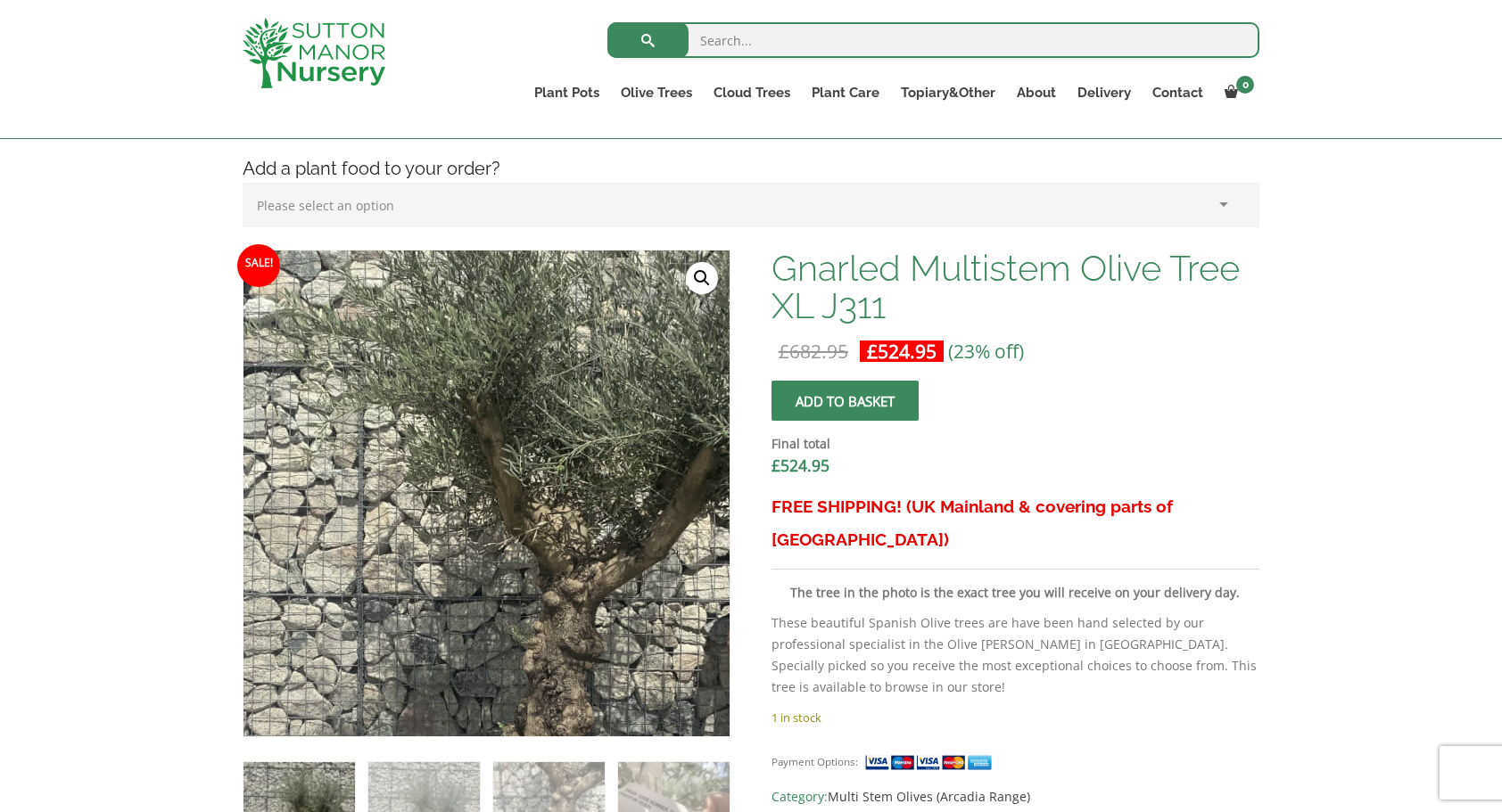
click at [475, 441] on img at bounding box center [496, 536] width 892 height 892
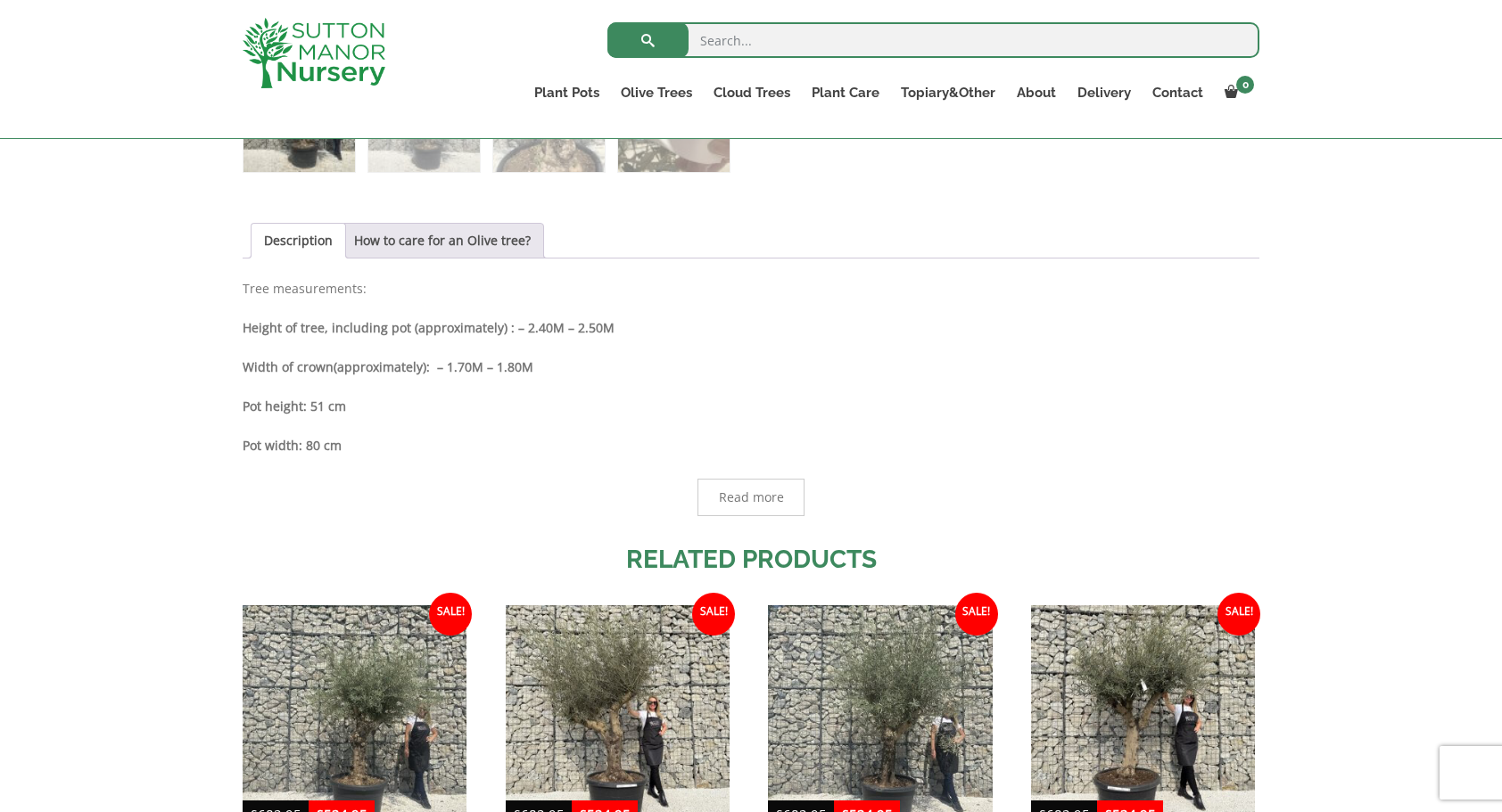
scroll to position [1159, 0]
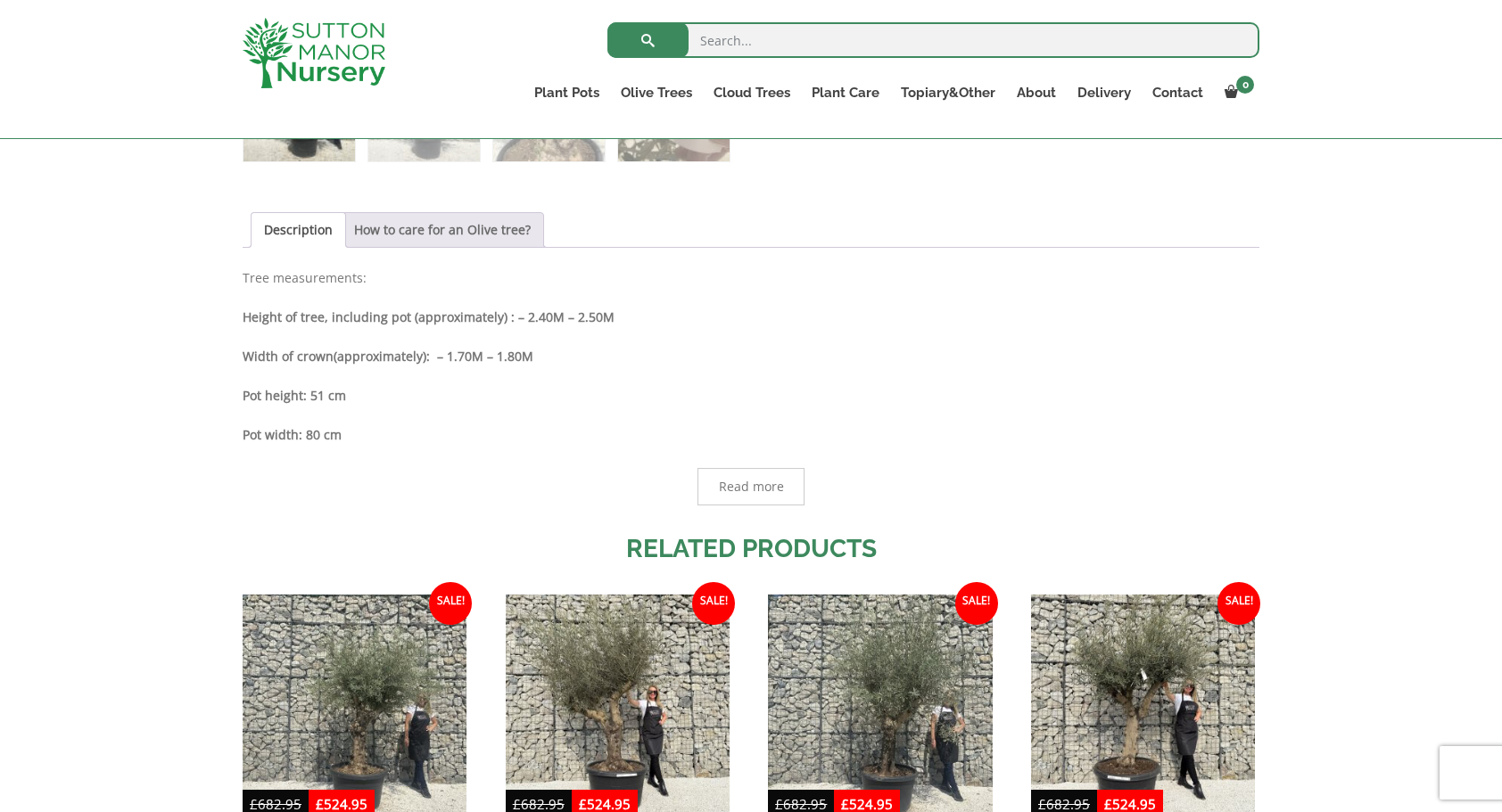
click at [403, 233] on link "How to care for an Olive tree?" at bounding box center [442, 229] width 177 height 34
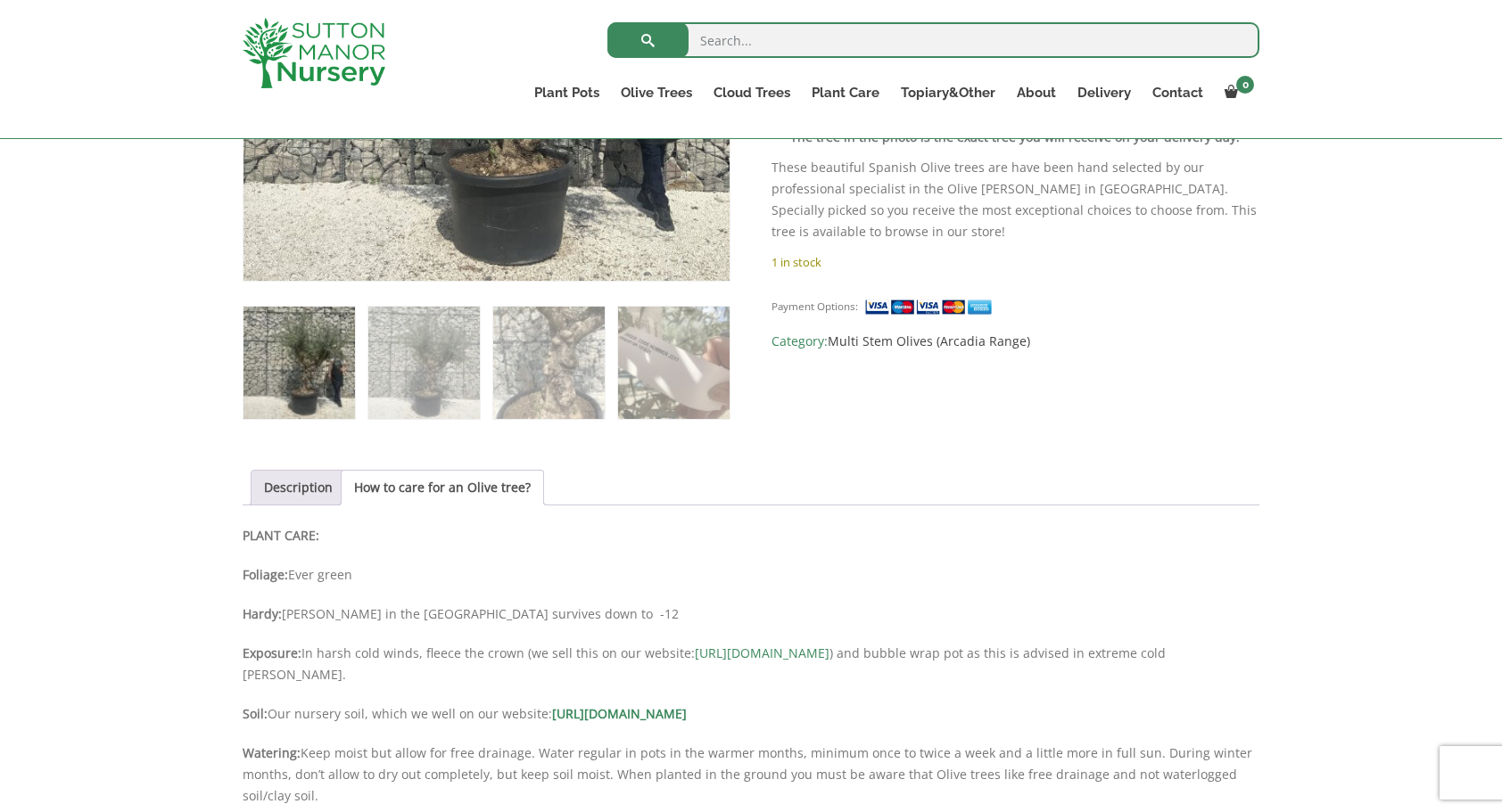
scroll to position [892, 0]
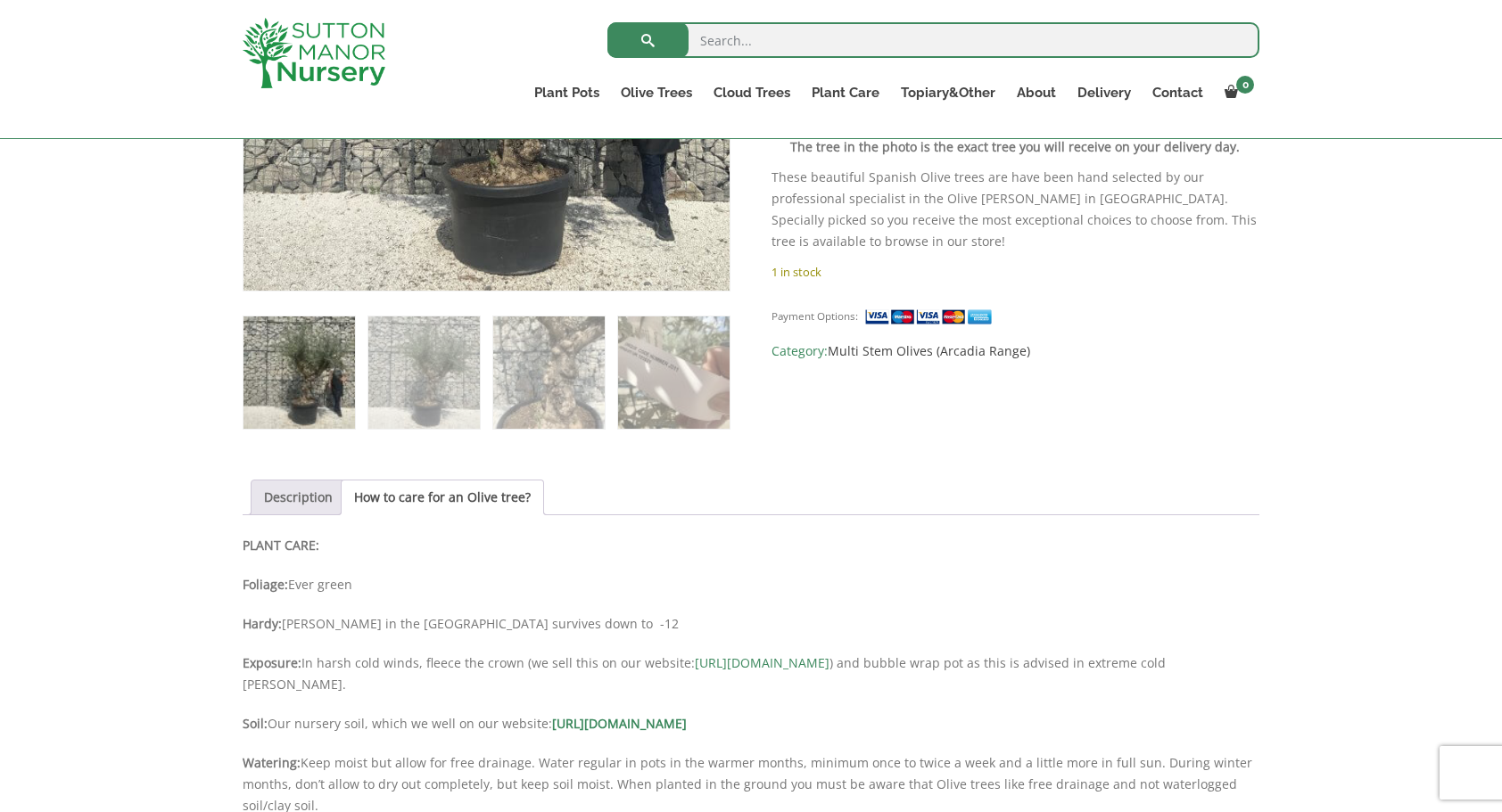
click at [273, 494] on link "Description" at bounding box center [298, 497] width 69 height 34
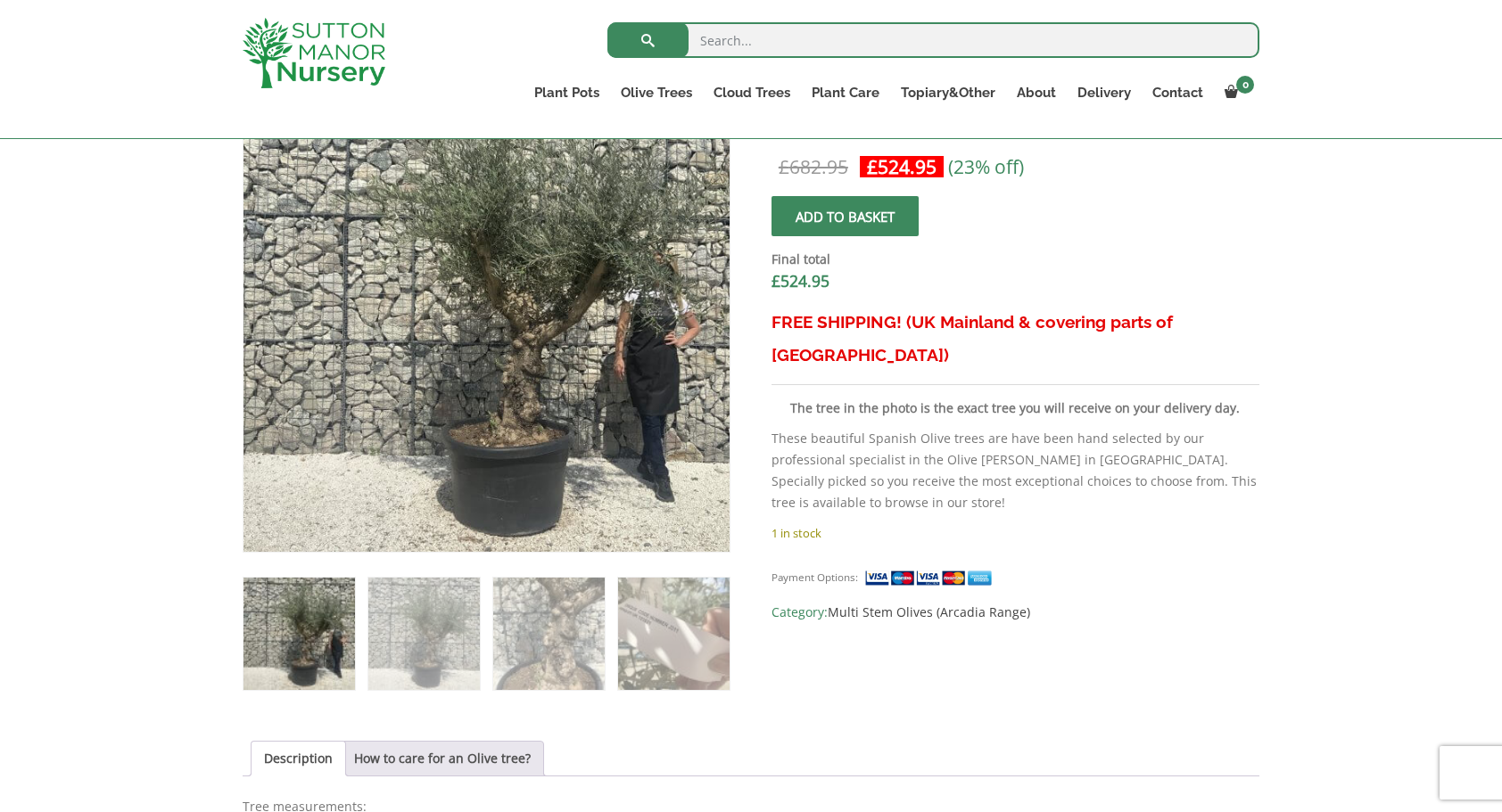
scroll to position [624, 0]
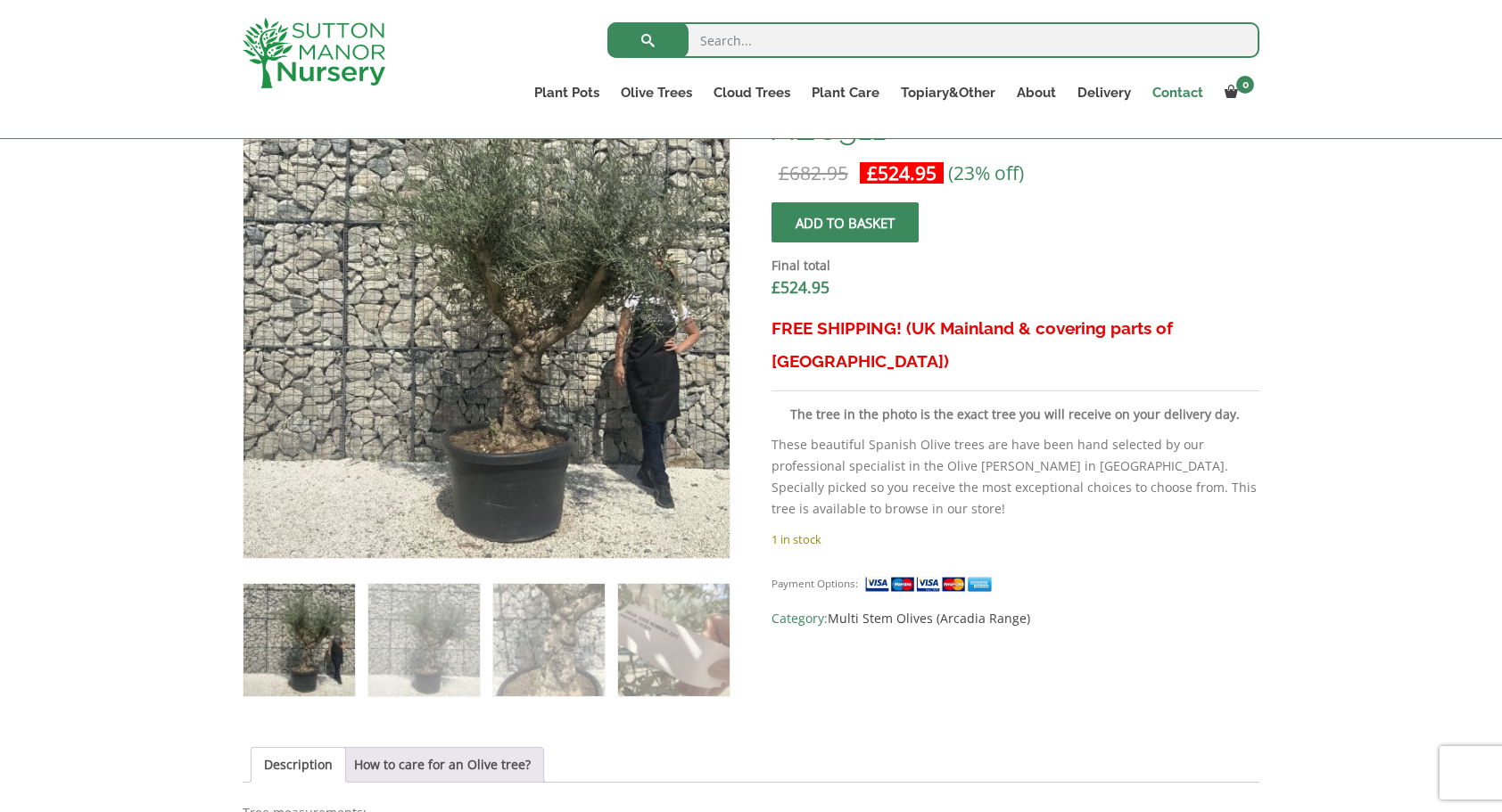
click at [1177, 90] on link "Contact" at bounding box center [1177, 93] width 73 height 25
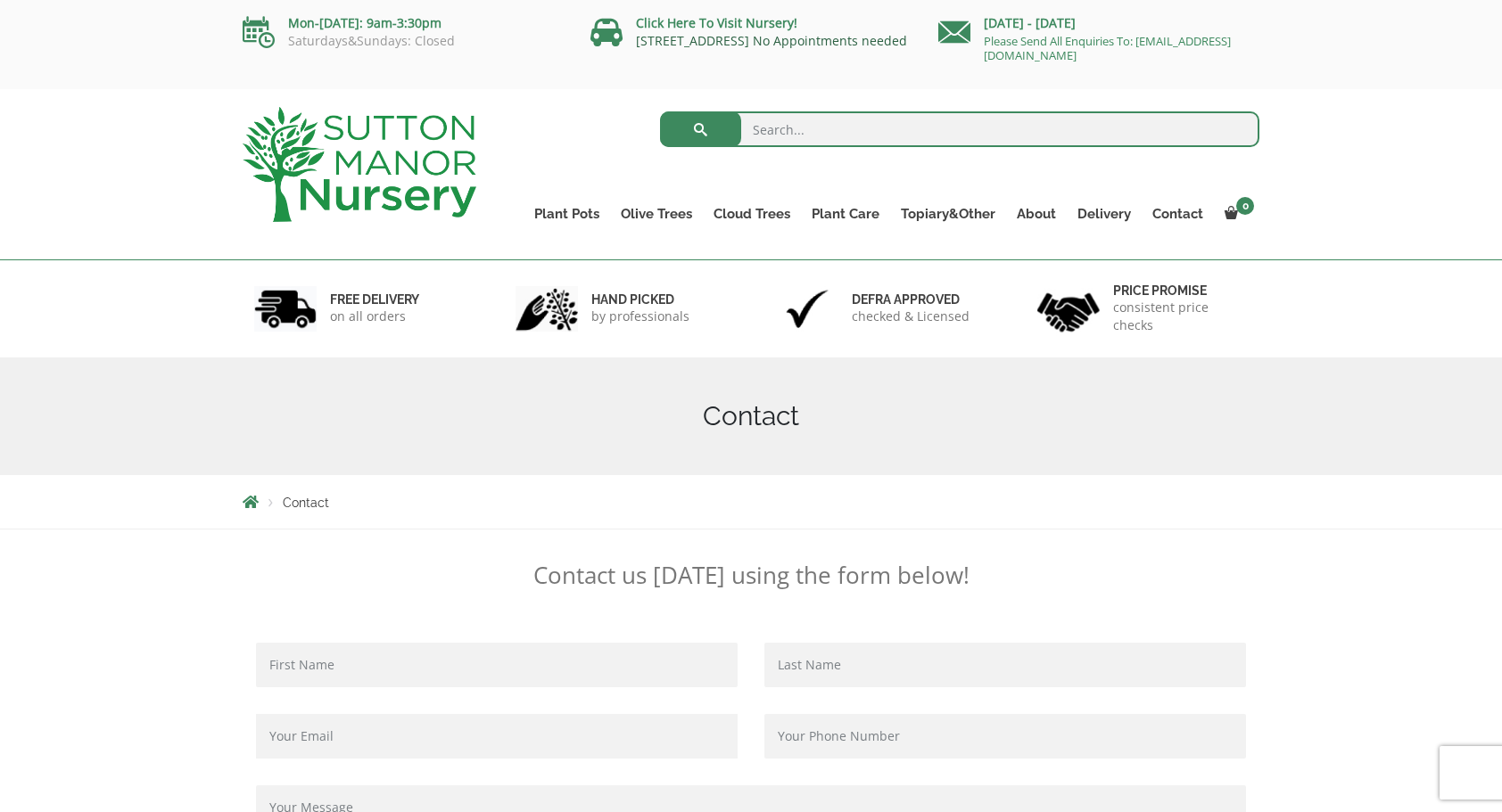
click at [732, 44] on link "[STREET_ADDRESS] No Appointments needed" at bounding box center [770, 40] width 271 height 17
click at [732, 38] on link "[STREET_ADDRESS] No Appointments needed" at bounding box center [770, 40] width 271 height 17
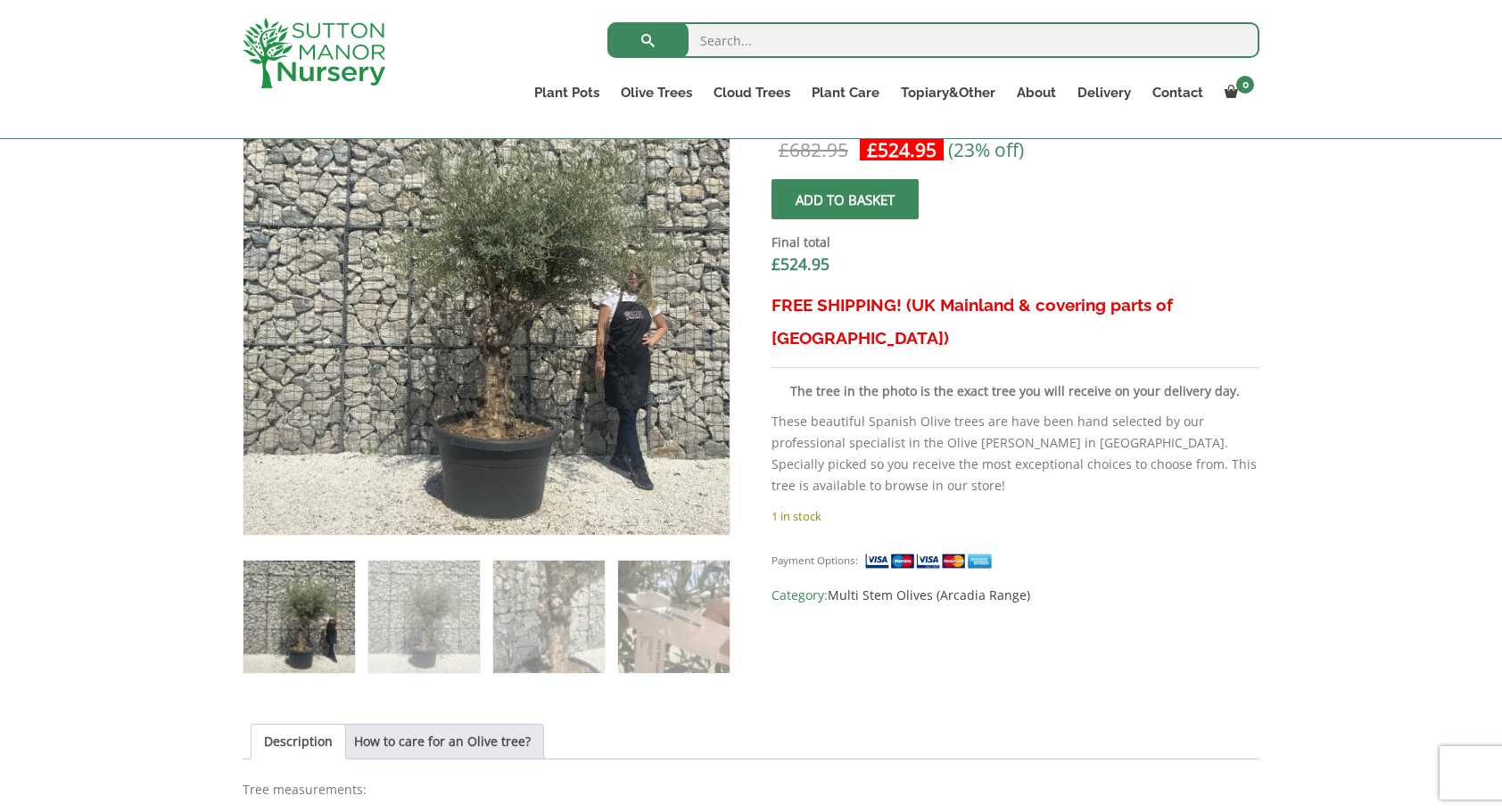
scroll to position [624, 0]
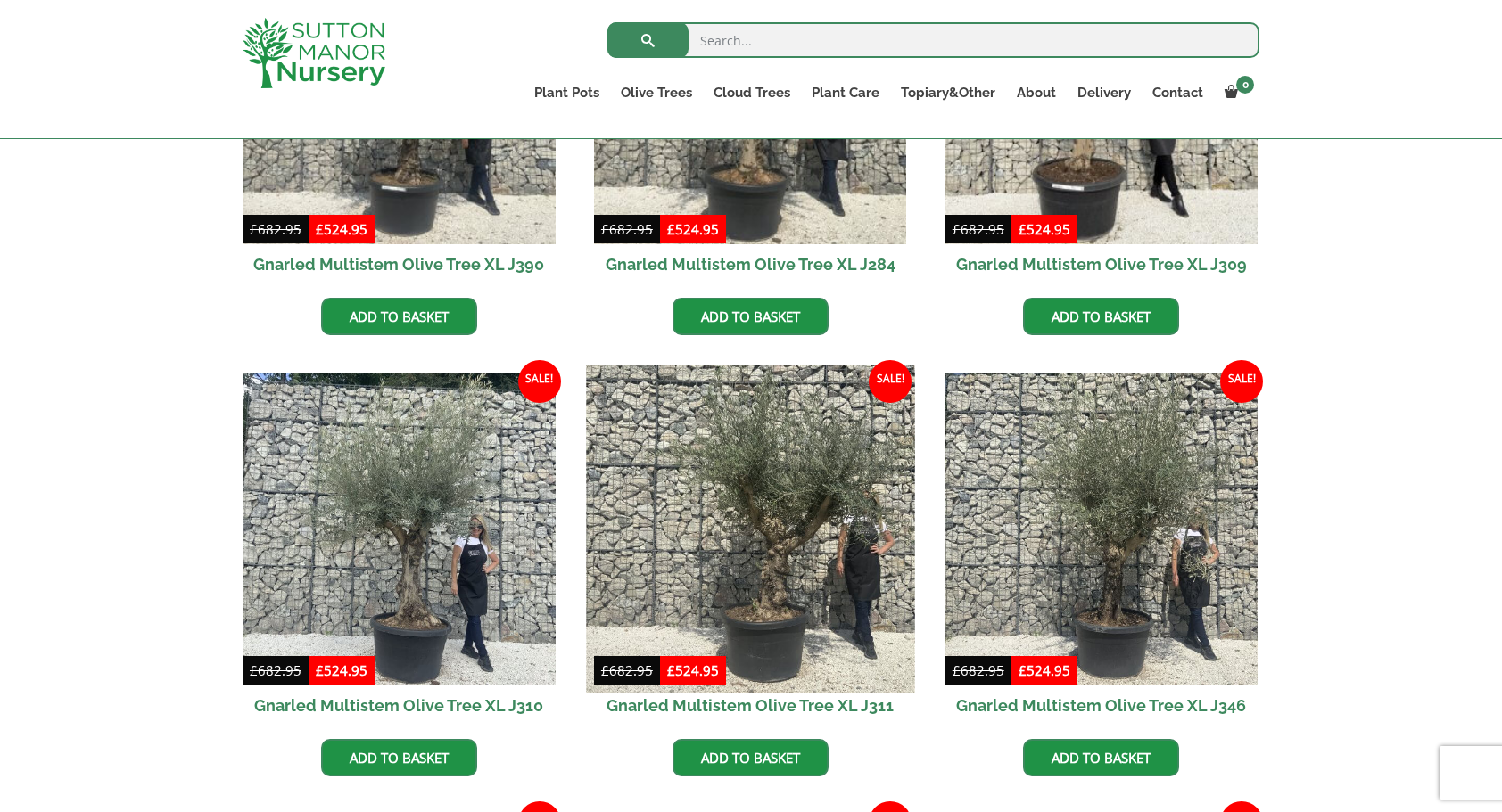
scroll to position [981, 0]
click at [784, 528] on img at bounding box center [750, 529] width 328 height 328
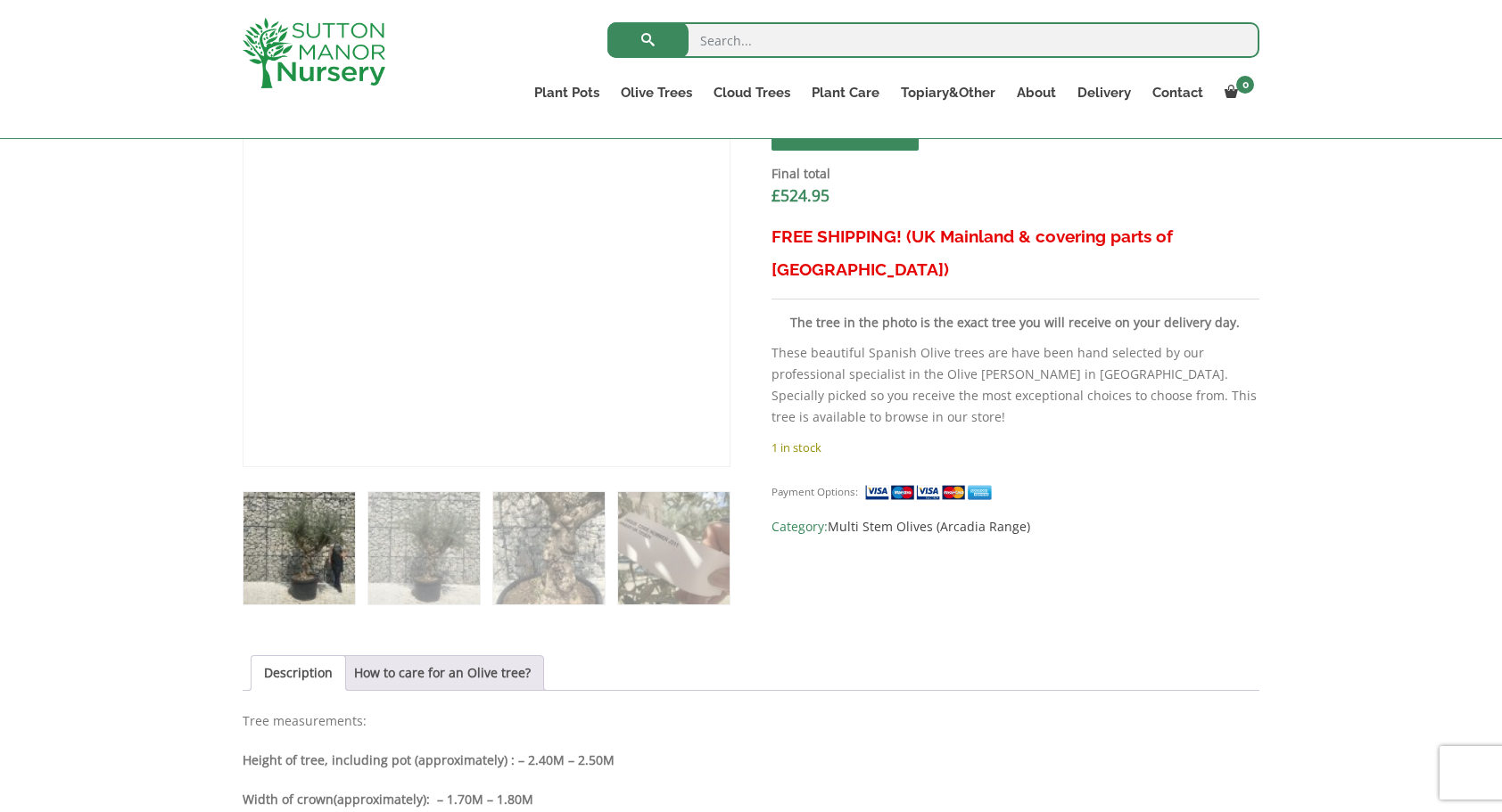
scroll to position [535, 0]
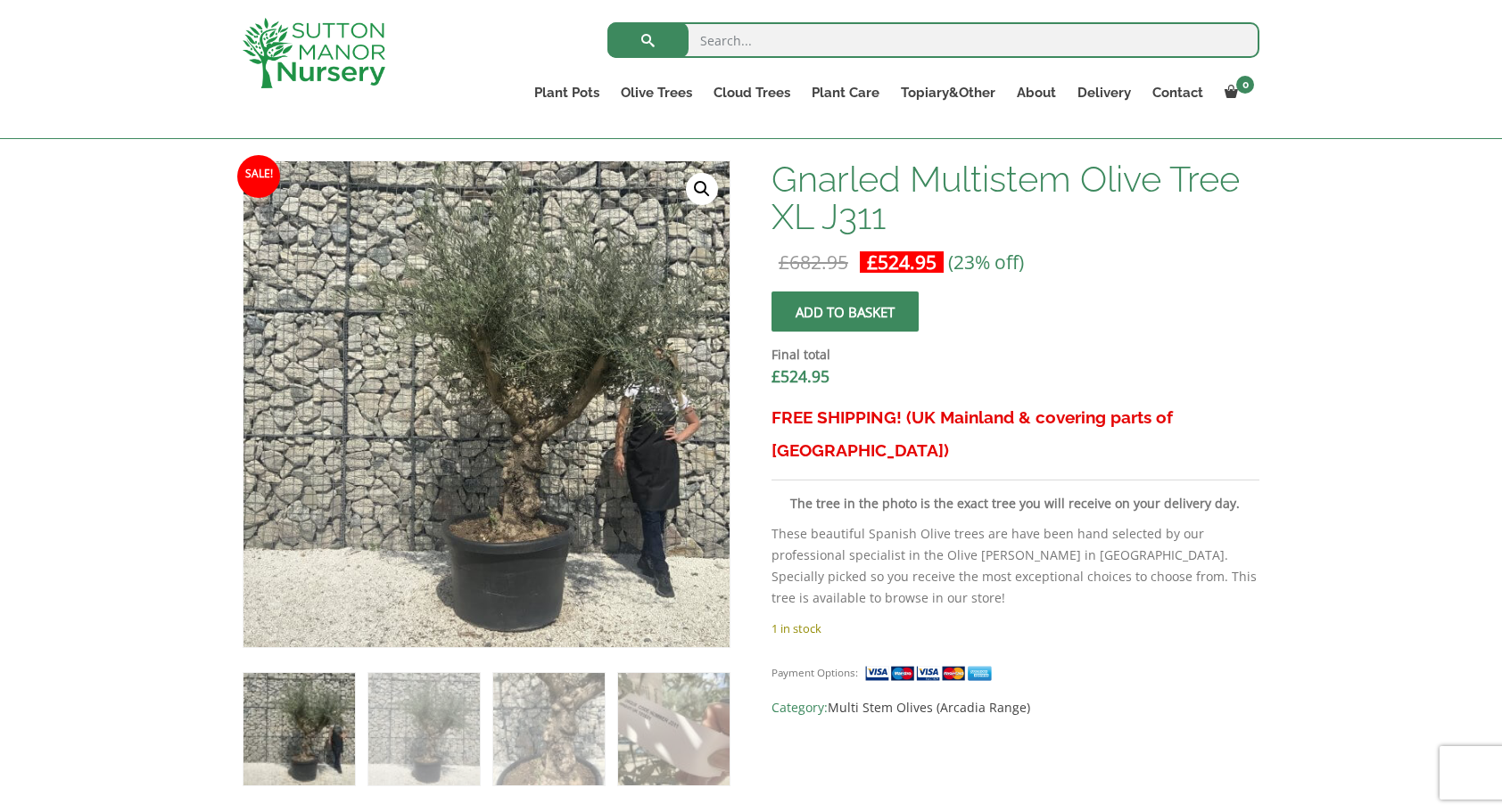
click at [699, 189] on link "🔍" at bounding box center [701, 188] width 32 height 32
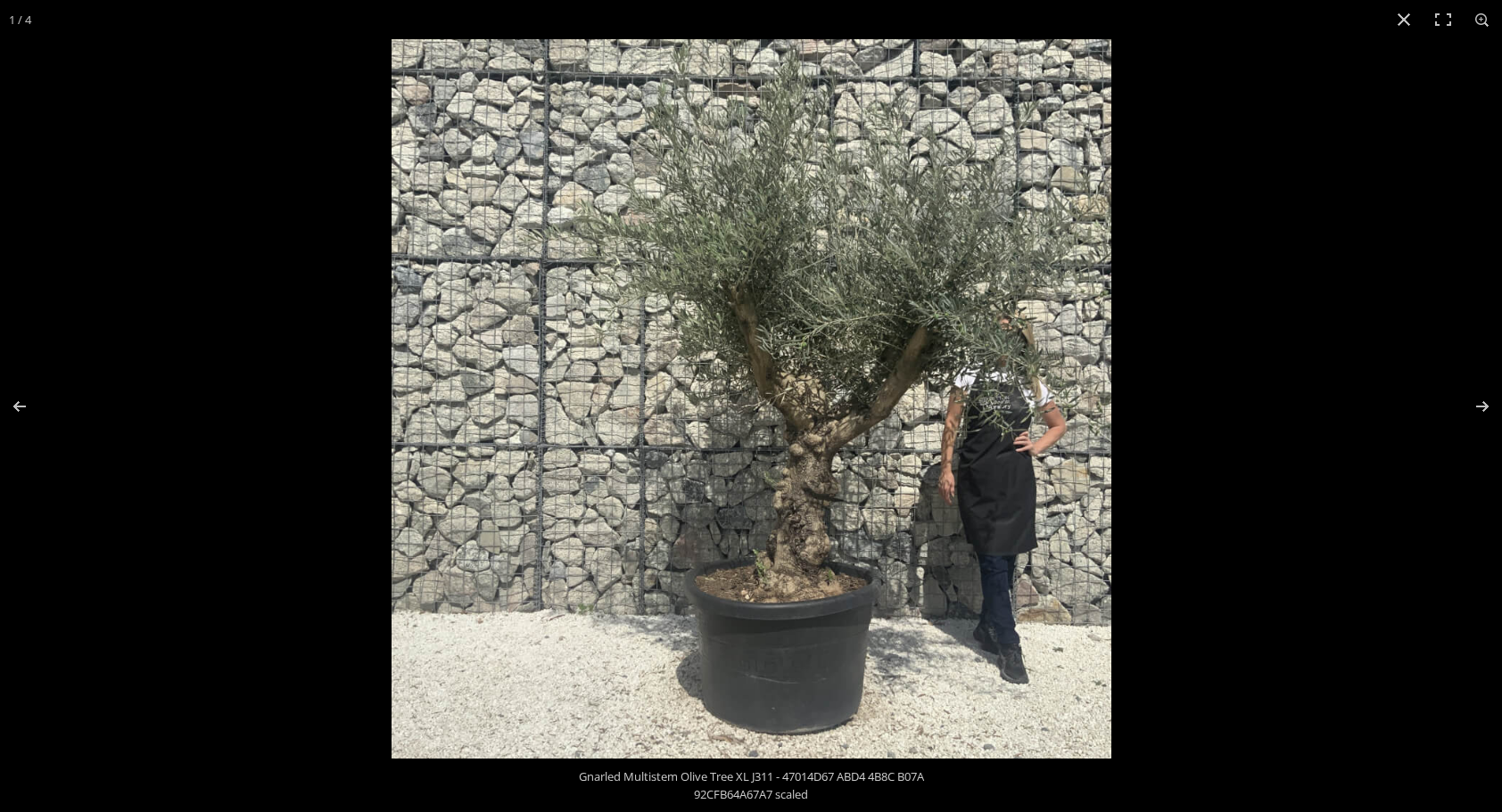
click at [774, 474] on img at bounding box center [751, 399] width 720 height 720
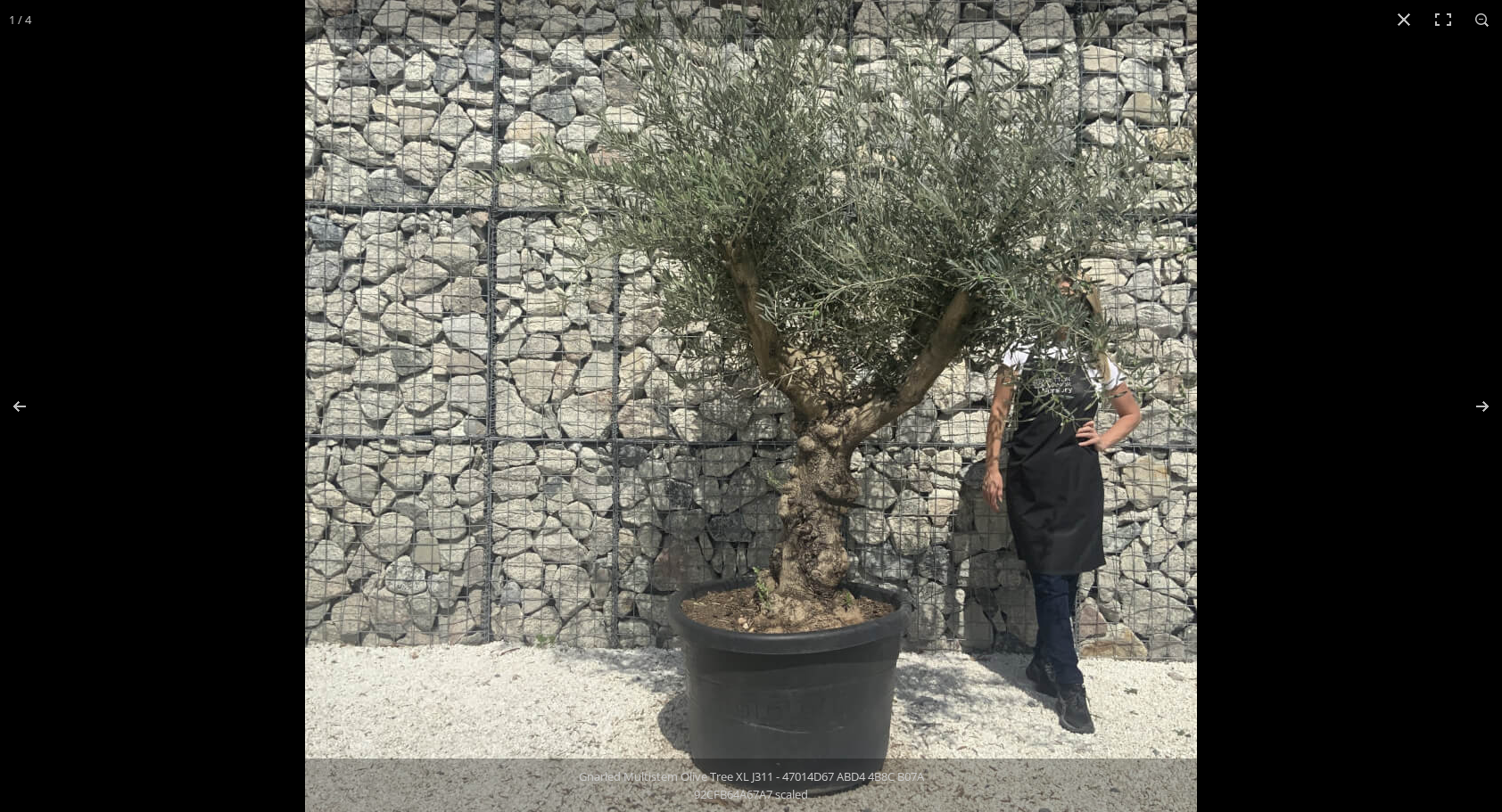
click at [774, 474] on img at bounding box center [751, 381] width 892 height 892
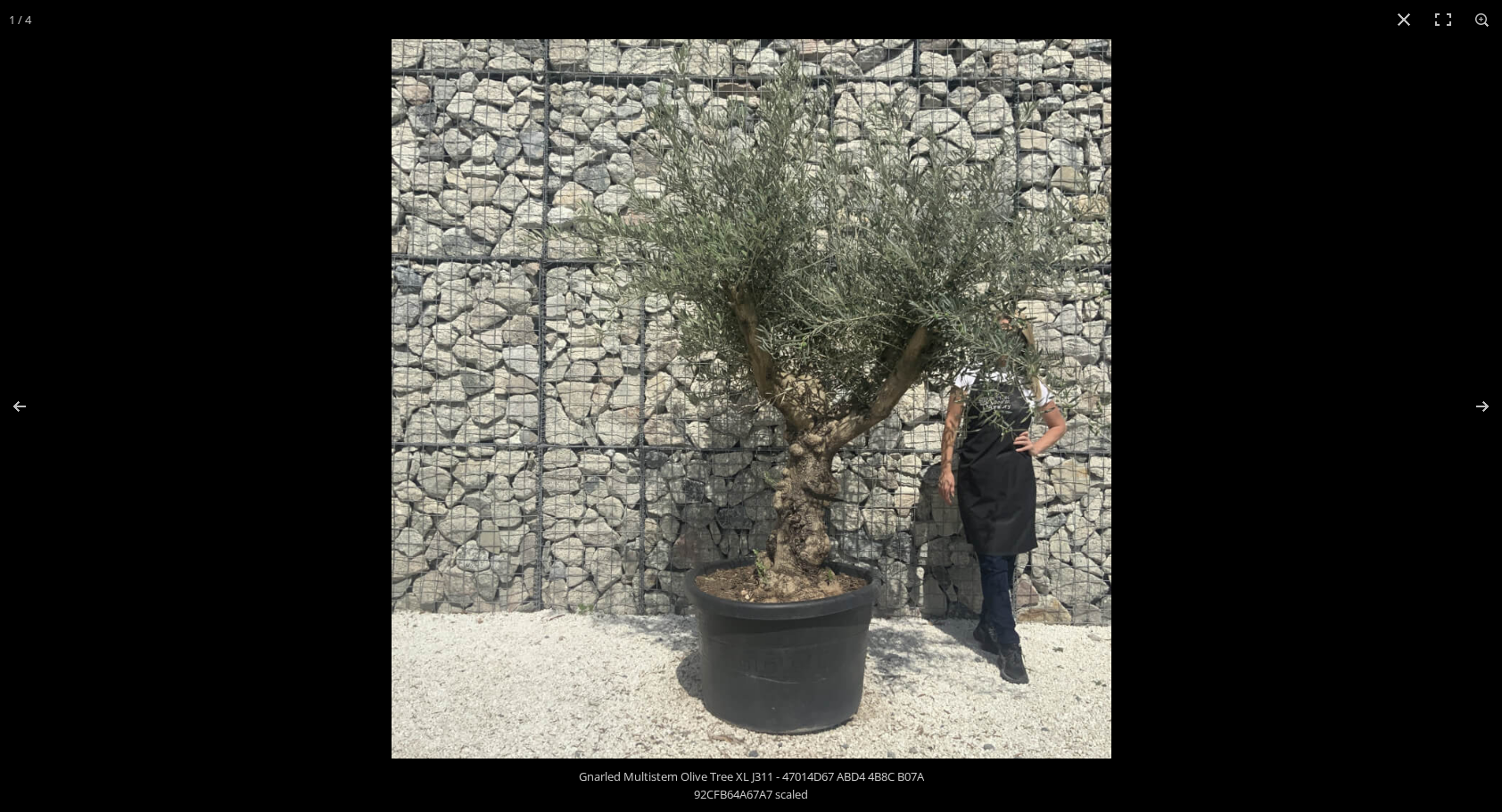
click at [774, 474] on img at bounding box center [751, 399] width 720 height 720
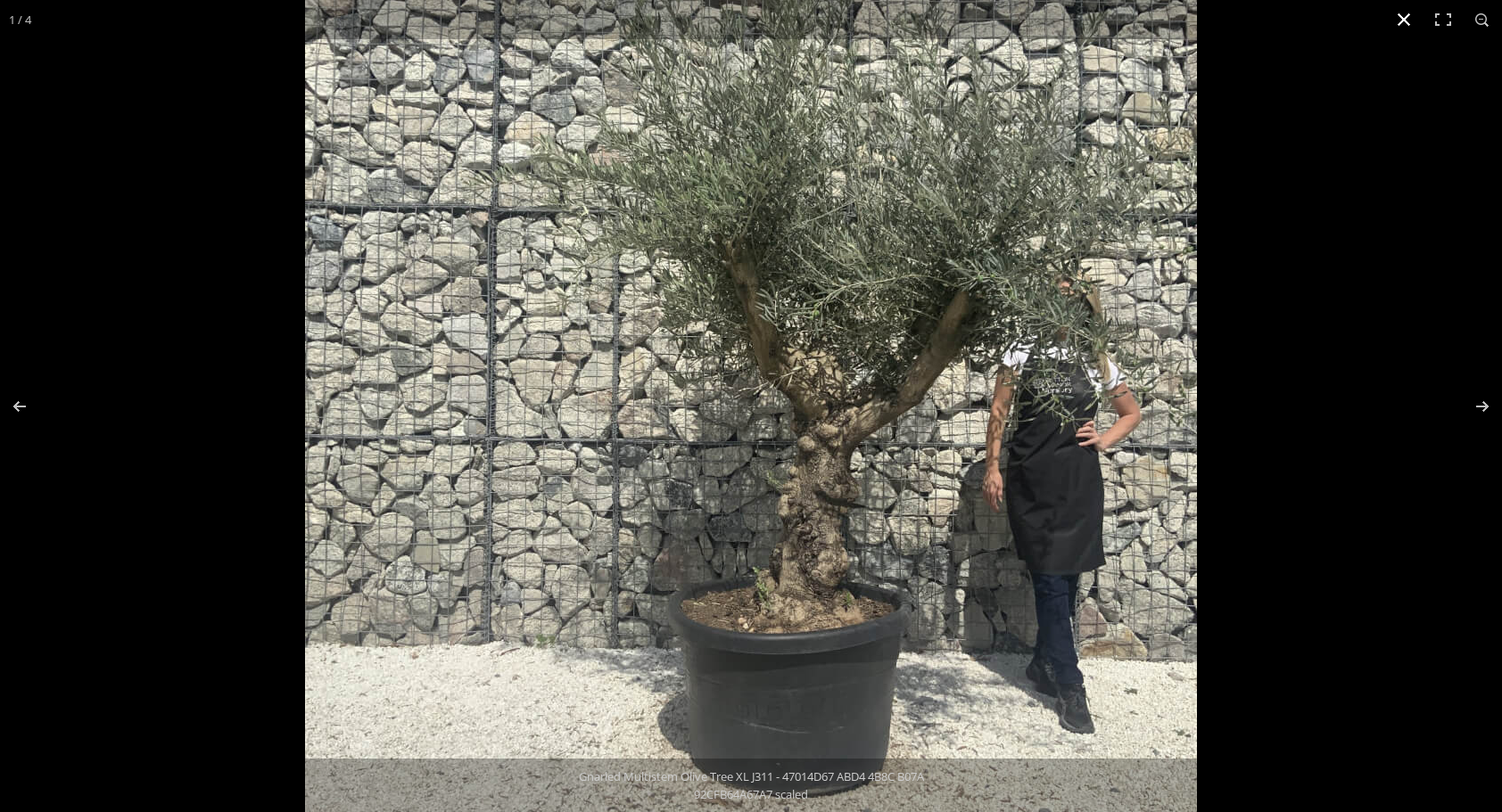
click at [1410, 17] on button "Close (Esc)" at bounding box center [1403, 19] width 39 height 39
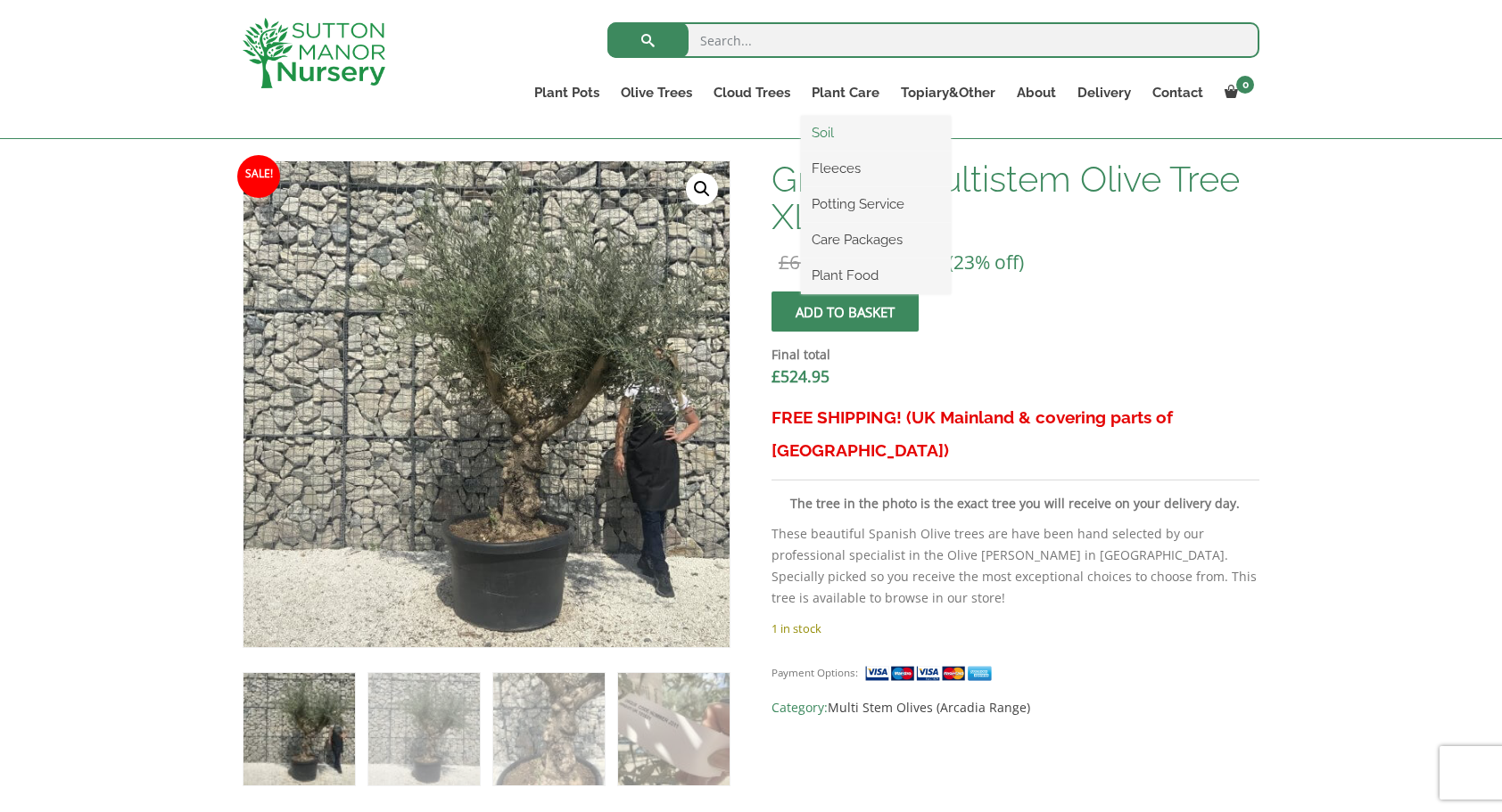
click at [820, 137] on link "Soil" at bounding box center [875, 133] width 150 height 27
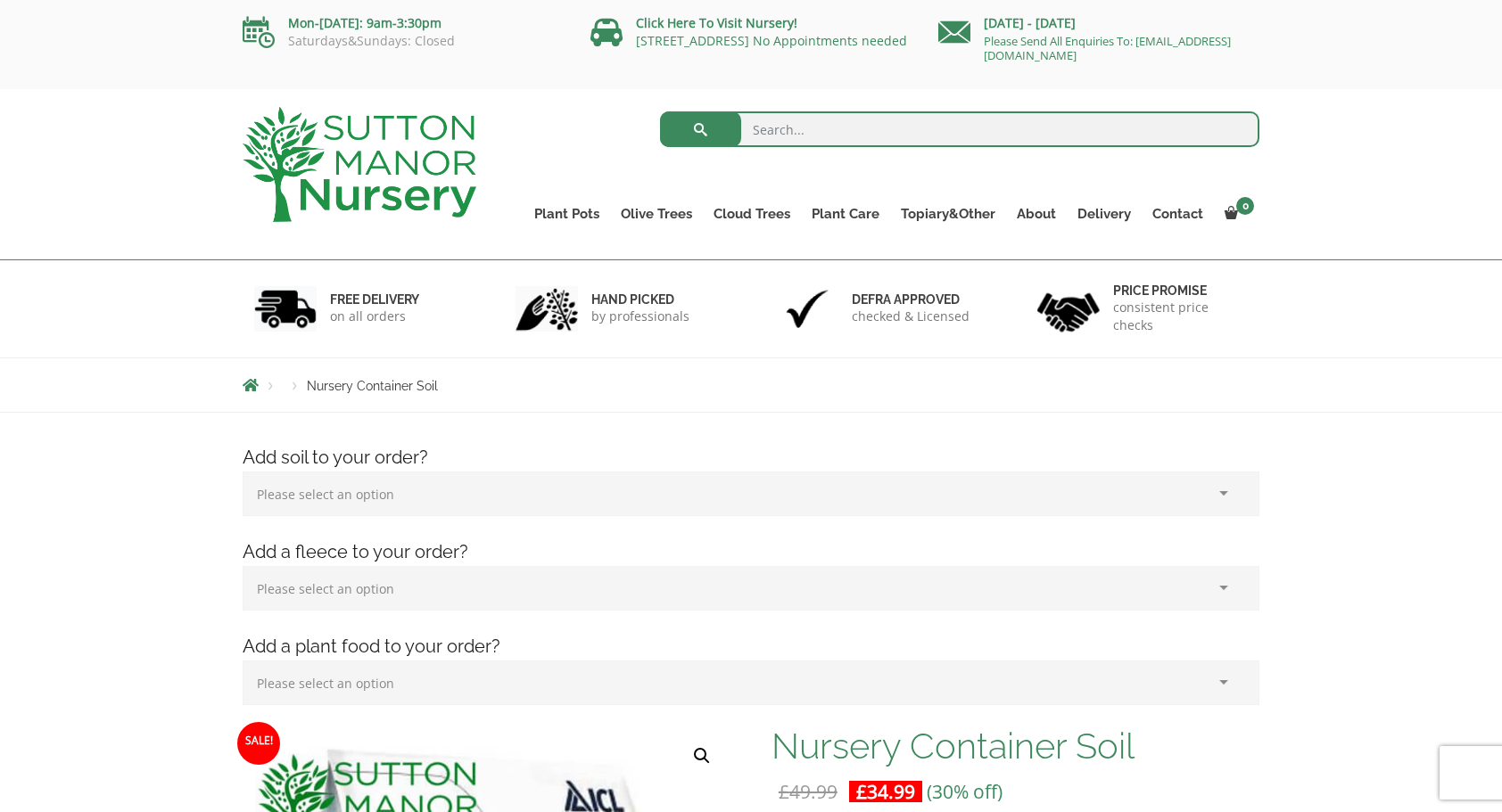
click at [1226, 492] on select "Please select an option (x1) 75L Bag (£34.99) (x2) 75L Bag (£69.98) (x3) 75L Ba…" at bounding box center [751, 493] width 1016 height 44
click at [1224, 491] on select "Please select an option (x1) 75L Bag (£34.99) (x2) 75L Bag (£69.98) (x3) 75L Ba…" at bounding box center [751, 493] width 1016 height 44
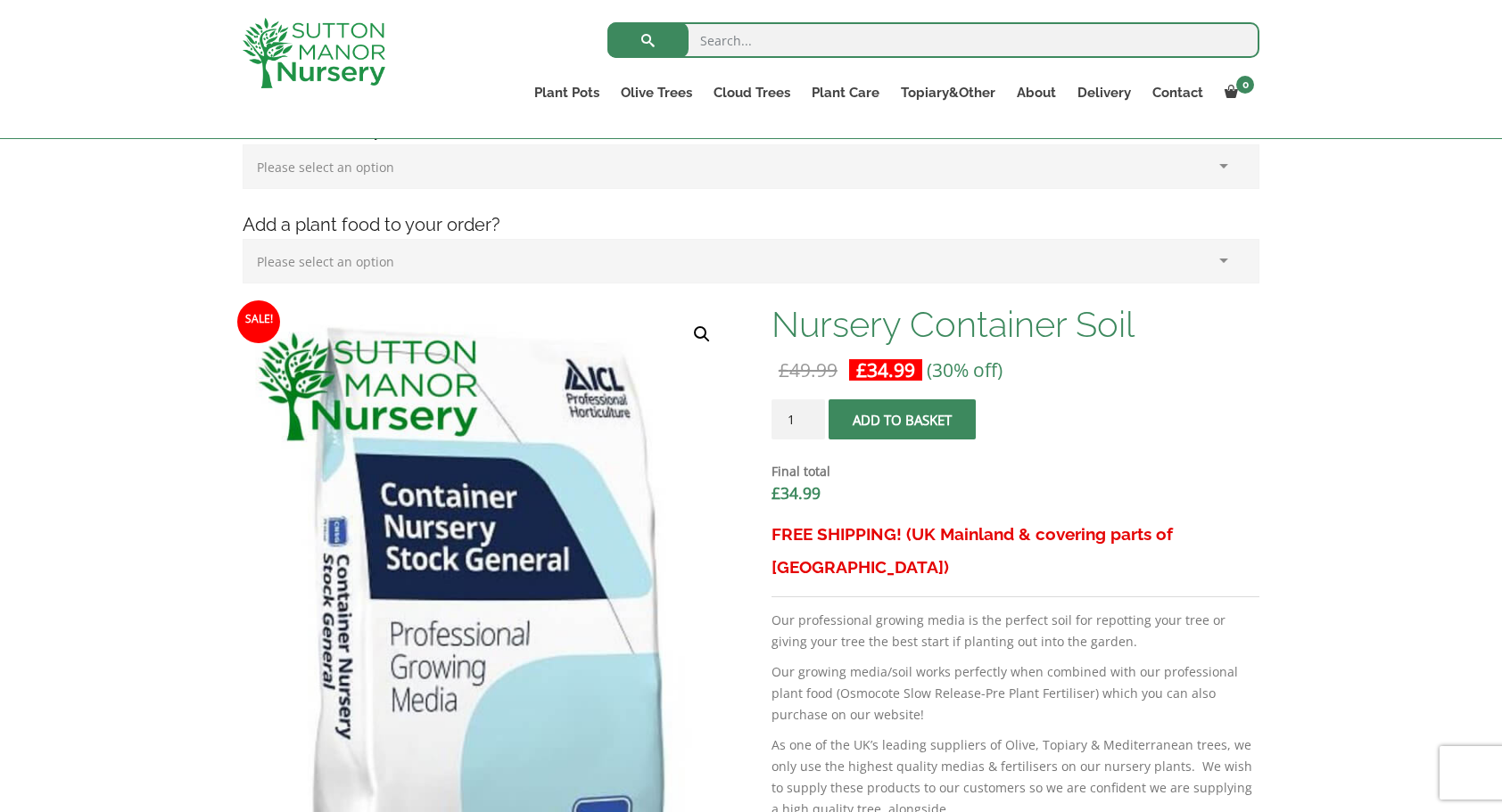
scroll to position [446, 0]
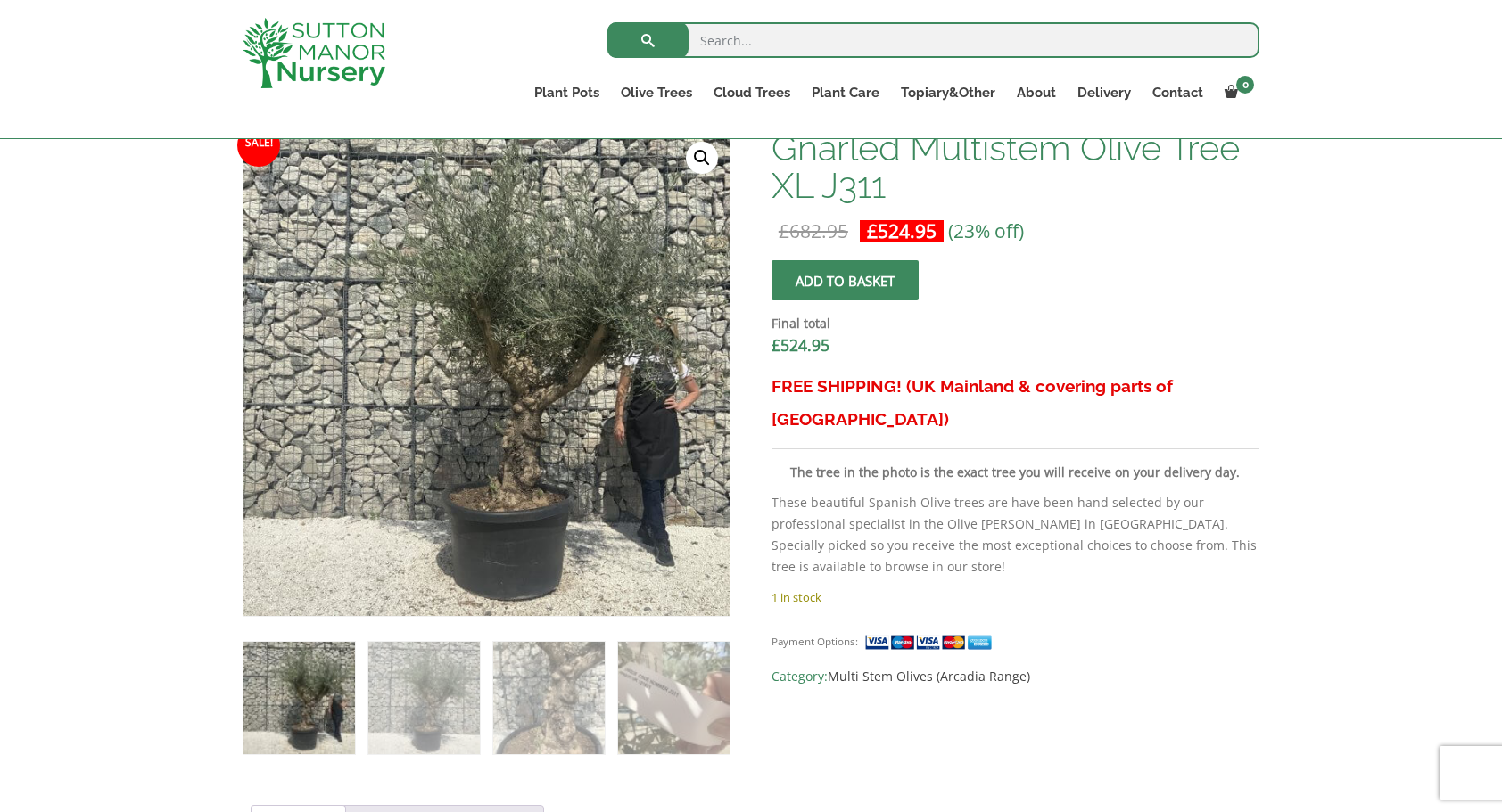
scroll to position [535, 0]
